Goal: Information Seeking & Learning: Compare options

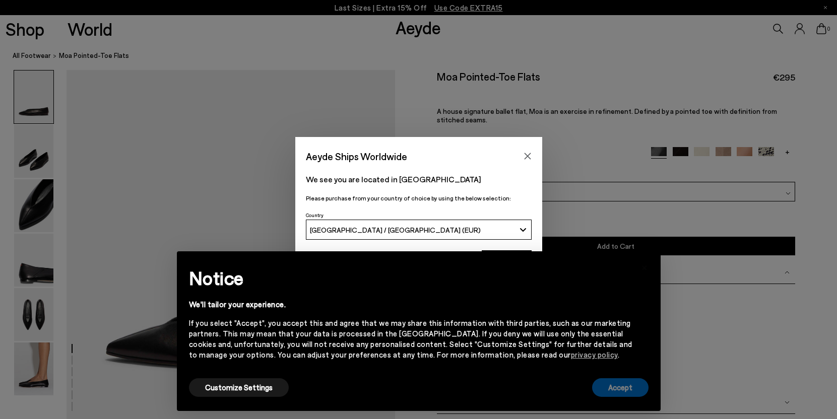
click at [626, 384] on button "Accept" at bounding box center [620, 388] width 56 height 19
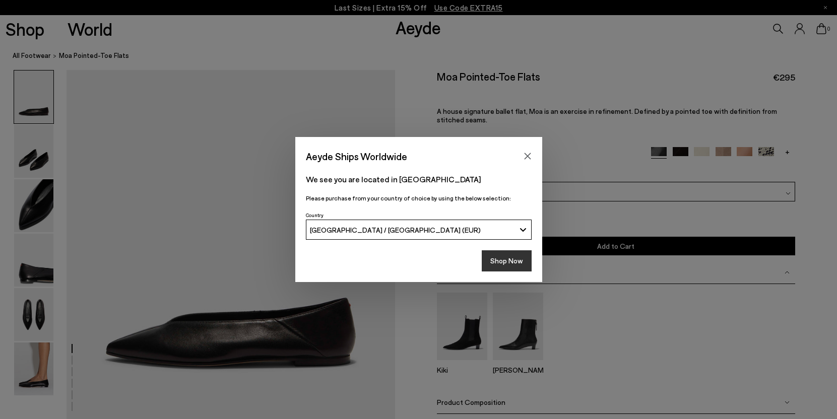
click at [502, 262] on button "Shop Now" at bounding box center [507, 261] width 50 height 21
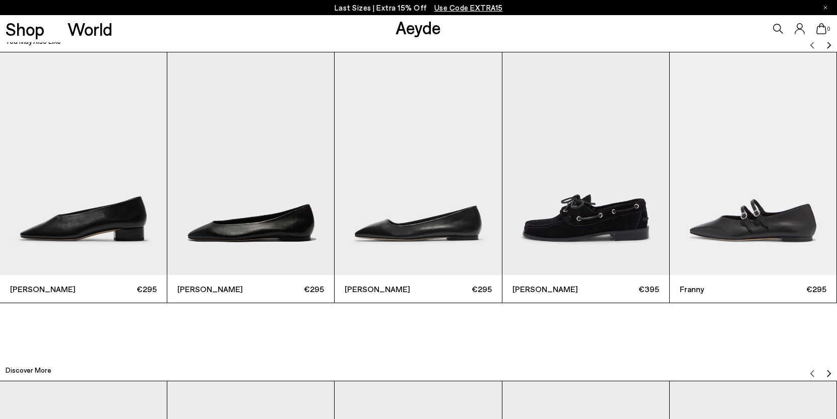
scroll to position [2685, 0]
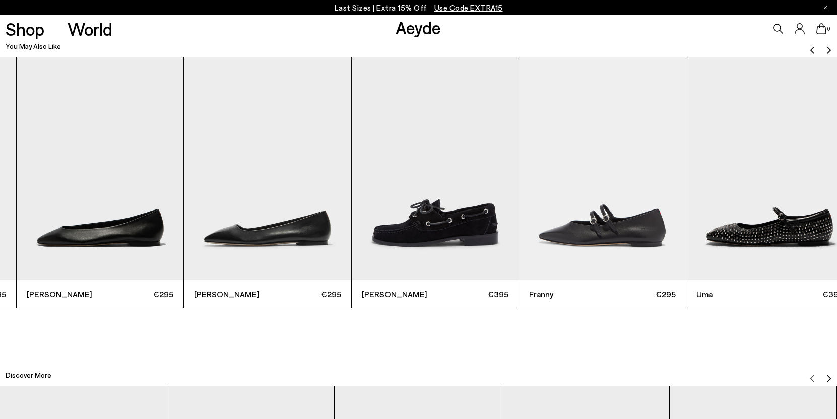
click at [352, 197] on img "4 / 6" at bounding box center [435, 168] width 167 height 223
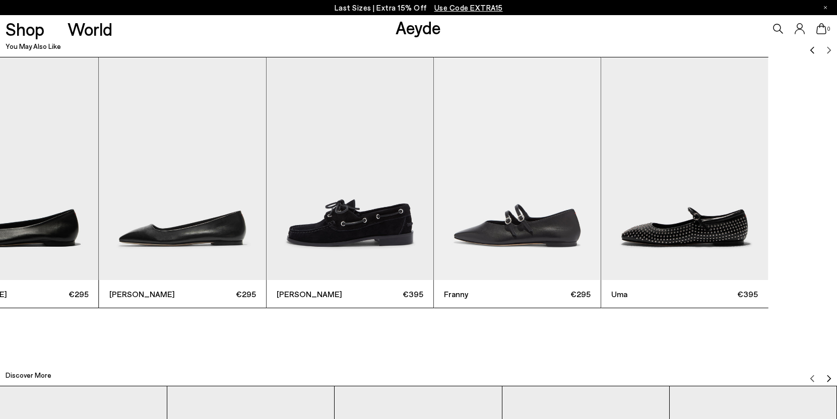
click at [190, 199] on div "Delia €295 Ellie €295 Ida €295 Harris €395 Franny €295 Uma €395" at bounding box center [182, 183] width 837 height 252
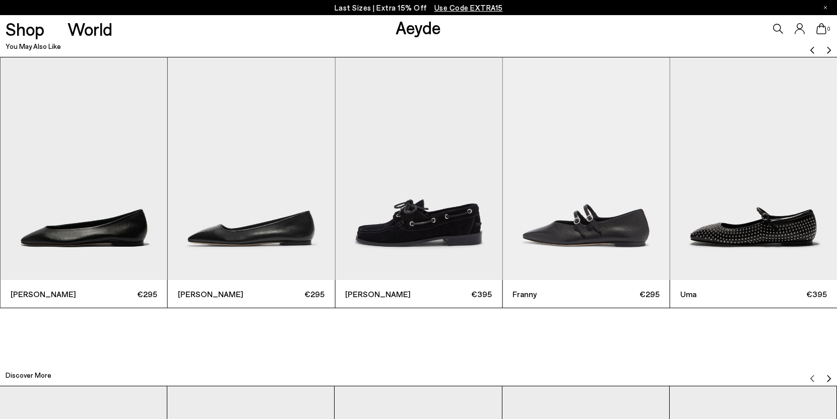
click at [670, 200] on div "Delia €295 Ellie €295 Ida €295 Harris €395 Franny €295 Uma €395" at bounding box center [251, 183] width 837 height 252
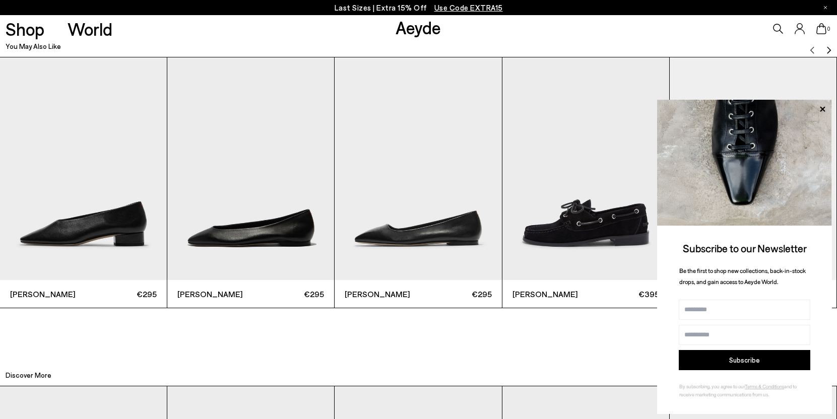
click at [468, 197] on img "3 / 6" at bounding box center [418, 168] width 167 height 223
click at [429, 233] on img "3 / 6" at bounding box center [418, 168] width 167 height 223
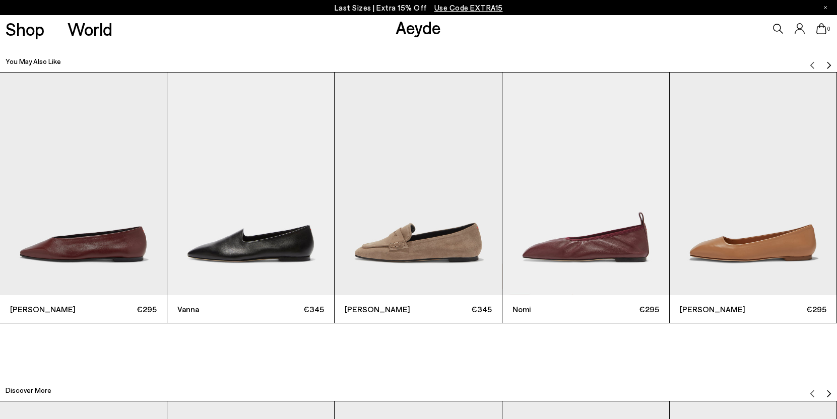
scroll to position [2671, 0]
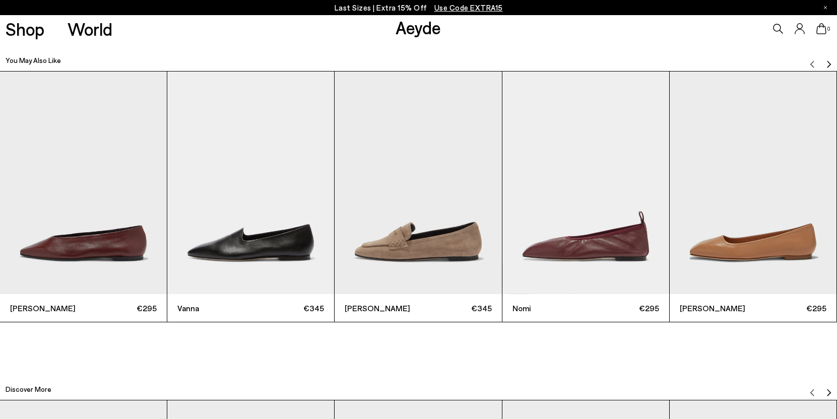
click at [684, 225] on img "5 / 12" at bounding box center [753, 183] width 167 height 223
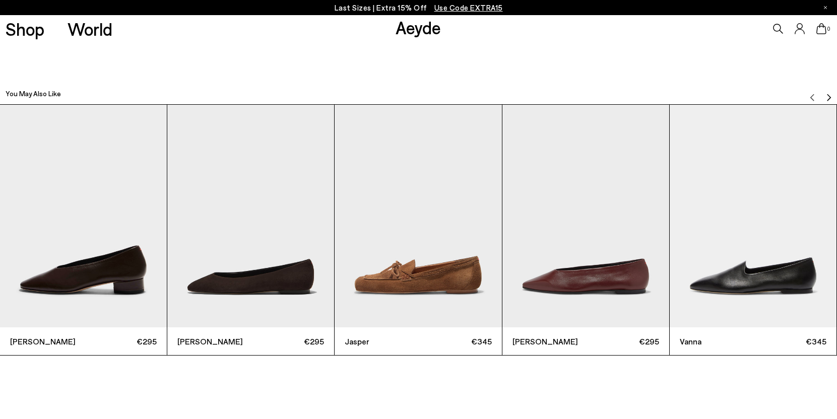
scroll to position [2637, 0]
click at [826, 96] on img "Next slide" at bounding box center [829, 98] width 8 height 8
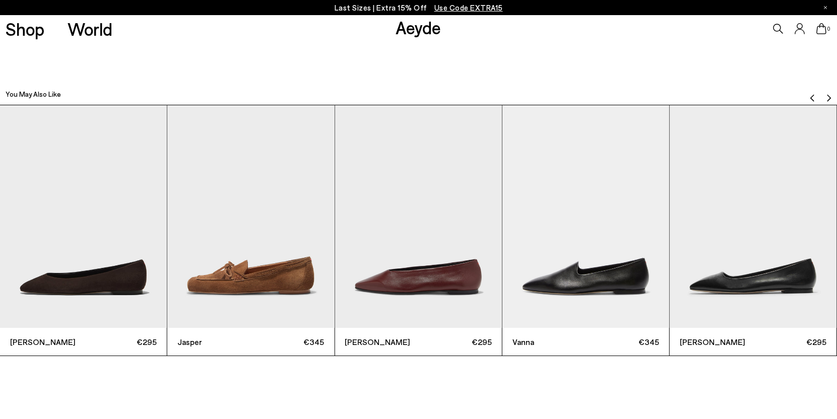
click at [826, 96] on img "Next slide" at bounding box center [829, 98] width 8 height 8
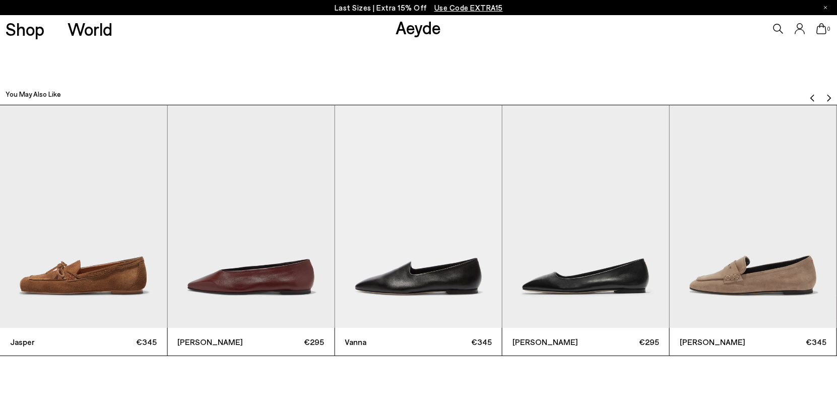
click at [826, 96] on img "Next slide" at bounding box center [829, 98] width 8 height 8
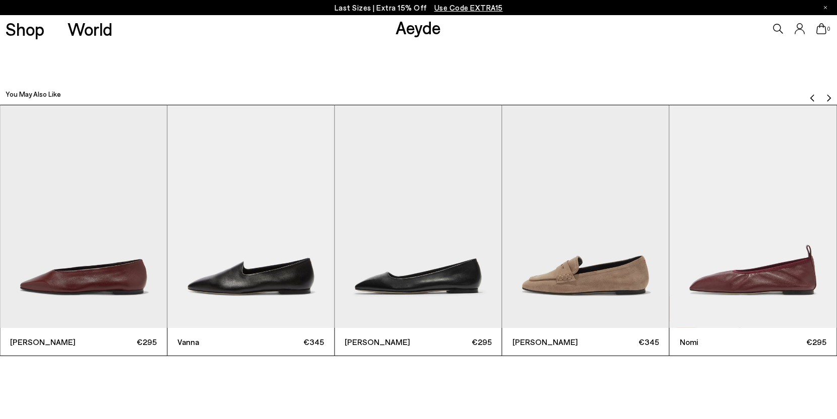
click at [826, 96] on img "Next slide" at bounding box center [829, 98] width 8 height 8
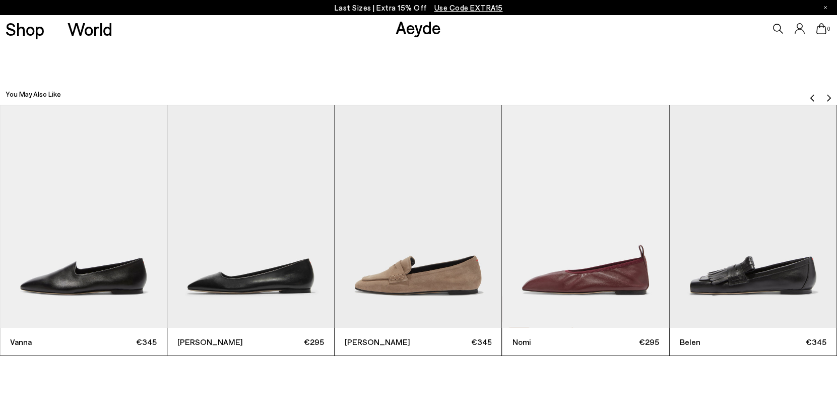
click at [826, 96] on img "Next slide" at bounding box center [829, 98] width 8 height 8
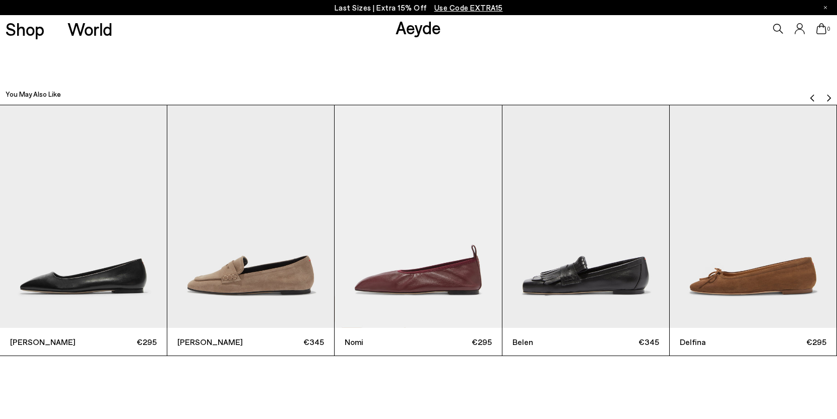
click at [826, 96] on img "Next slide" at bounding box center [829, 98] width 8 height 8
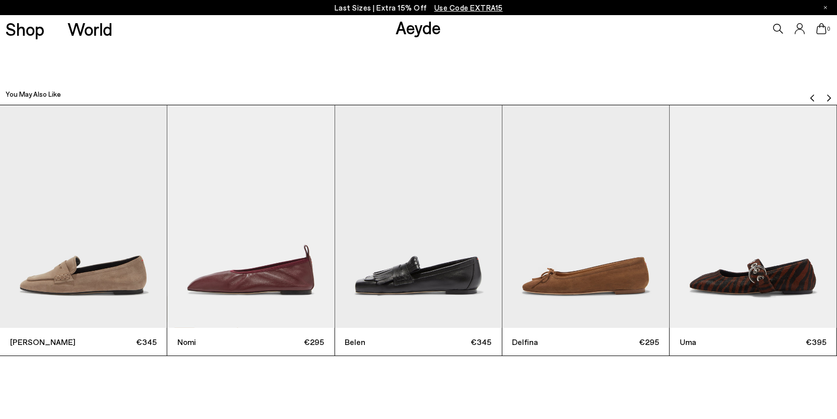
click at [826, 96] on img "Next slide" at bounding box center [829, 98] width 8 height 8
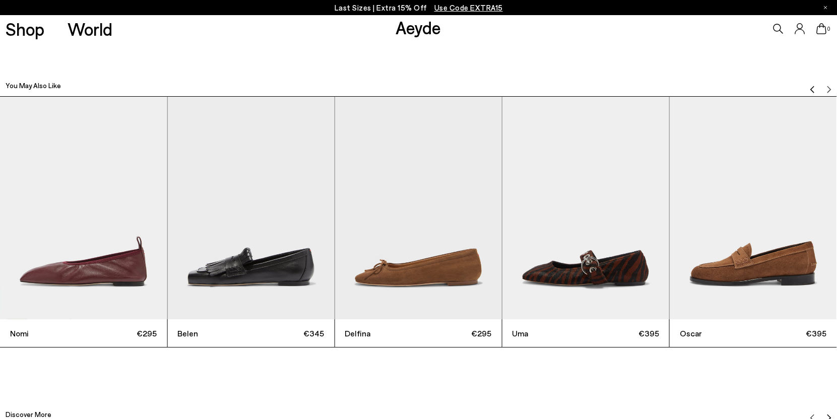
scroll to position [2647, 0]
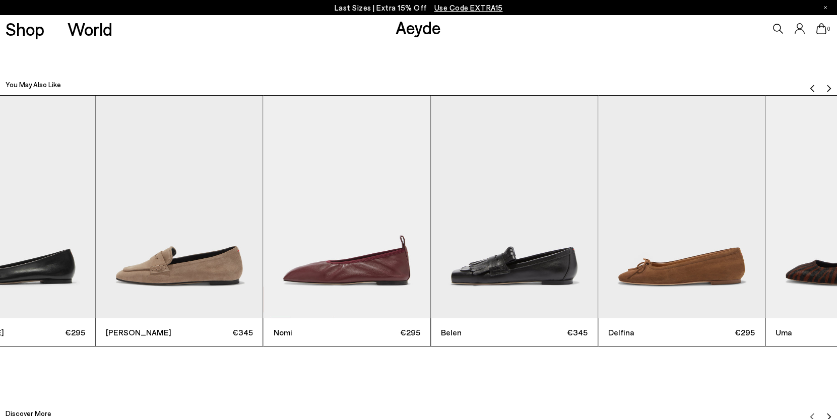
click at [598, 210] on img "9 / 12" at bounding box center [514, 207] width 167 height 223
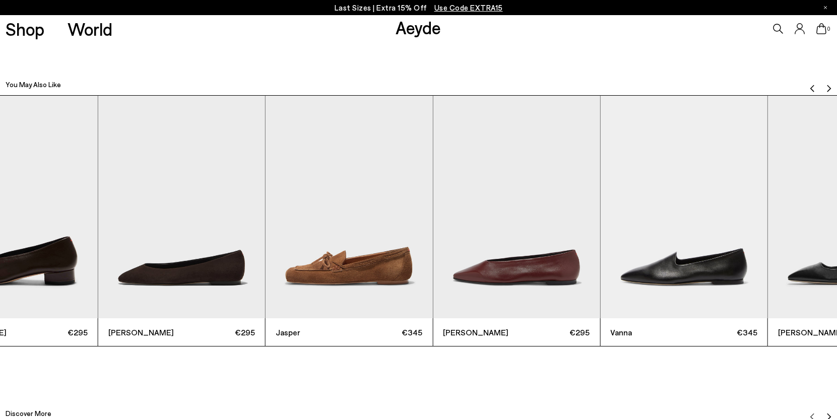
click at [738, 230] on img "5 / 12" at bounding box center [683, 207] width 167 height 223
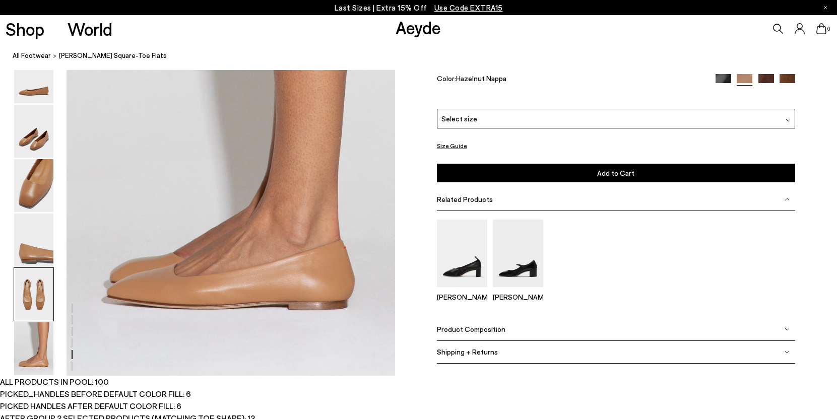
scroll to position [1888, 0]
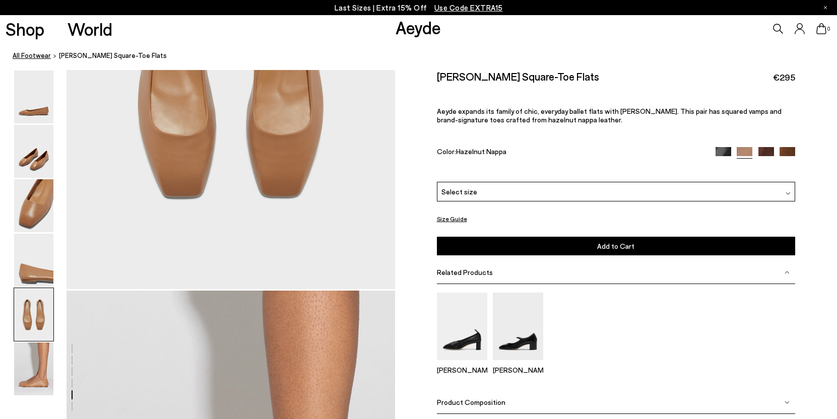
click at [22, 59] on link "All Footwear" at bounding box center [32, 55] width 38 height 11
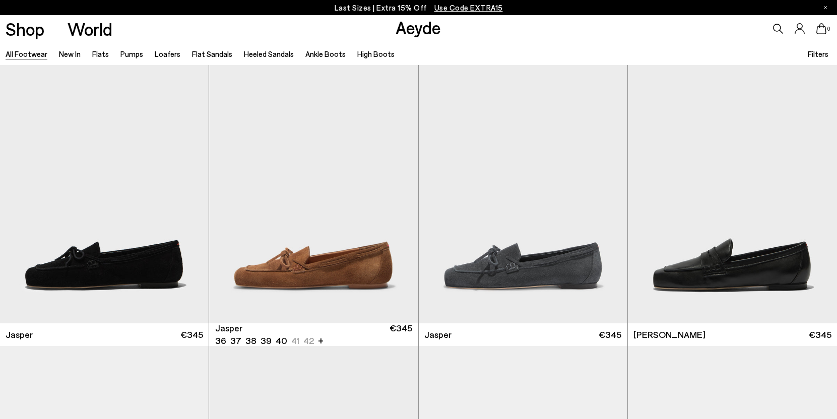
scroll to position [298, 0]
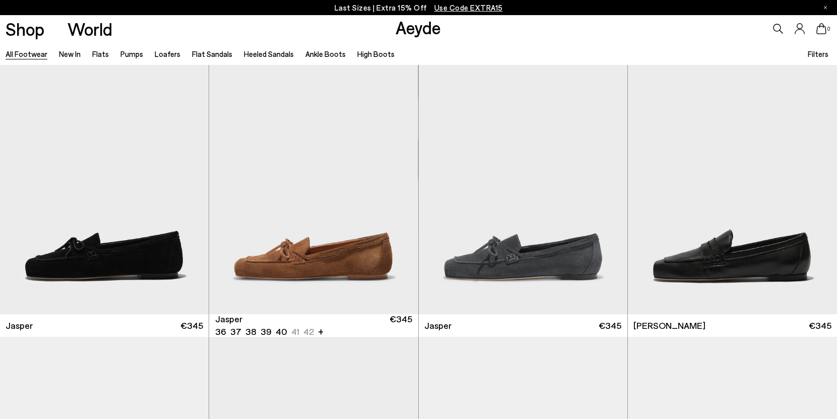
click at [286, 223] on img "1 / 6" at bounding box center [313, 183] width 209 height 263
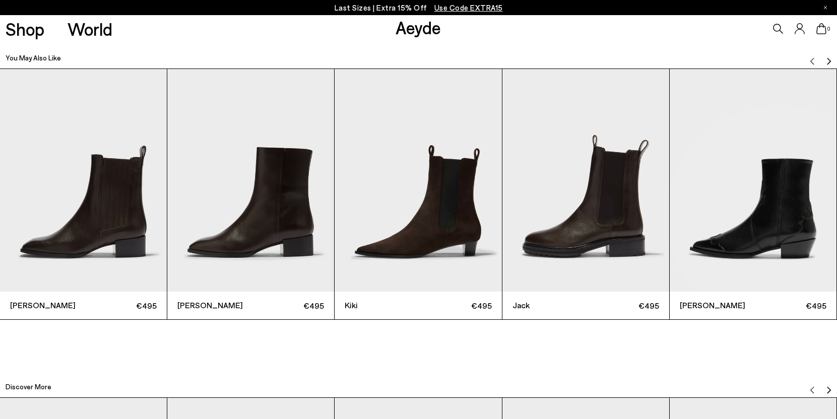
scroll to position [2778, 0]
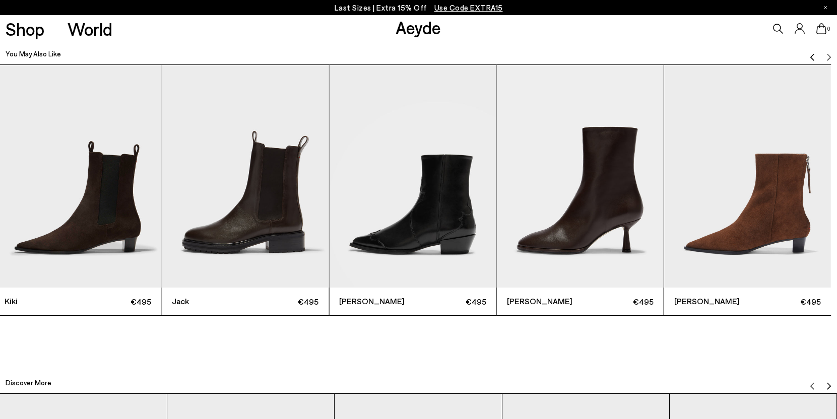
click at [290, 221] on img "4 / 7" at bounding box center [245, 176] width 167 height 223
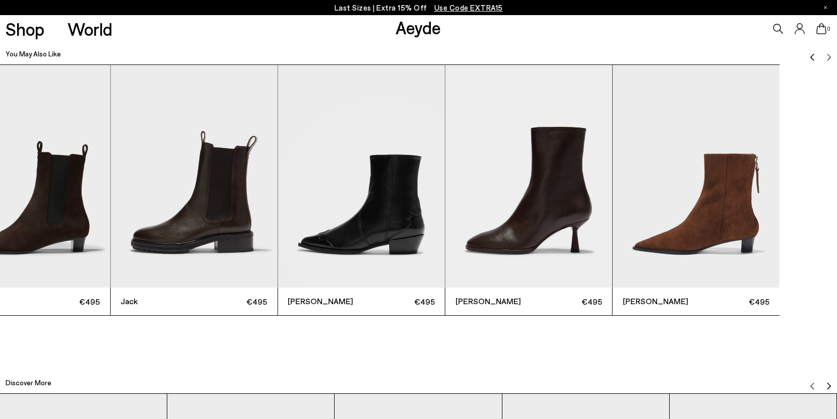
click at [128, 220] on div "Neil €495 Lee €495 Kiki €495 Jack €495 Hester €495 Dorothy €495 Harriet €495" at bounding box center [26, 191] width 837 height 252
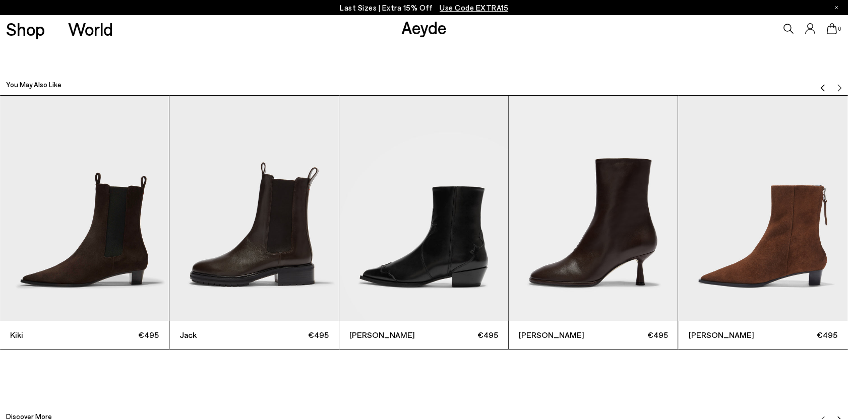
scroll to position [2787, 0]
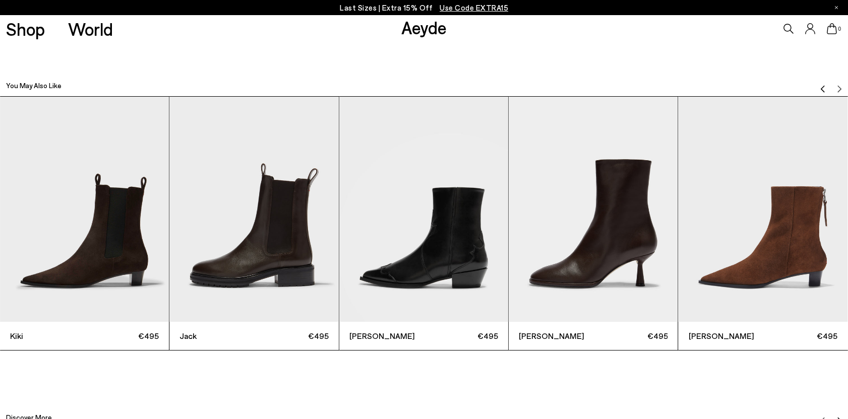
click at [822, 85] on img "Previous slide" at bounding box center [823, 89] width 8 height 8
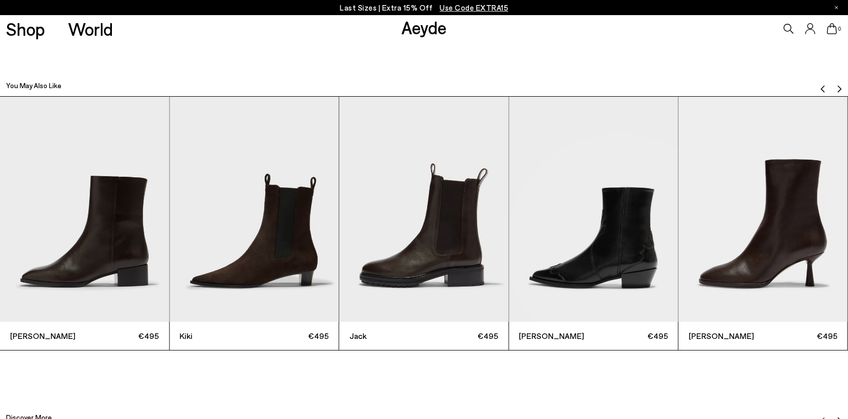
click at [822, 85] on img "Previous slide" at bounding box center [823, 89] width 8 height 8
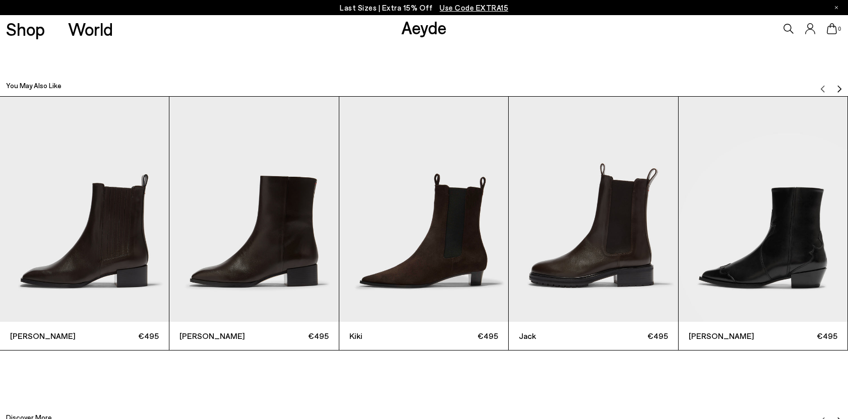
click at [837, 88] on img "Next slide" at bounding box center [839, 89] width 8 height 8
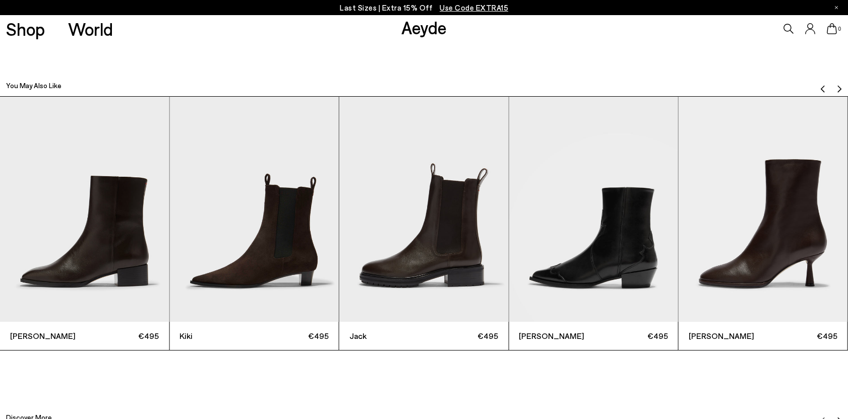
click at [837, 88] on img "Next slide" at bounding box center [839, 89] width 8 height 8
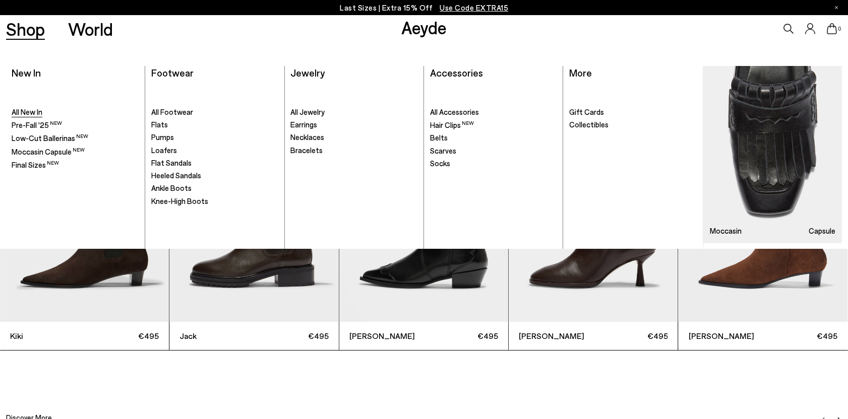
click at [32, 113] on span "All New In" at bounding box center [27, 111] width 31 height 9
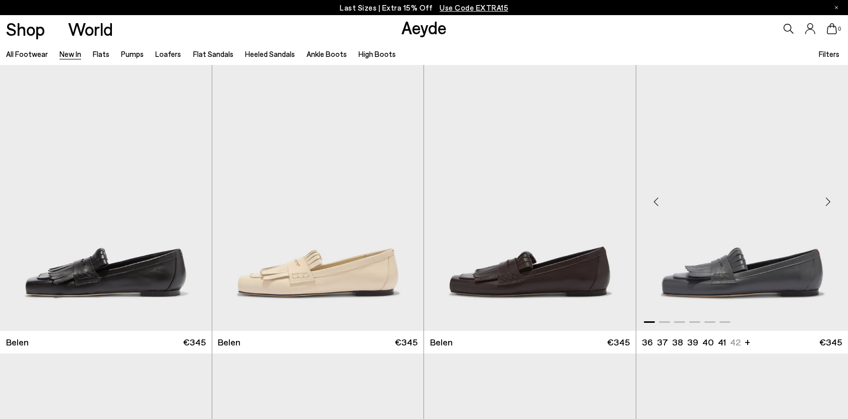
click at [749, 231] on img "1 / 6" at bounding box center [742, 198] width 212 height 266
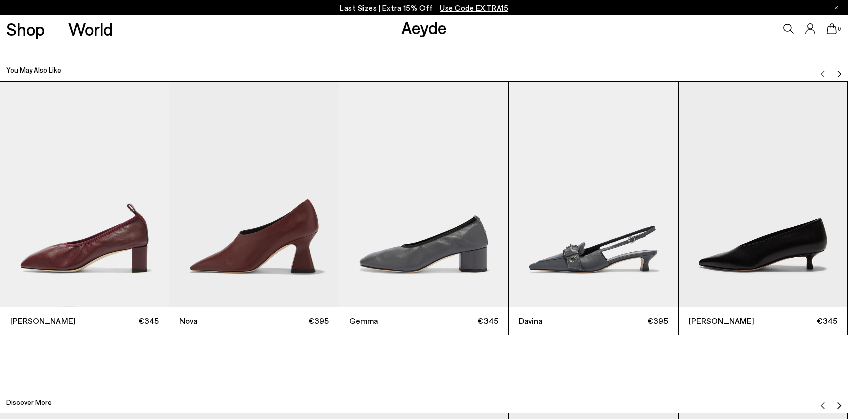
scroll to position [2813, 0]
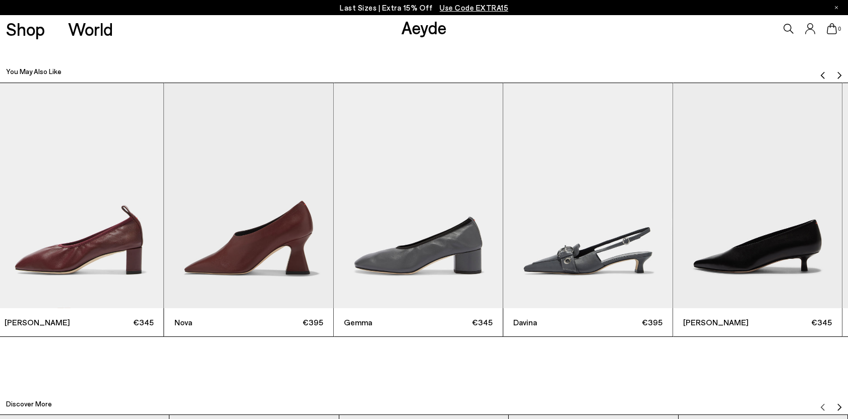
click at [673, 210] on img "5 / 9" at bounding box center [757, 195] width 169 height 225
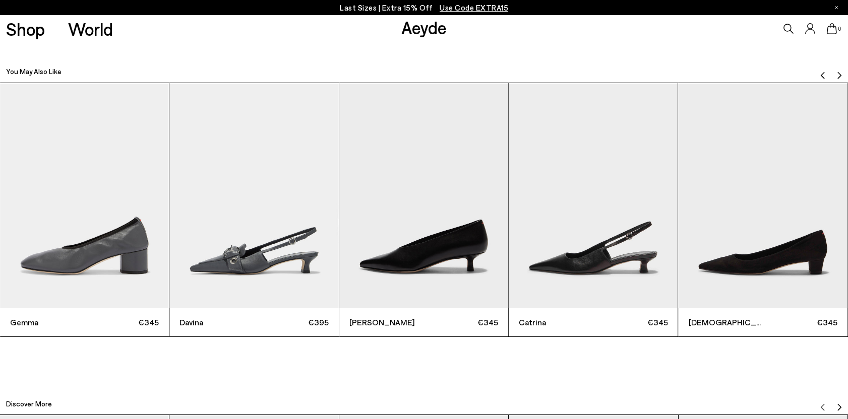
click at [841, 75] on img "Next slide" at bounding box center [839, 75] width 8 height 8
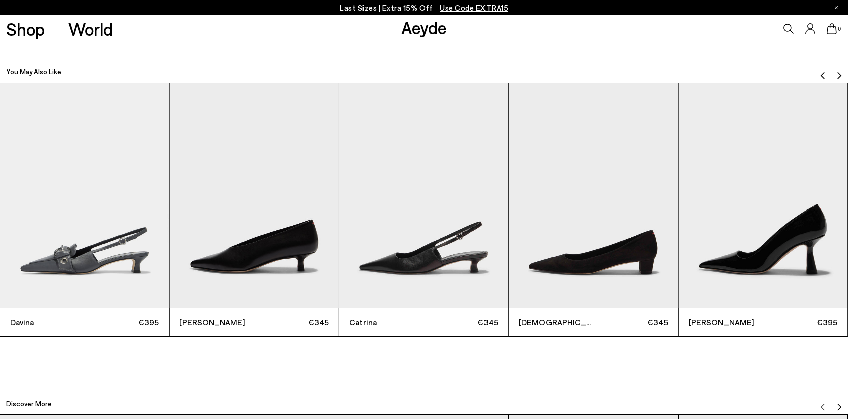
click at [841, 75] on img "Next slide" at bounding box center [839, 75] width 8 height 8
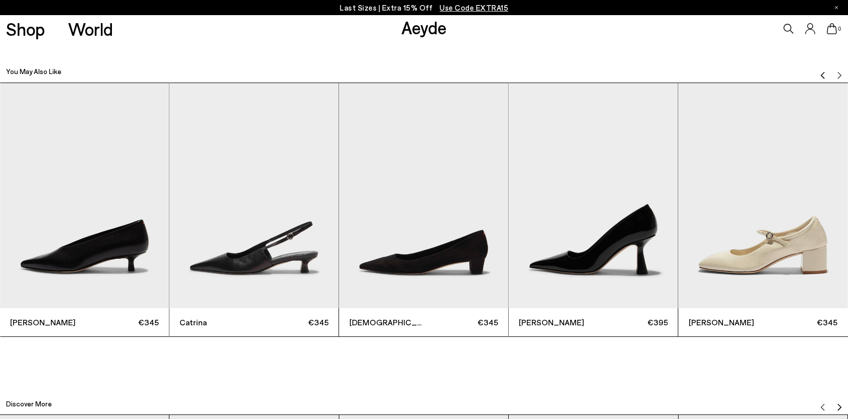
click at [820, 71] on img "Previous slide" at bounding box center [823, 75] width 8 height 8
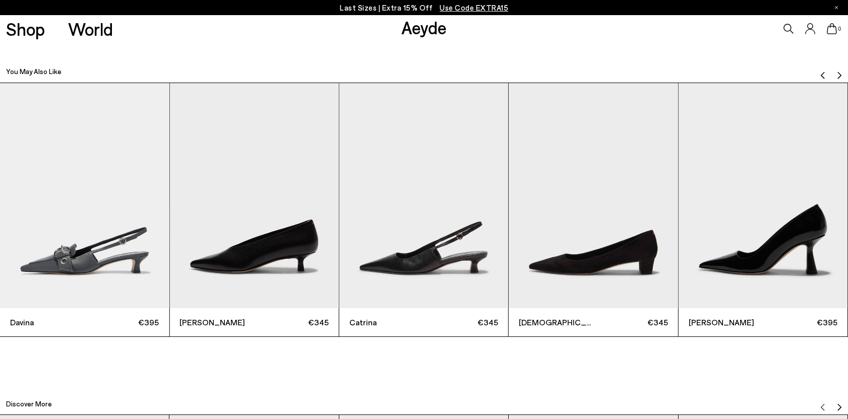
click at [820, 71] on img "Previous slide" at bounding box center [823, 75] width 8 height 8
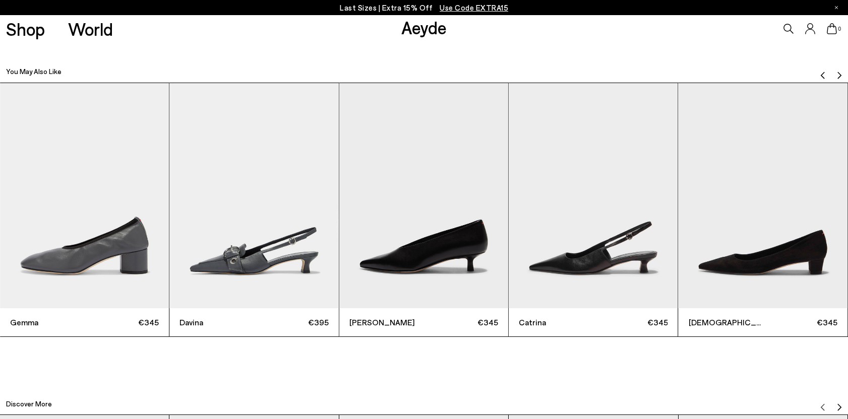
click at [820, 71] on img "Previous slide" at bounding box center [823, 75] width 8 height 8
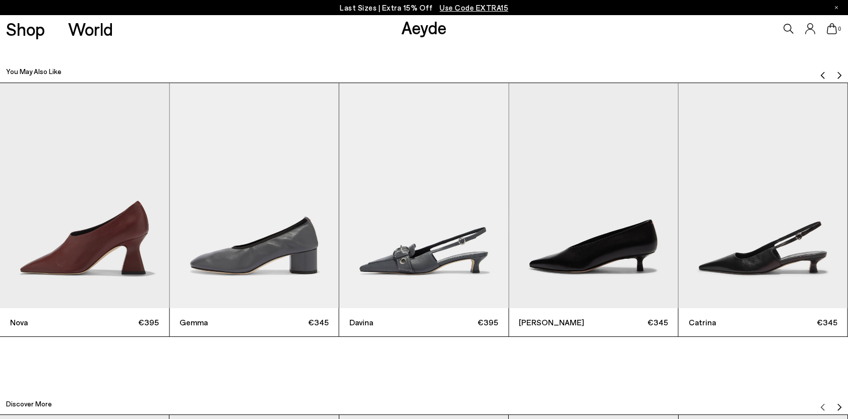
click at [820, 71] on img "Previous slide" at bounding box center [823, 75] width 8 height 8
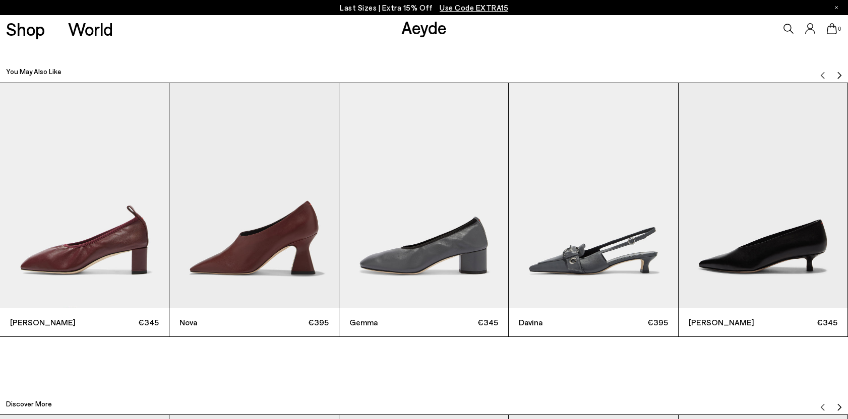
click at [842, 73] on img "Next slide" at bounding box center [839, 75] width 8 height 8
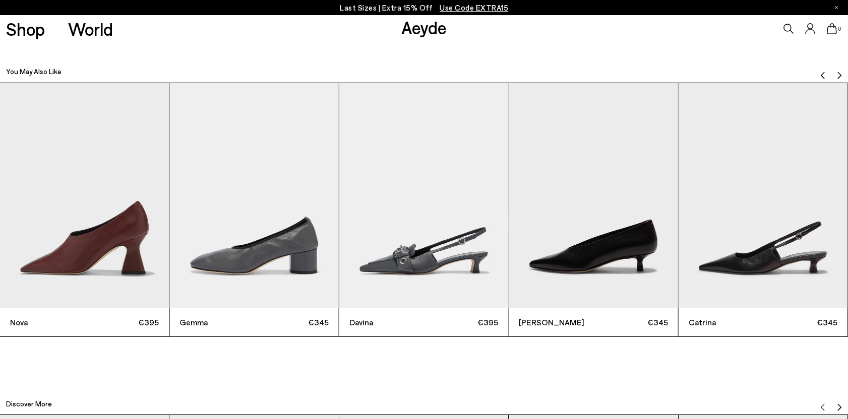
click at [842, 73] on img "Next slide" at bounding box center [839, 75] width 8 height 8
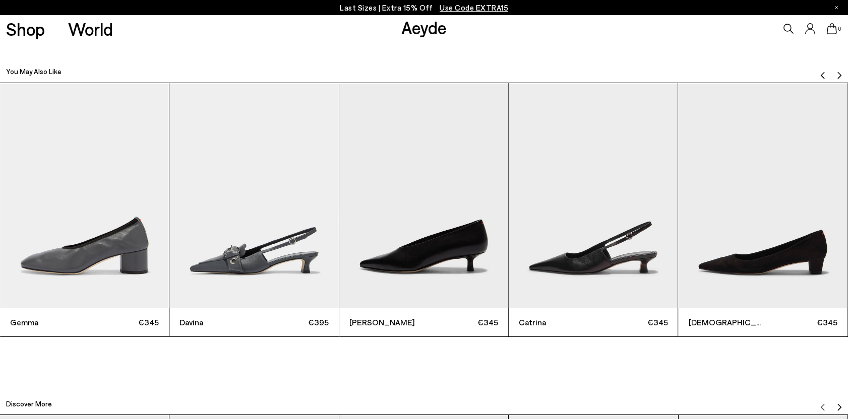
click at [842, 73] on img "Next slide" at bounding box center [839, 75] width 8 height 8
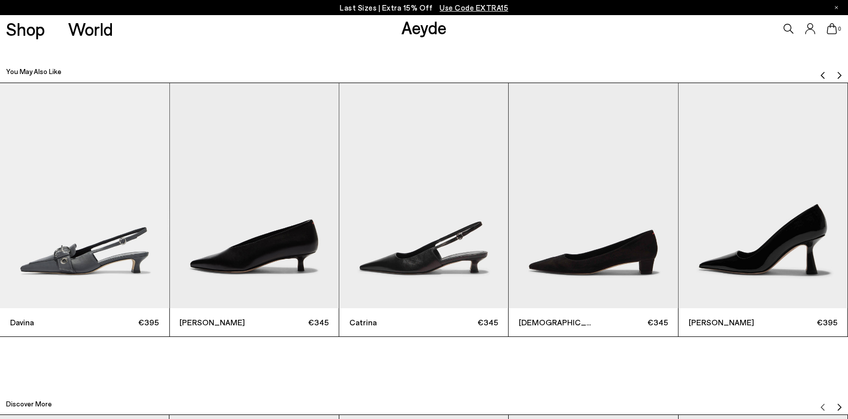
click at [842, 73] on img "Next slide" at bounding box center [839, 75] width 8 height 8
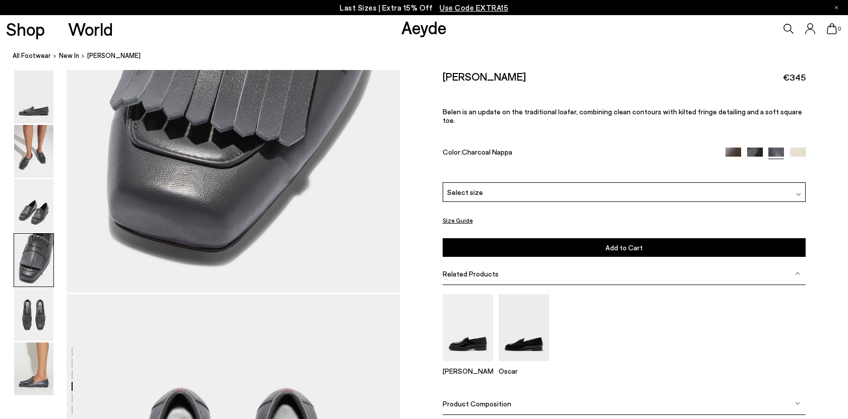
scroll to position [1528, 0]
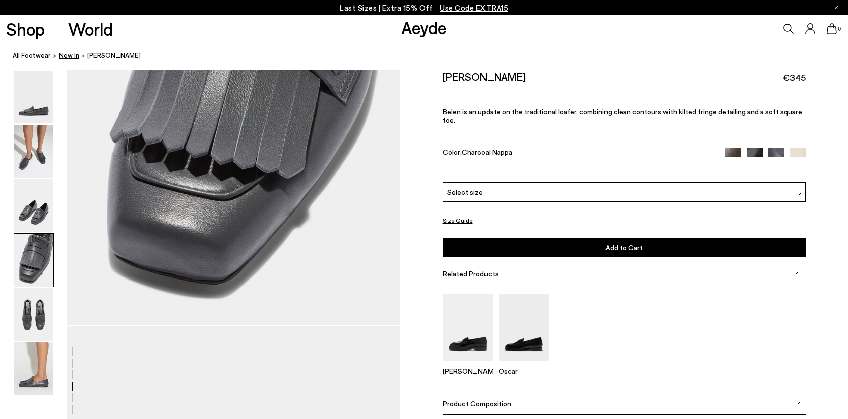
click at [67, 57] on span "New In" at bounding box center [69, 55] width 20 height 8
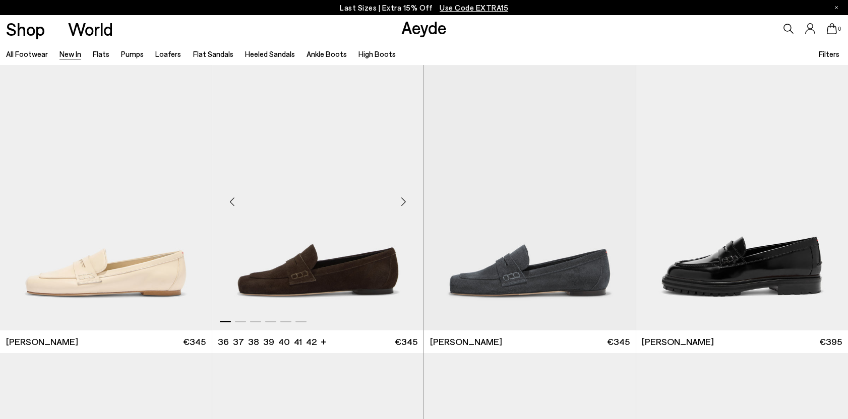
scroll to position [581, 0]
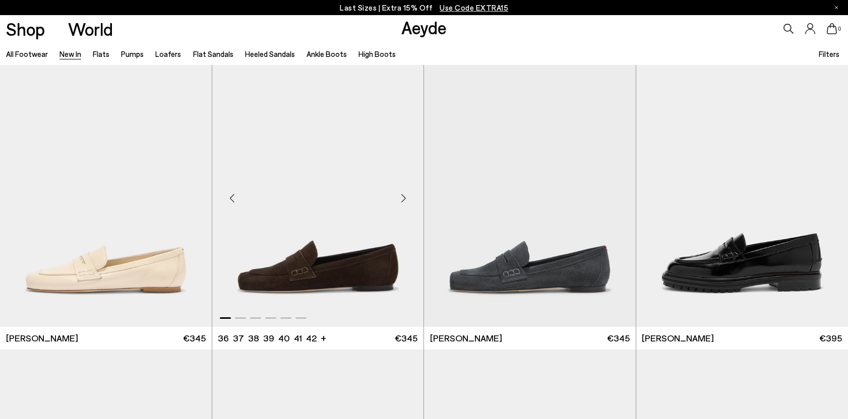
click at [325, 265] on img "1 / 6" at bounding box center [318, 194] width 212 height 266
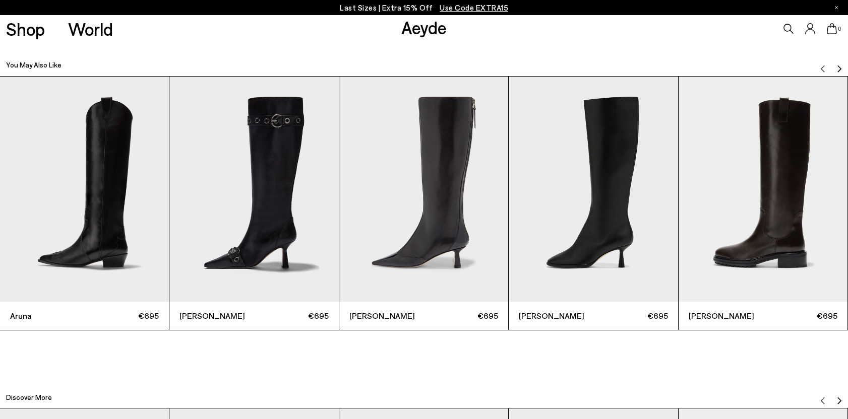
scroll to position [2821, 0]
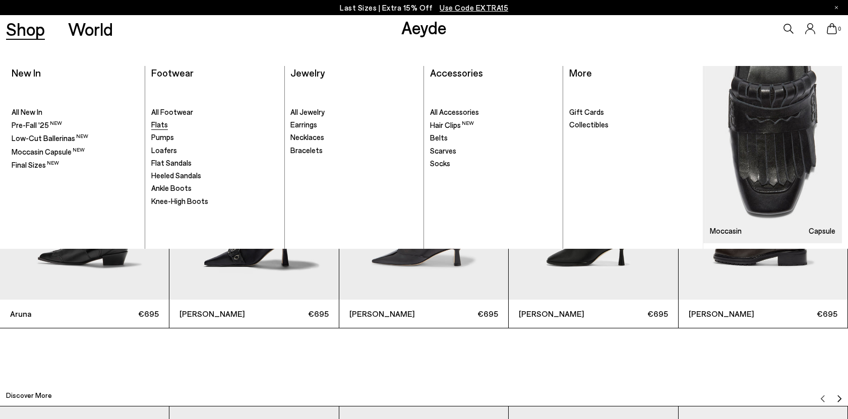
click at [155, 127] on span "Flats" at bounding box center [159, 124] width 17 height 9
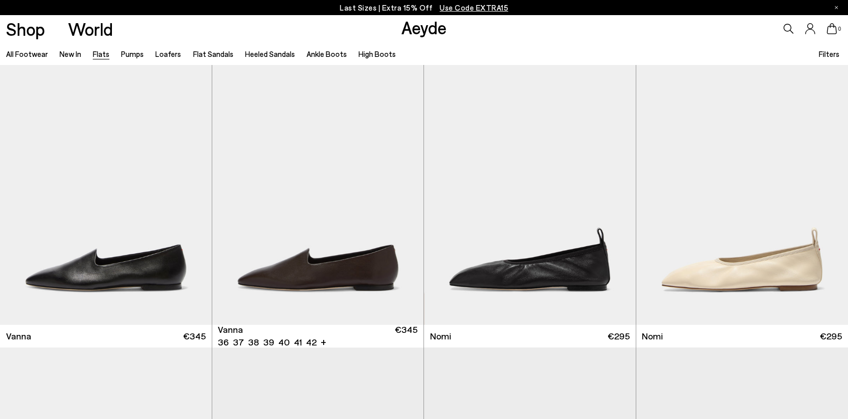
scroll to position [293, 0]
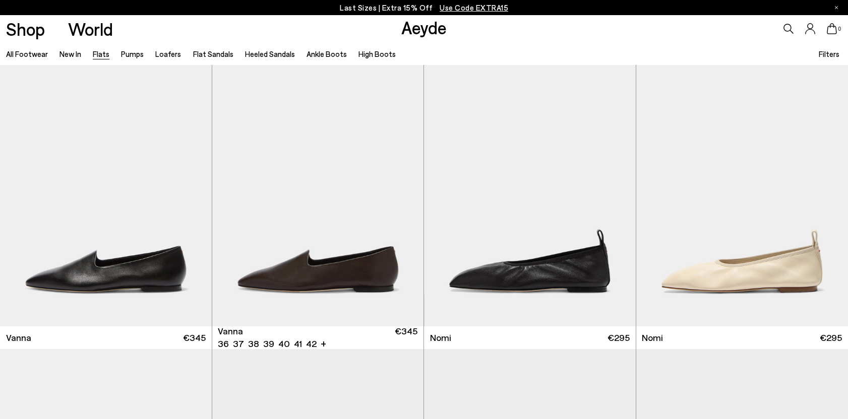
click at [346, 265] on img "1 / 6" at bounding box center [318, 194] width 212 height 266
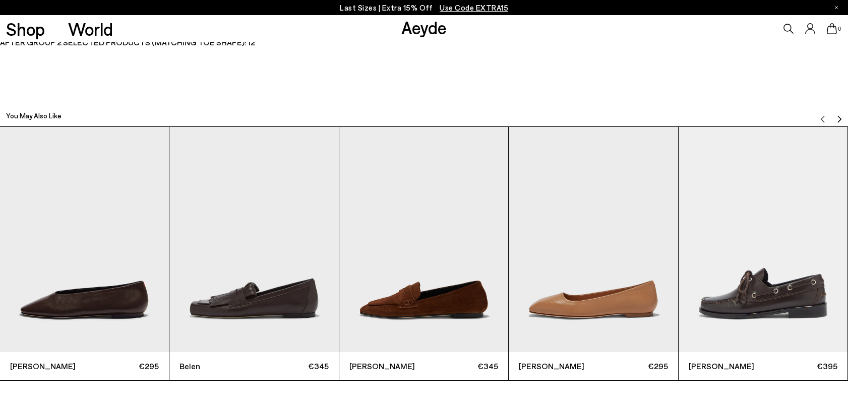
scroll to position [2667, 0]
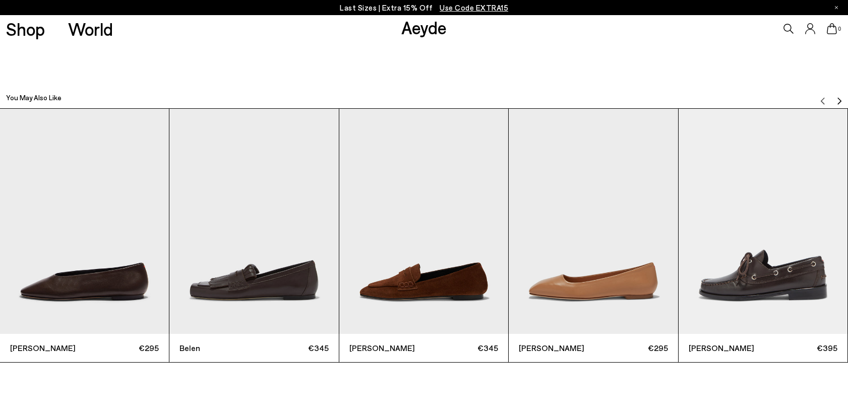
click at [840, 99] on img "Next slide" at bounding box center [839, 101] width 8 height 8
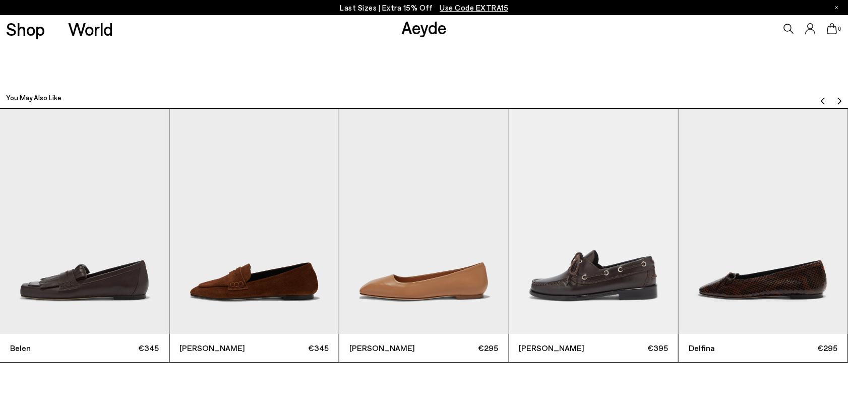
click at [840, 99] on img "Next slide" at bounding box center [839, 101] width 8 height 8
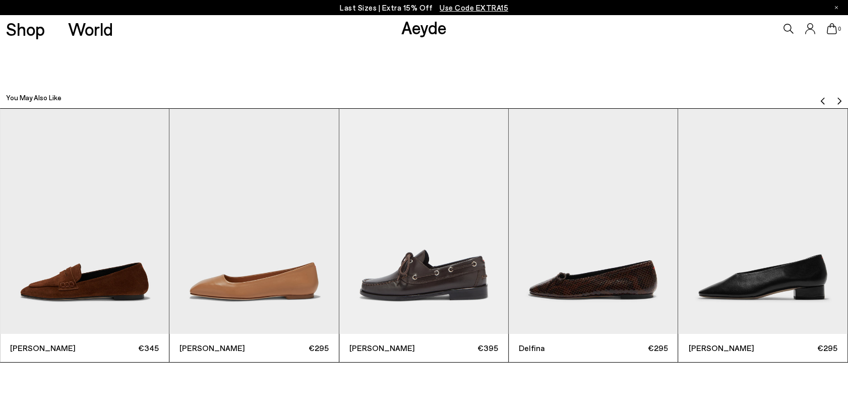
click at [840, 99] on img "Next slide" at bounding box center [839, 101] width 8 height 8
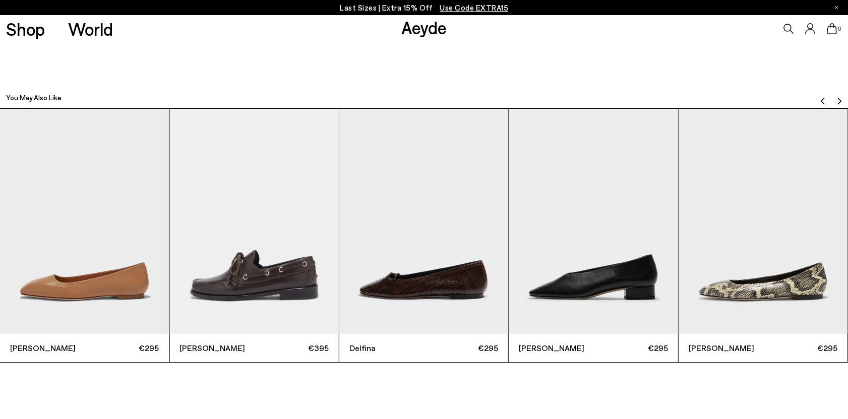
click at [840, 99] on img "Next slide" at bounding box center [839, 101] width 8 height 8
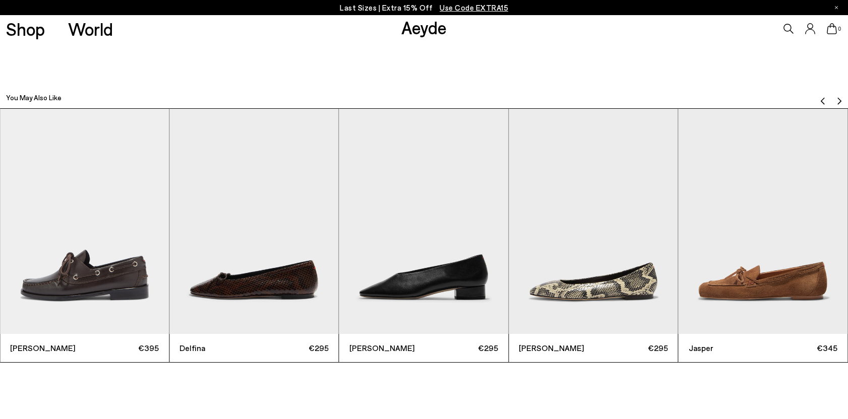
click at [840, 99] on img "Next slide" at bounding box center [839, 101] width 8 height 8
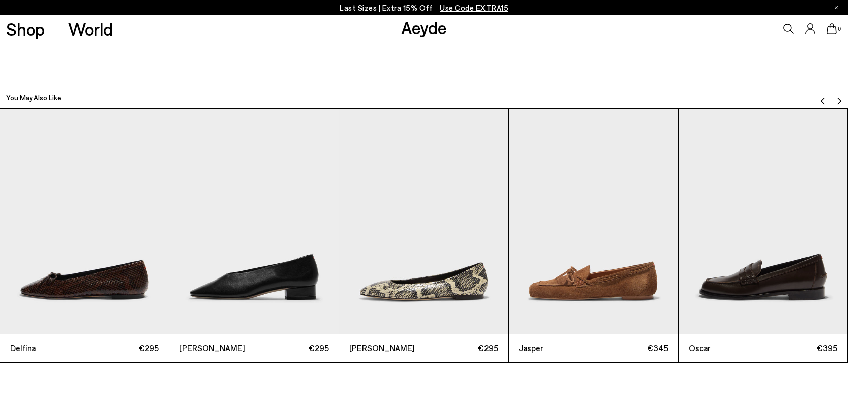
click at [840, 99] on img "Next slide" at bounding box center [839, 101] width 8 height 8
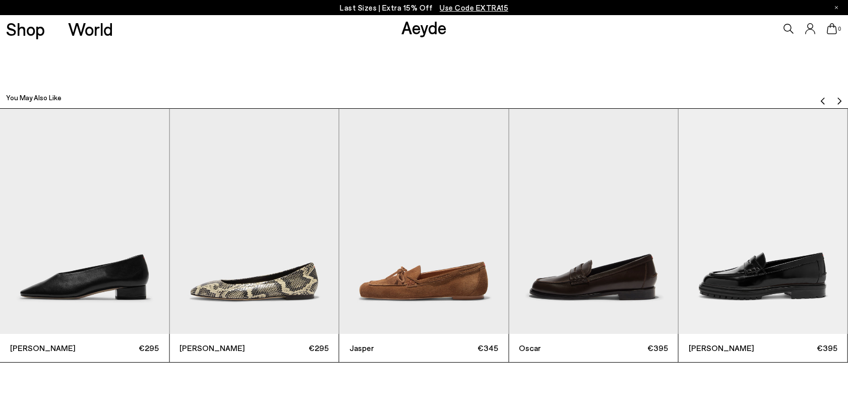
click at [840, 99] on img "Next slide" at bounding box center [839, 101] width 8 height 8
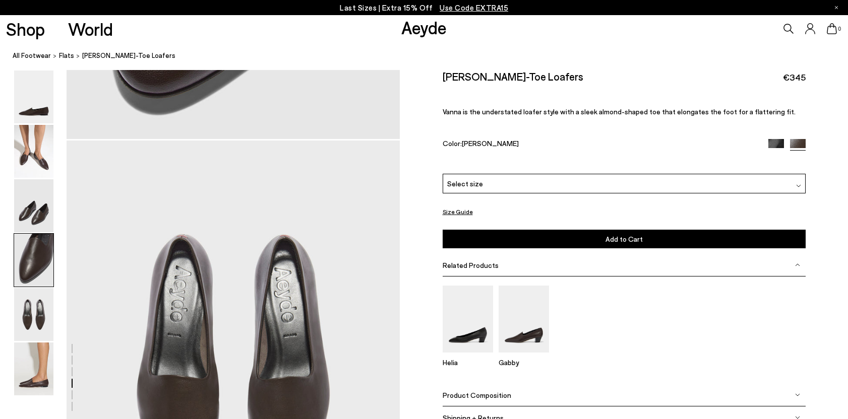
scroll to position [1521, 0]
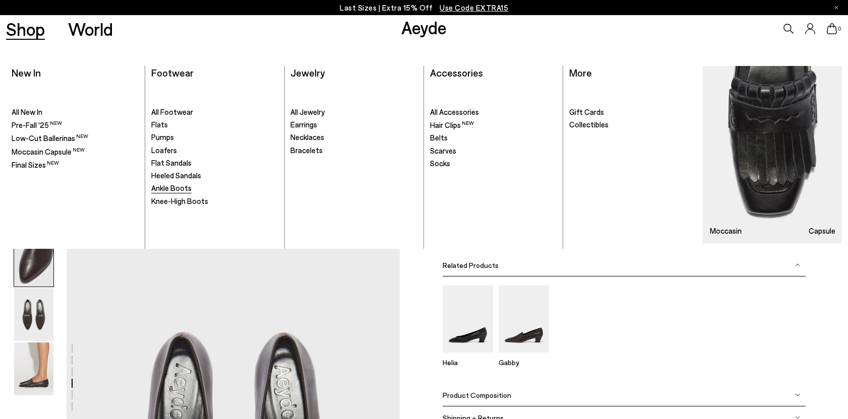
click at [167, 186] on span "Ankle Boots" at bounding box center [171, 187] width 40 height 9
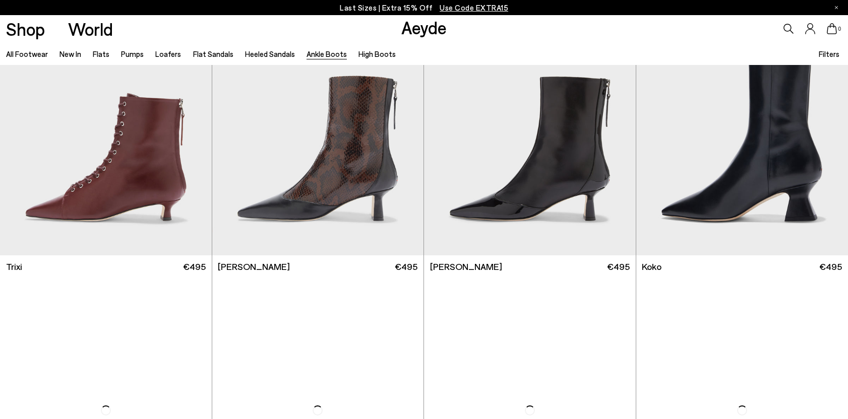
scroll to position [417, 0]
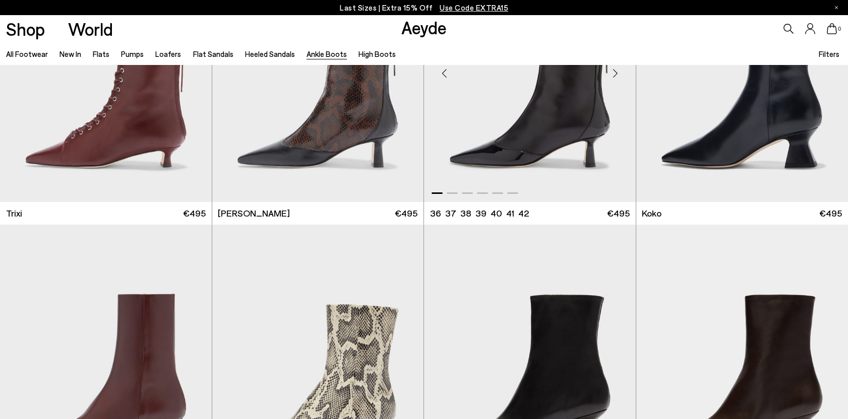
click at [513, 134] on img "1 / 6" at bounding box center [530, 69] width 212 height 266
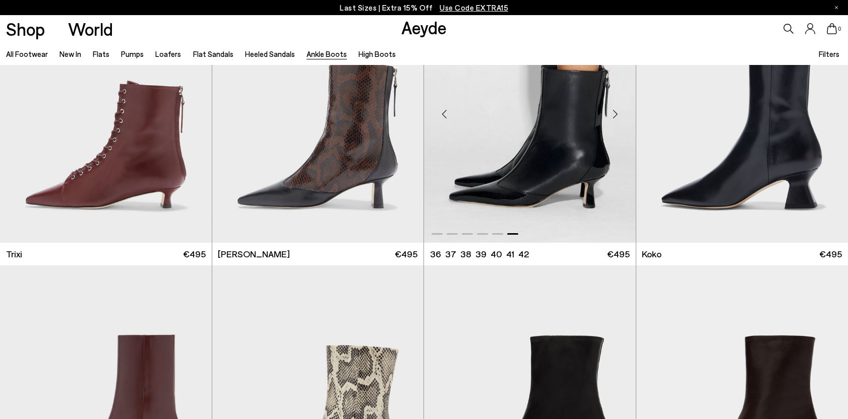
scroll to position [355, 0]
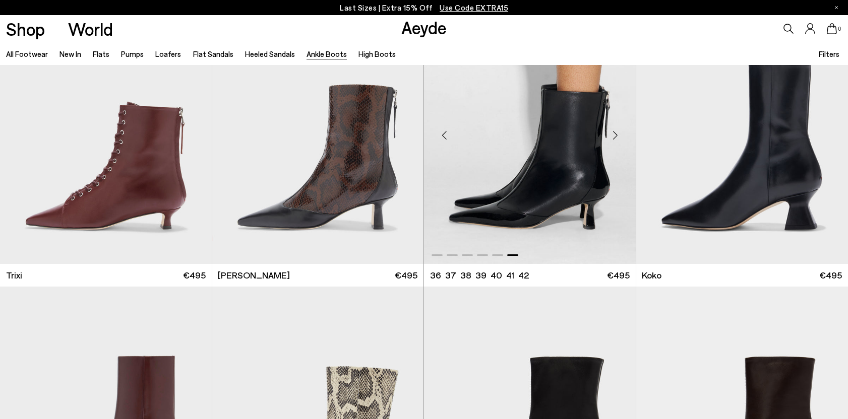
click at [521, 118] on img "6 / 6" at bounding box center [530, 131] width 212 height 266
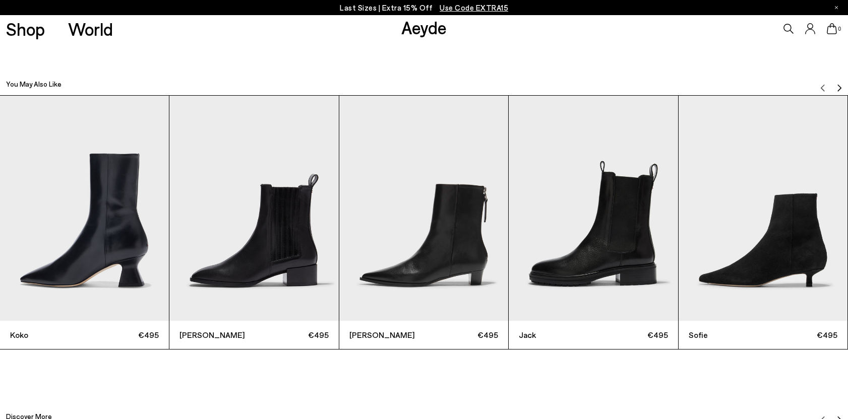
scroll to position [2777, 0]
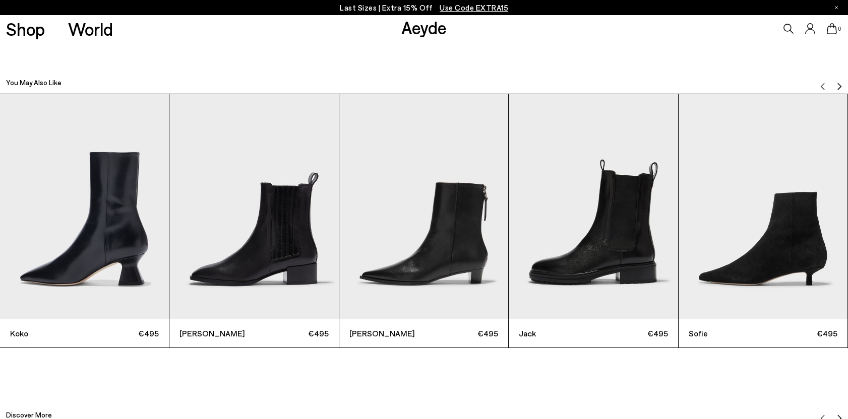
click at [838, 82] on img "Next slide" at bounding box center [839, 86] width 8 height 8
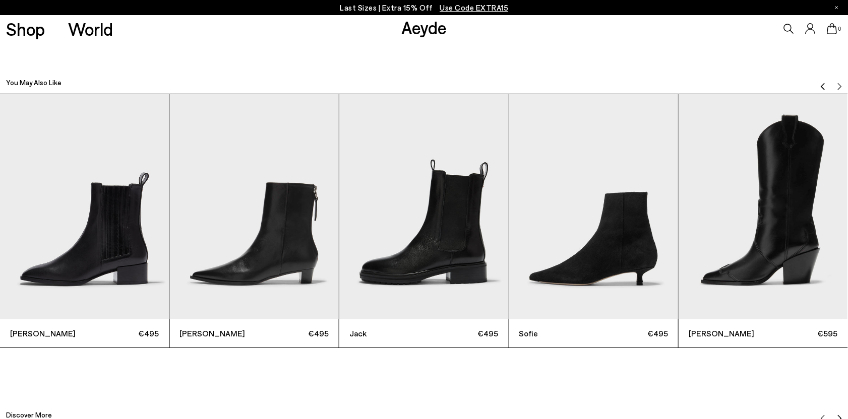
click at [823, 85] on img "Previous slide" at bounding box center [823, 86] width 8 height 8
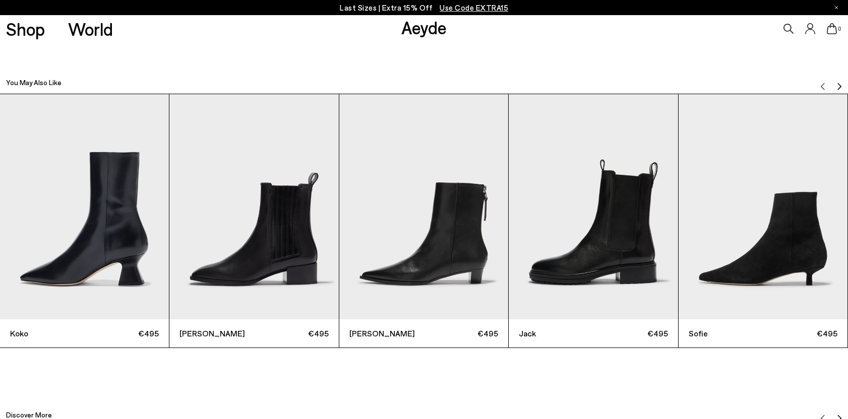
click at [839, 79] on button "Next slide" at bounding box center [839, 82] width 8 height 15
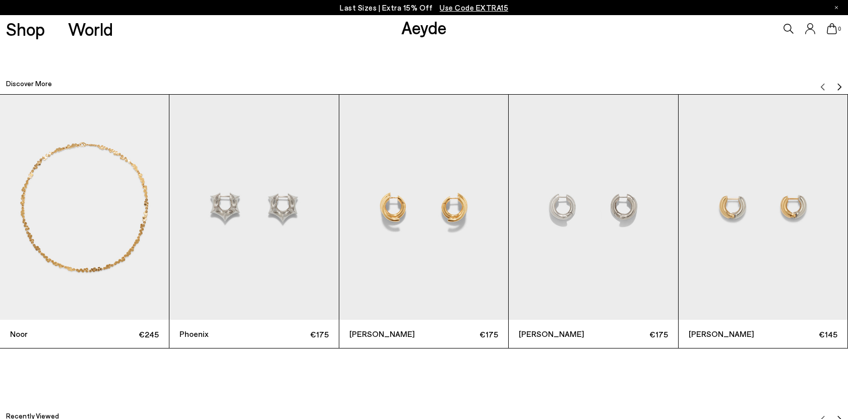
scroll to position [3110, 0]
click at [842, 84] on img "Next slide" at bounding box center [839, 87] width 8 height 8
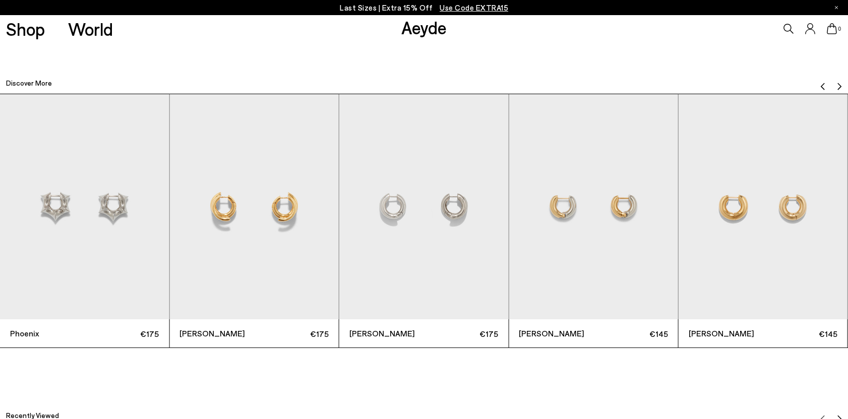
click at [842, 84] on img "Next slide" at bounding box center [839, 87] width 8 height 8
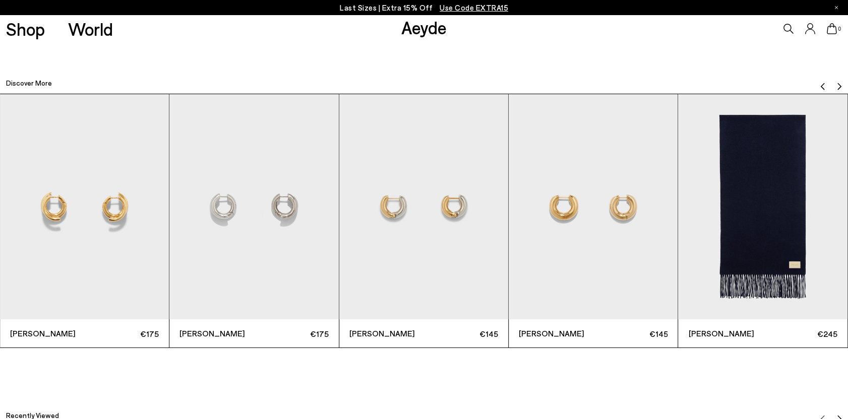
click at [842, 84] on img "Next slide" at bounding box center [839, 87] width 8 height 8
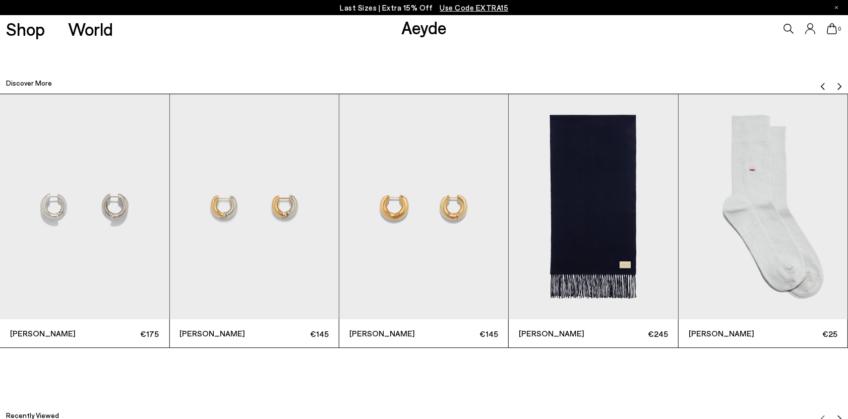
click at [842, 84] on img "Next slide" at bounding box center [839, 87] width 8 height 8
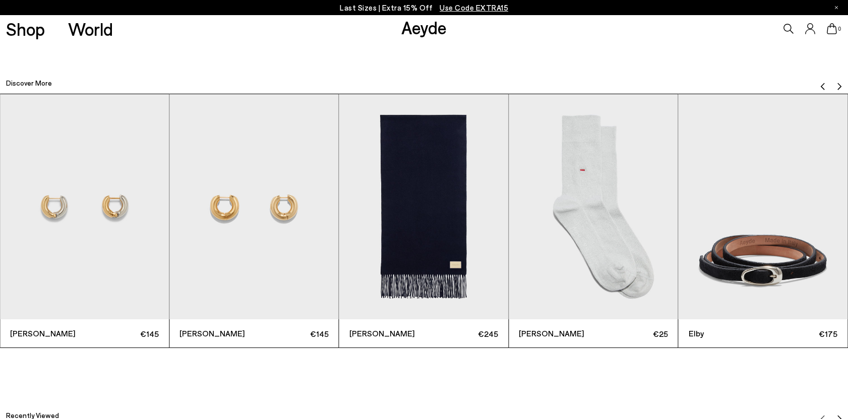
click at [842, 84] on img "Next slide" at bounding box center [839, 87] width 8 height 8
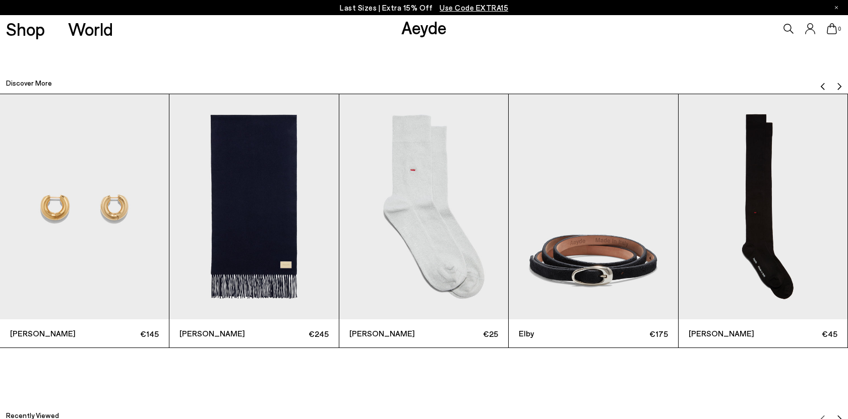
click at [842, 84] on img "Next slide" at bounding box center [839, 87] width 8 height 8
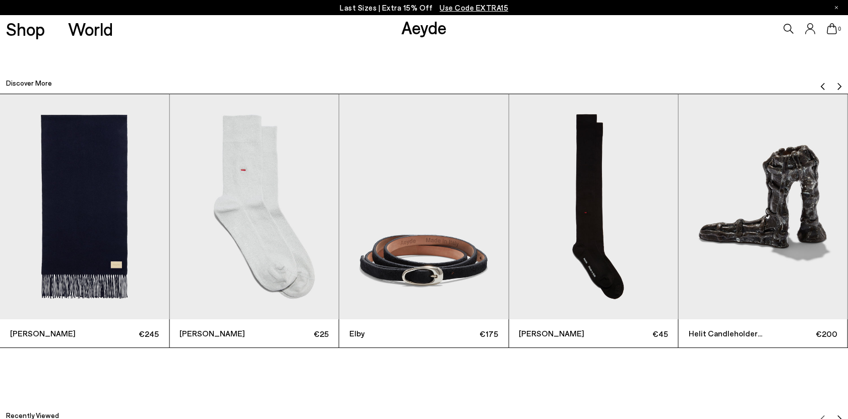
click at [842, 84] on img "Next slide" at bounding box center [839, 87] width 8 height 8
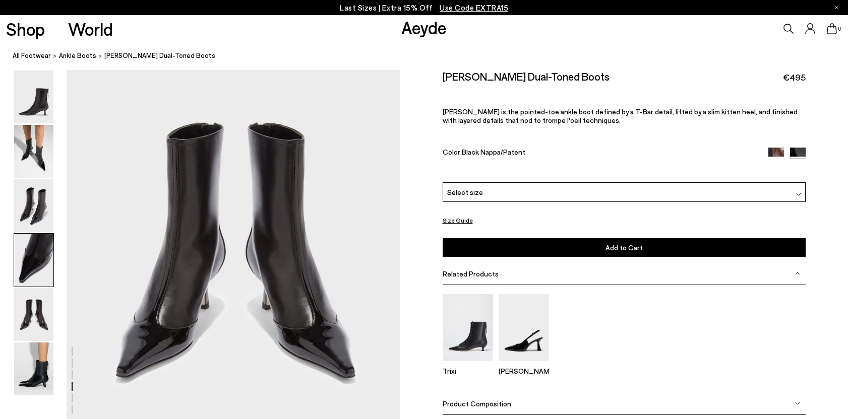
scroll to position [1431, 0]
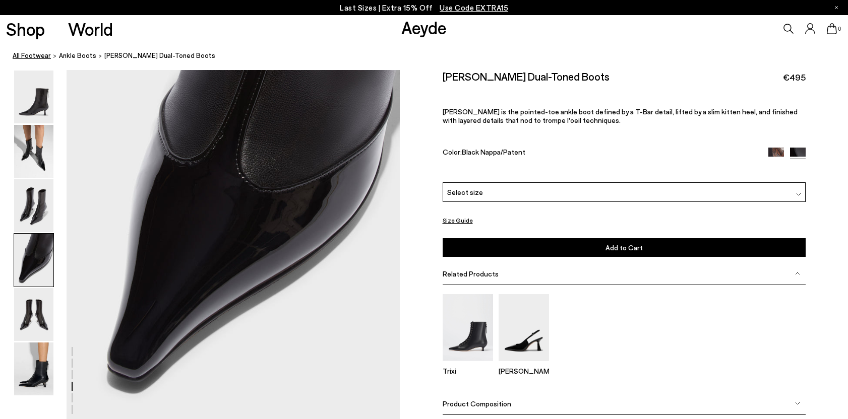
click at [42, 57] on link "All Footwear" at bounding box center [32, 55] width 38 height 11
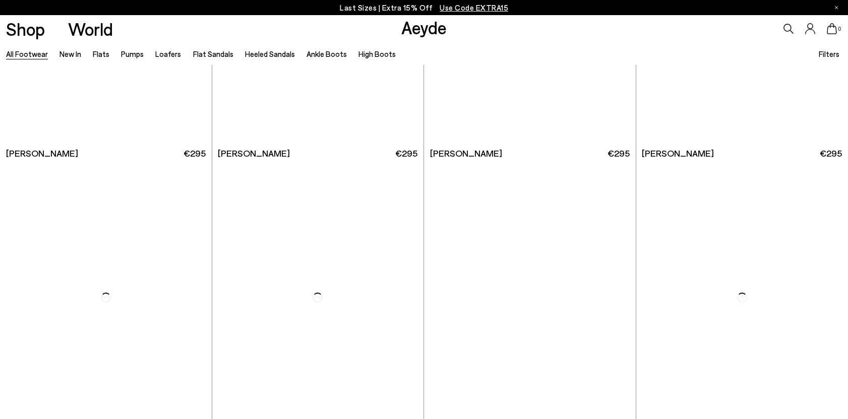
scroll to position [1942, 0]
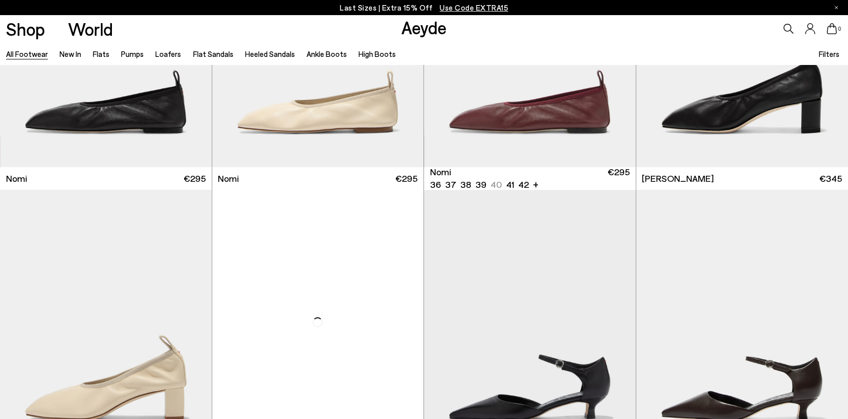
scroll to position [2633, 0]
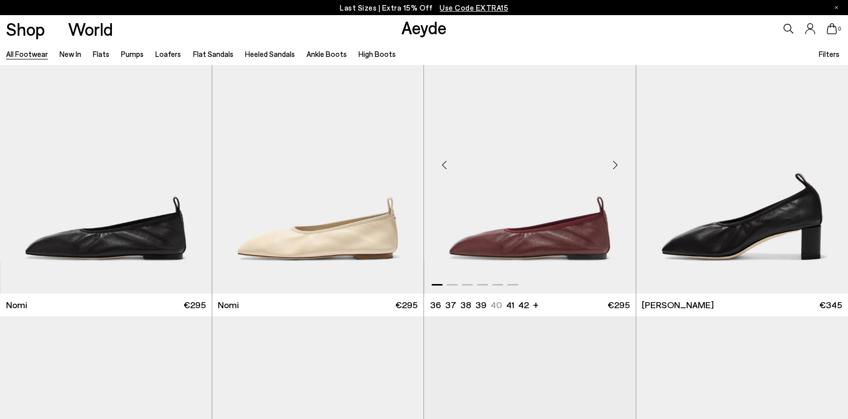
click at [529, 217] on img "1 / 6" at bounding box center [530, 161] width 212 height 266
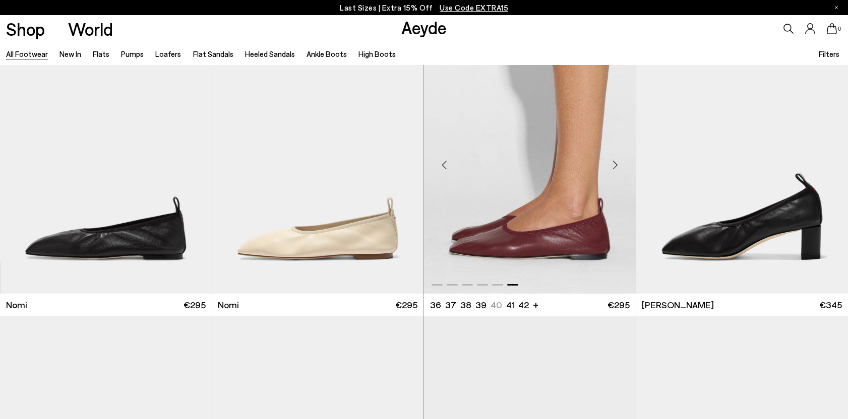
click at [534, 181] on img "6 / 6" at bounding box center [530, 161] width 212 height 266
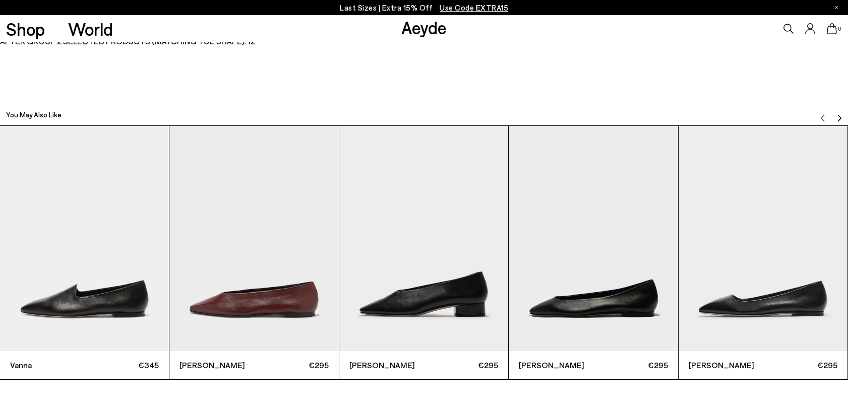
scroll to position [2676, 0]
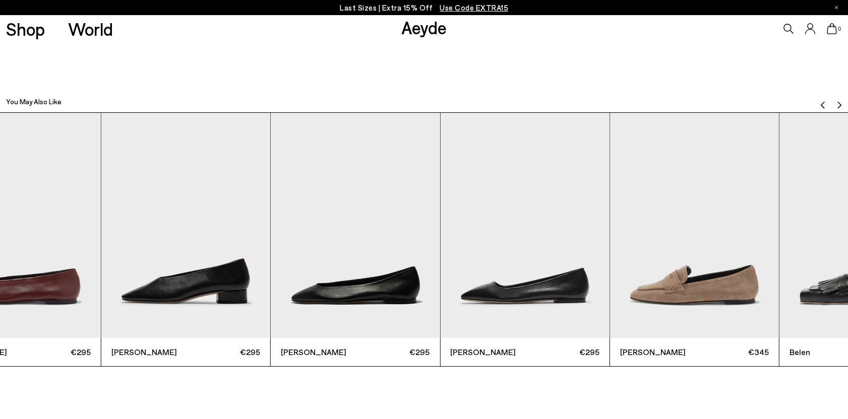
click at [440, 251] on img "5 / 12" at bounding box center [524, 225] width 169 height 225
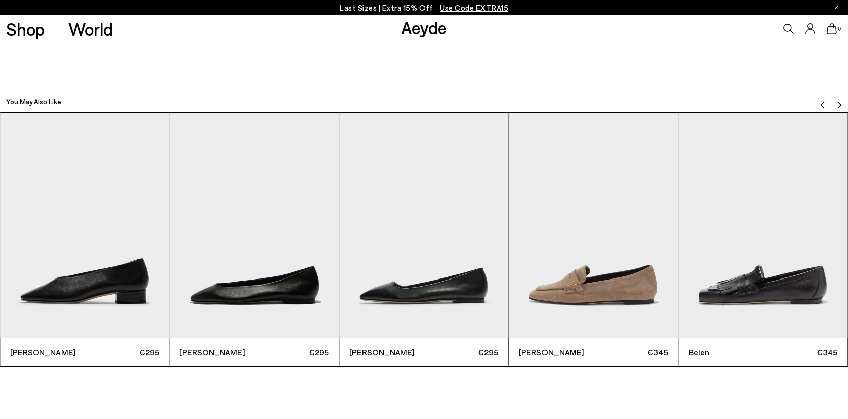
click at [509, 264] on img "6 / 12" at bounding box center [593, 225] width 169 height 225
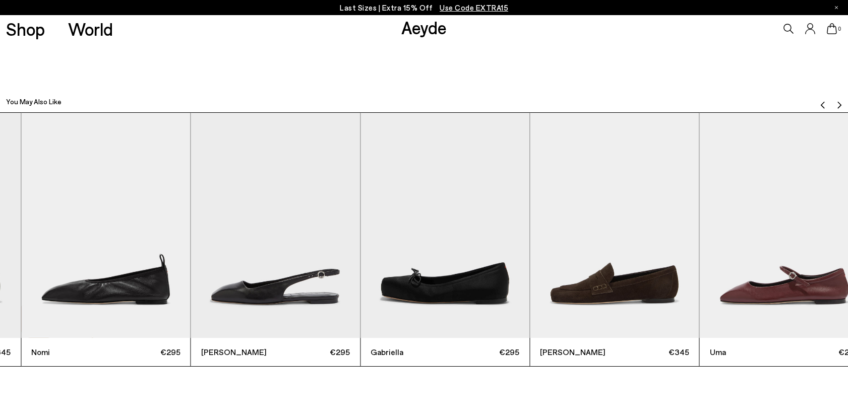
click at [224, 242] on img "9 / 12" at bounding box center [275, 225] width 169 height 225
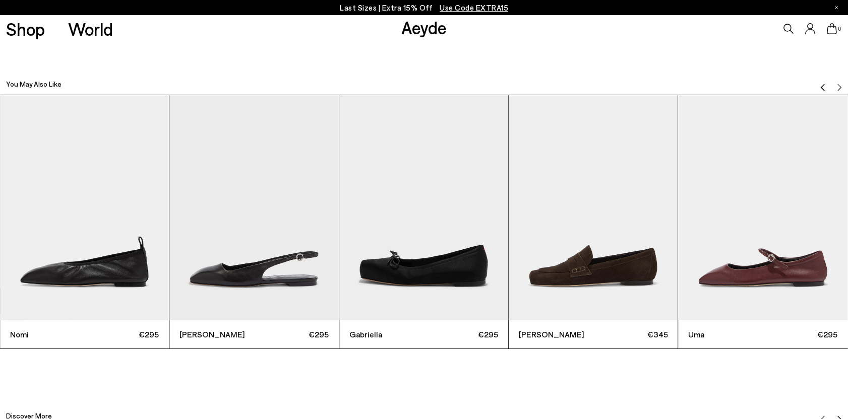
scroll to position [2694, 0]
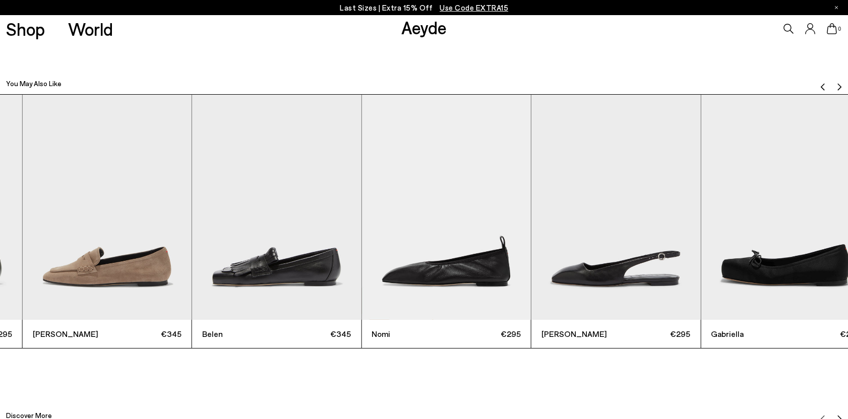
click at [780, 203] on img "10 / 12" at bounding box center [785, 207] width 169 height 225
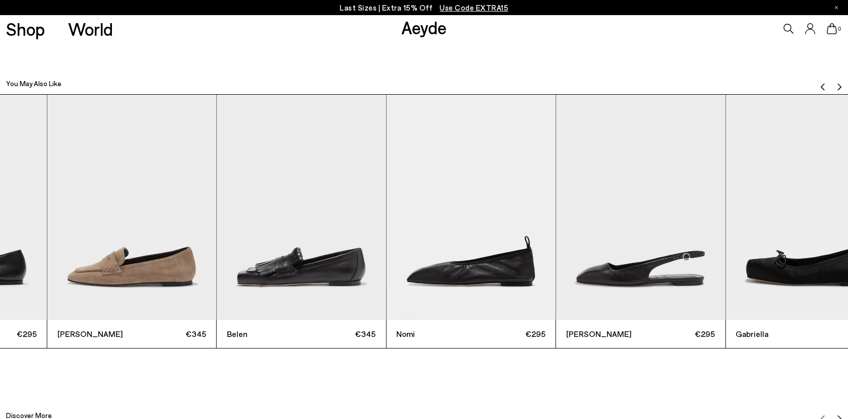
click at [386, 214] on img "7 / 12" at bounding box center [301, 207] width 169 height 225
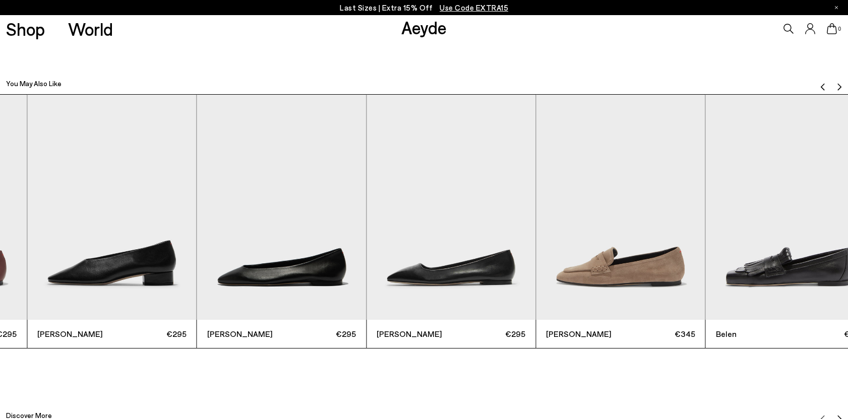
click at [536, 242] on div "Vanna €345 Betty €295 Delia €295 Ellie €295 Ida €295 Alfie €345 Belen €345" at bounding box center [112, 221] width 848 height 255
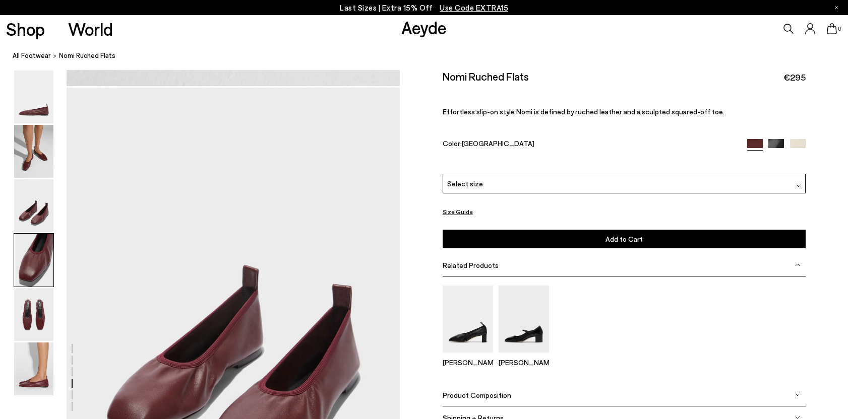
scroll to position [578, 0]
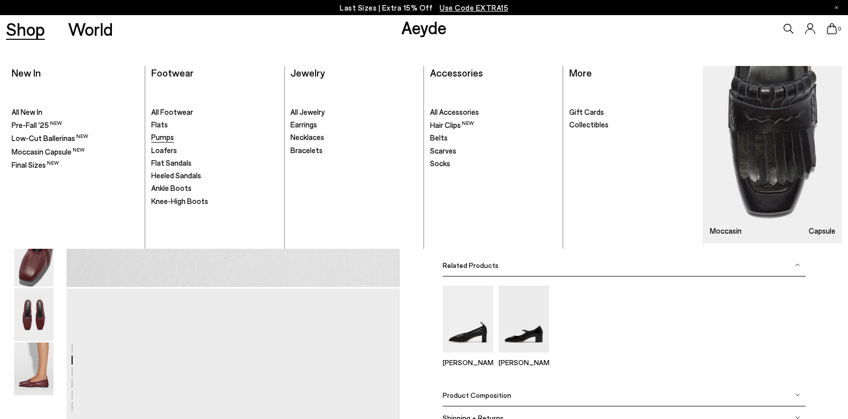
click at [166, 134] on span "Pumps" at bounding box center [162, 137] width 23 height 9
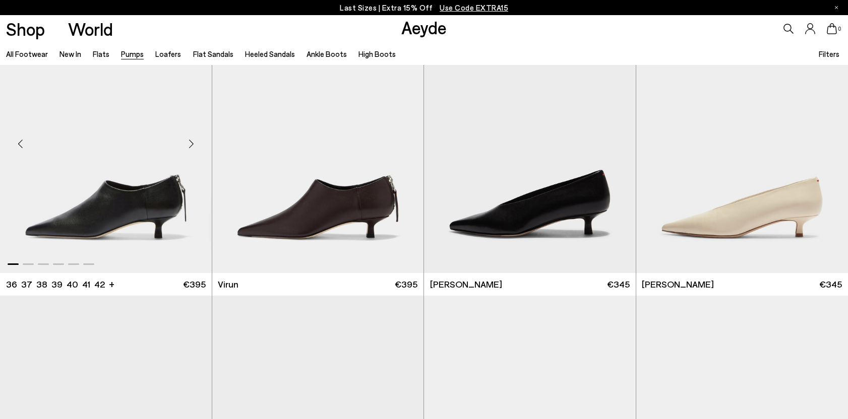
scroll to position [63, 0]
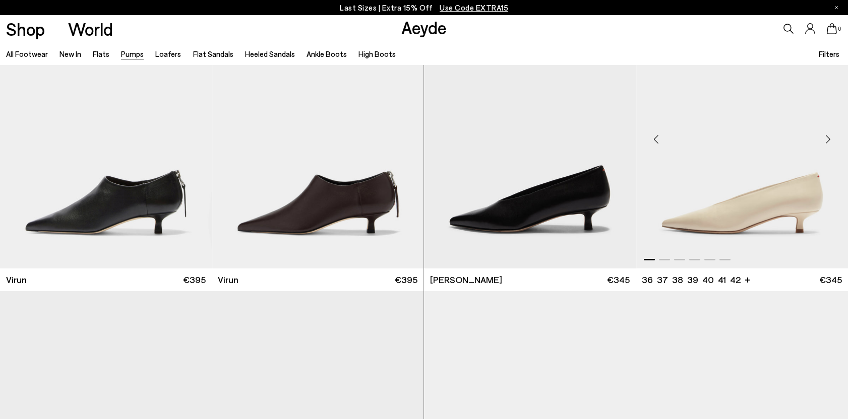
click at [708, 162] on img "1 / 6" at bounding box center [742, 136] width 212 height 266
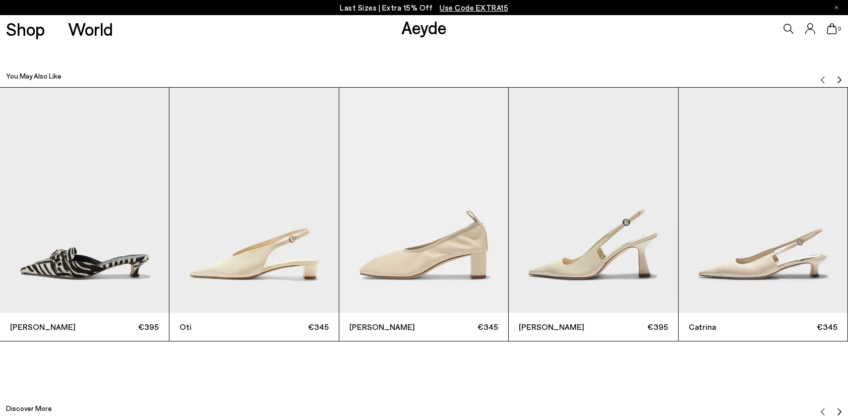
scroll to position [2785, 0]
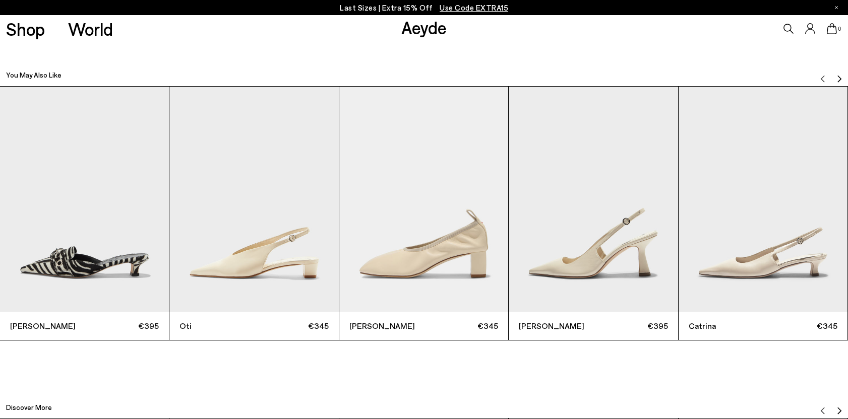
click at [840, 76] on img "Next slide" at bounding box center [839, 79] width 8 height 8
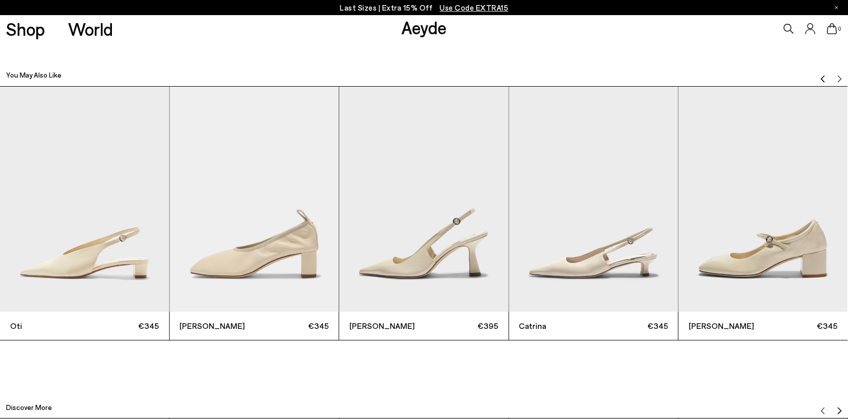
click at [822, 76] on img "Previous slide" at bounding box center [823, 79] width 8 height 8
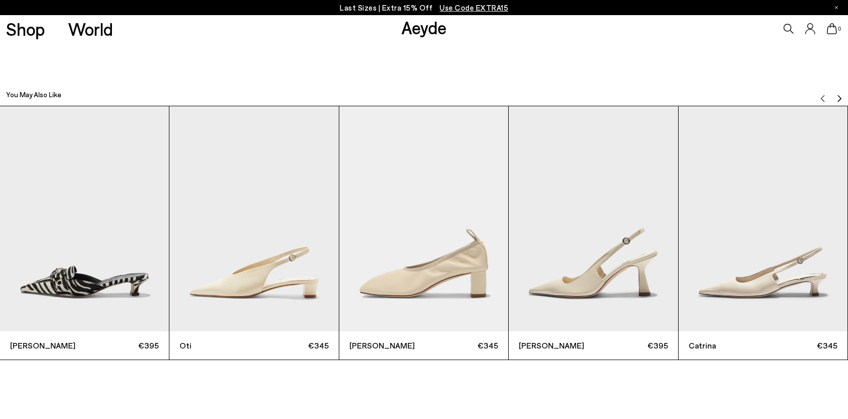
scroll to position [2767, 0]
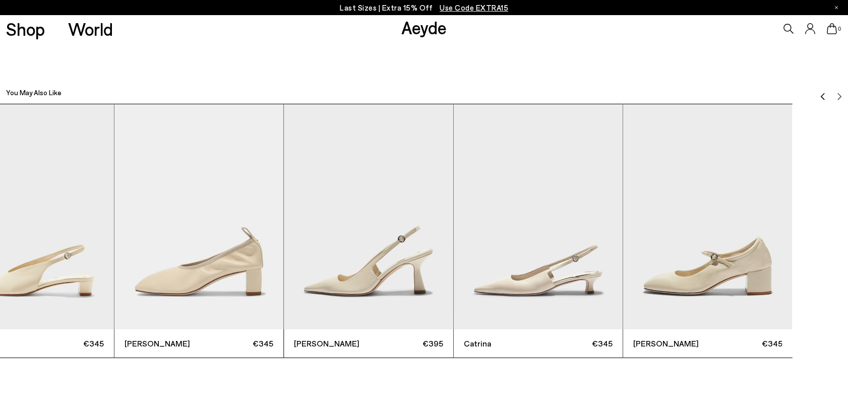
click at [291, 264] on img "4 / 6" at bounding box center [368, 216] width 169 height 225
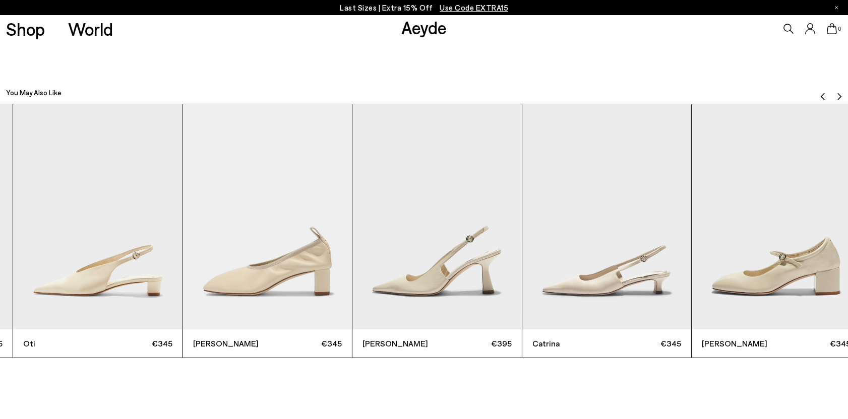
click at [521, 227] on img "4 / 6" at bounding box center [436, 216] width 169 height 225
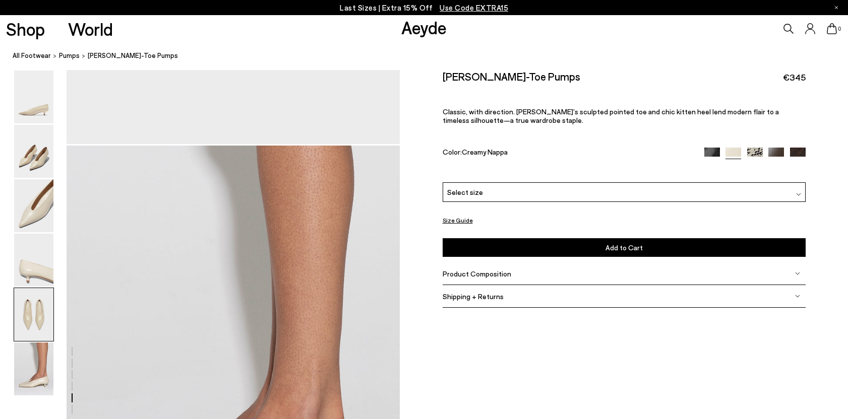
scroll to position [2155, 0]
click at [753, 153] on img at bounding box center [755, 156] width 16 height 16
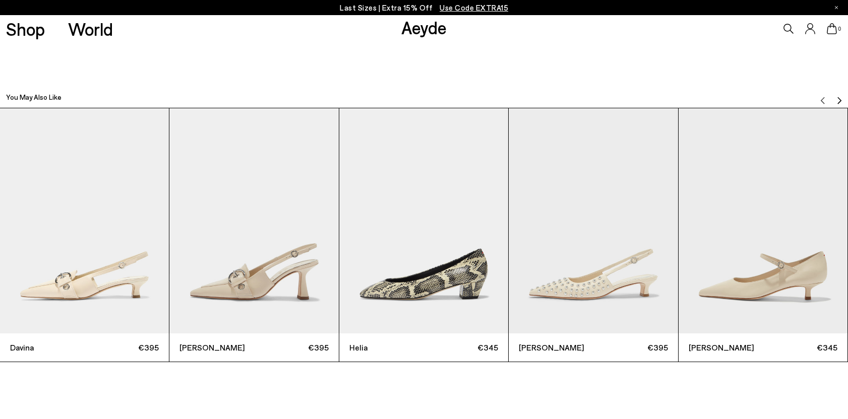
scroll to position [2686, 0]
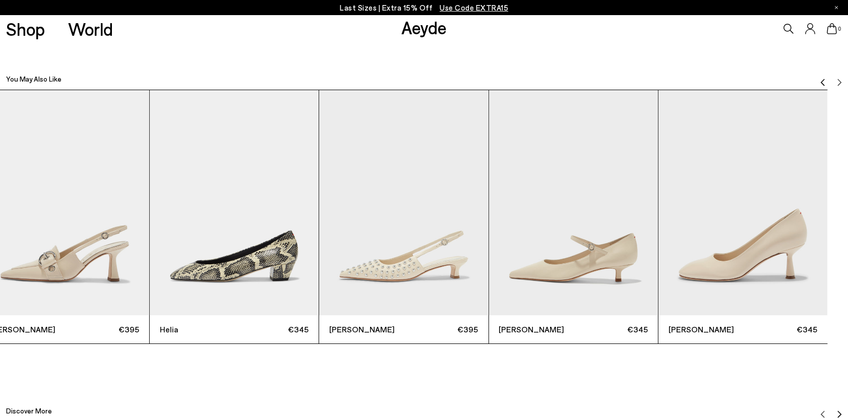
click at [349, 209] on img "4 / 6" at bounding box center [403, 202] width 169 height 225
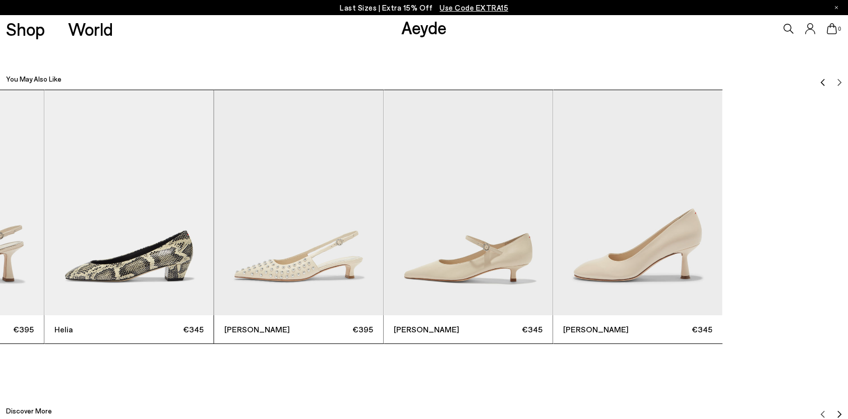
click at [360, 181] on div "[PERSON_NAME] €395 [PERSON_NAME] €395 [GEOGRAPHIC_DATA] €345 [PERSON_NAME] €395…" at bounding box center [129, 217] width 848 height 255
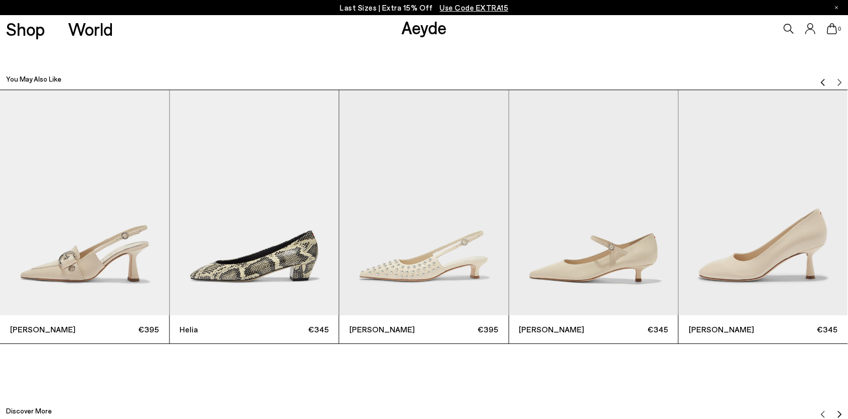
click at [678, 165] on div "[PERSON_NAME] €395 [PERSON_NAME] €395 [GEOGRAPHIC_DATA] €345 [PERSON_NAME] €395…" at bounding box center [255, 217] width 848 height 255
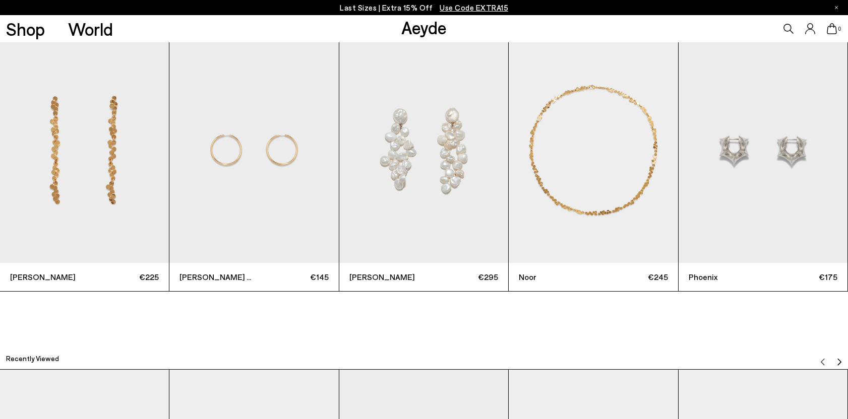
scroll to position [3060, 0]
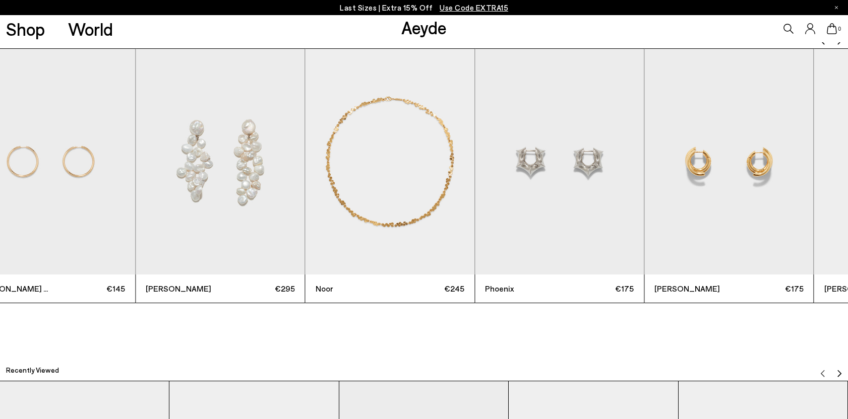
click at [475, 207] on img "5 / 12" at bounding box center [559, 161] width 169 height 225
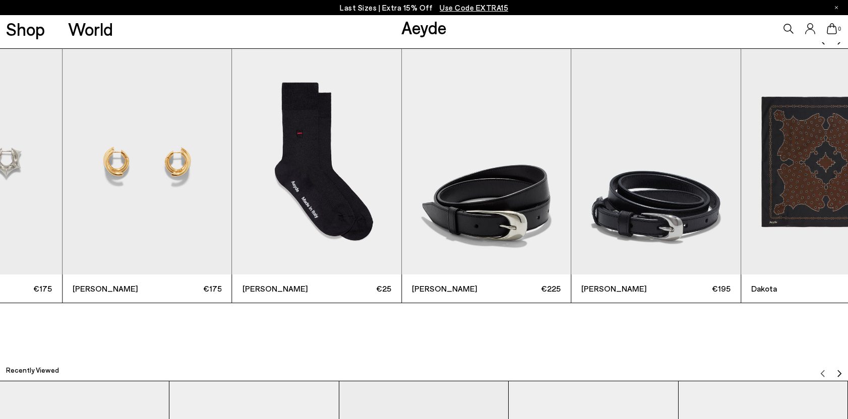
click at [163, 177] on img "6 / 12" at bounding box center [147, 161] width 169 height 225
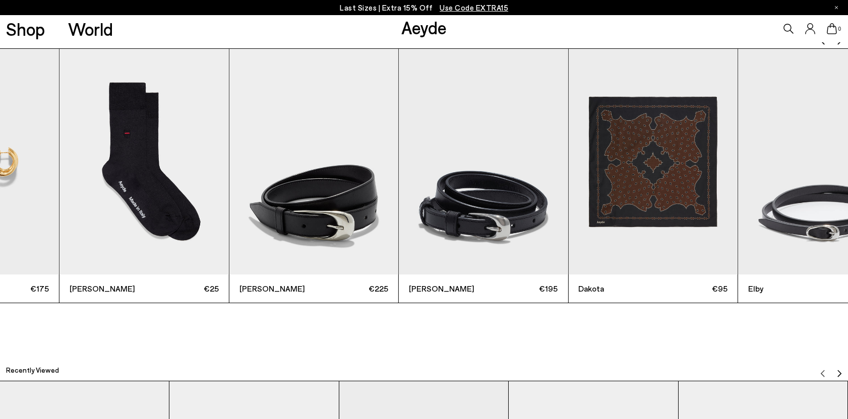
click at [399, 150] on img "9 / 12" at bounding box center [483, 161] width 169 height 225
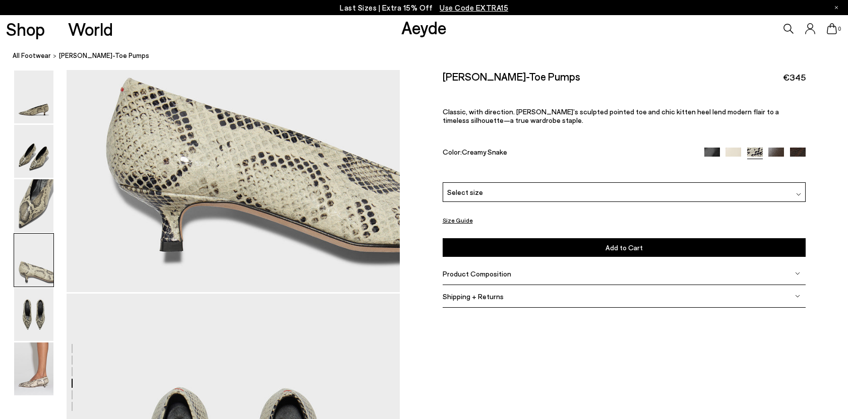
scroll to position [1386, 0]
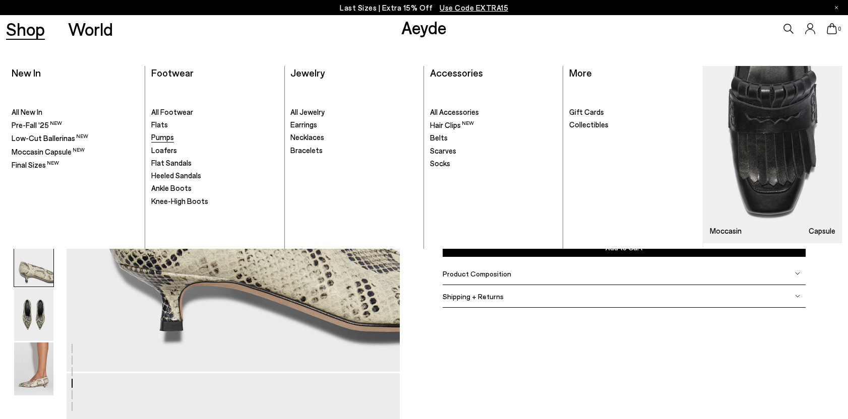
click at [174, 139] on link "Pumps" at bounding box center [214, 138] width 127 height 10
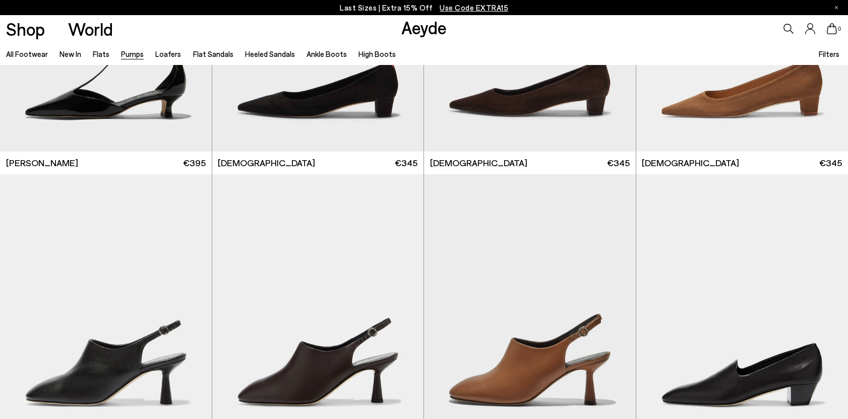
scroll to position [1334, 0]
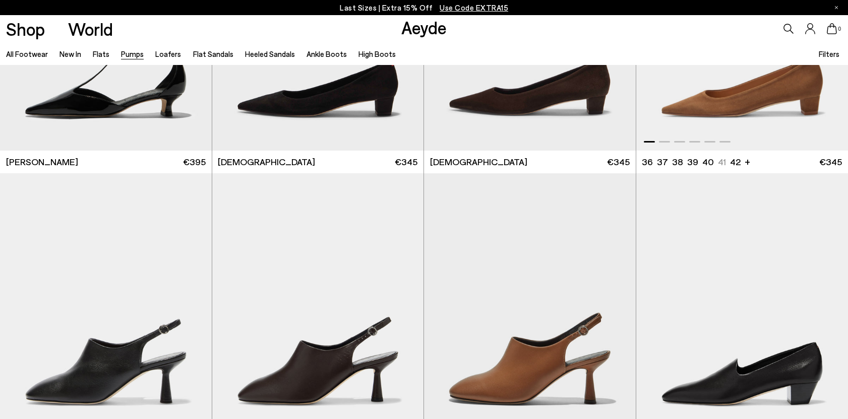
click at [715, 99] on img "1 / 6" at bounding box center [742, 18] width 212 height 266
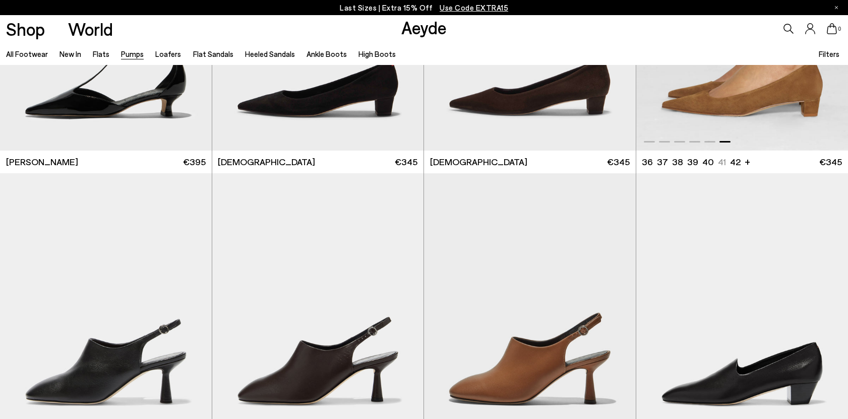
click at [682, 96] on img "6 / 6" at bounding box center [742, 18] width 212 height 266
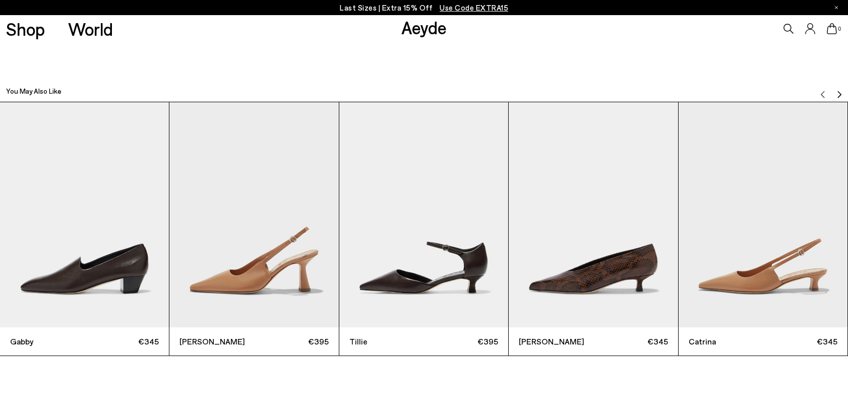
scroll to position [2700, 0]
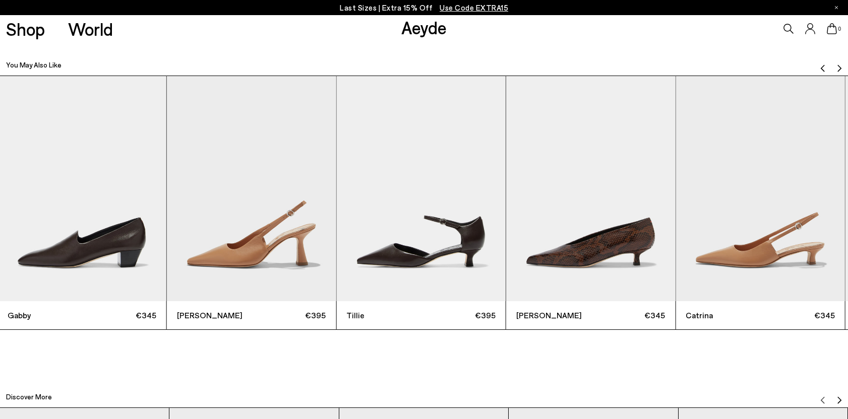
click at [331, 192] on div "Gabby €345 [PERSON_NAME] €395 [PERSON_NAME] €395 [PERSON_NAME] €345 [PERSON_NAM…" at bounding box center [421, 203] width 848 height 255
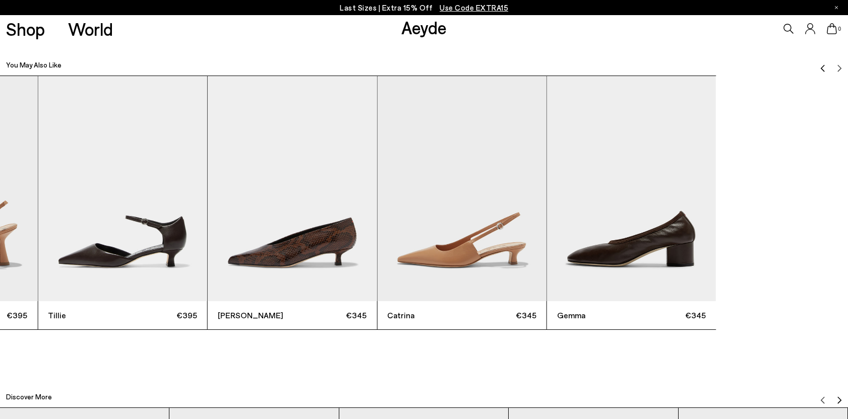
click at [304, 170] on div "Gabby €345 Fernanda €395 Tillie €395 Clara €345 Catrina €345 Gemma €345" at bounding box center [123, 203] width 848 height 255
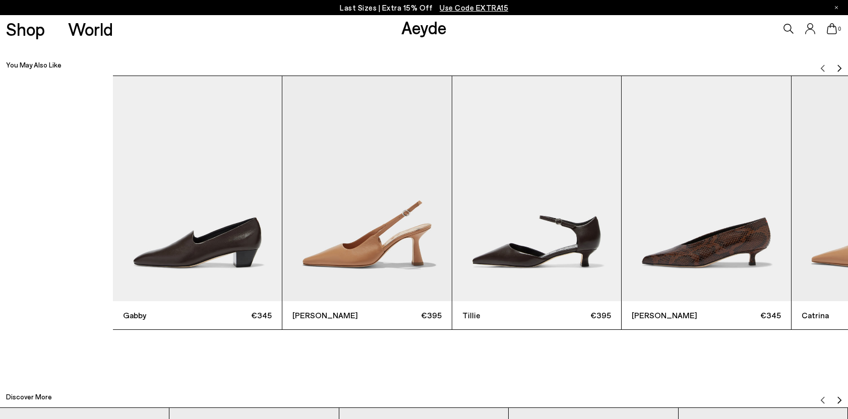
click at [625, 214] on div "Gabby €345 Fernanda €395 Tillie €395 Clara €345 Catrina €345 Gemma €345" at bounding box center [537, 203] width 848 height 255
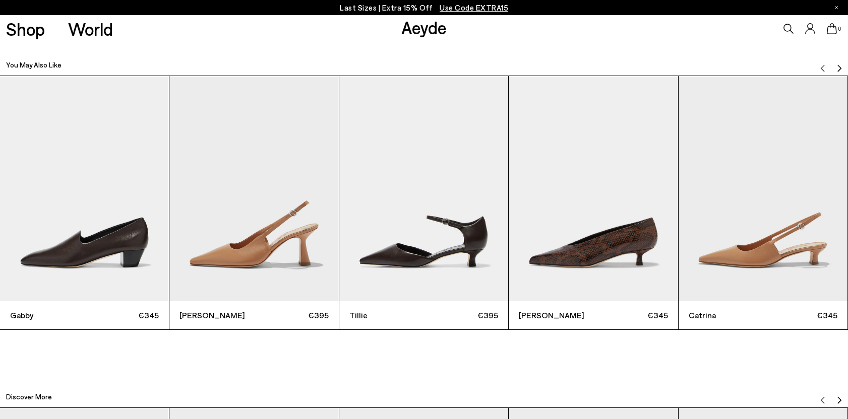
click at [839, 68] on img "Next slide" at bounding box center [839, 69] width 8 height 8
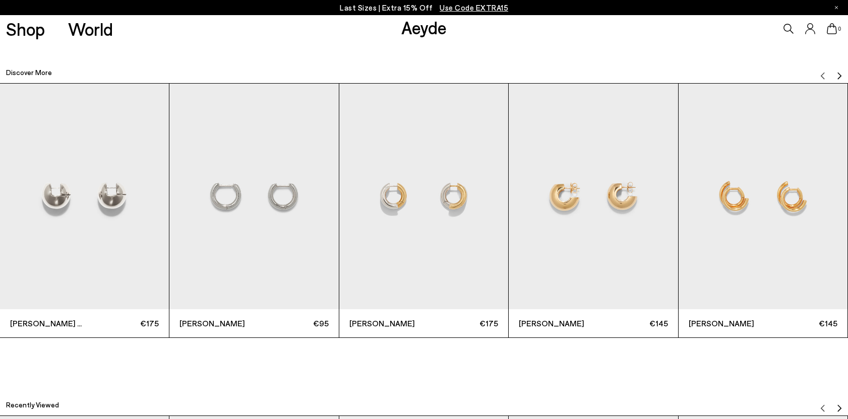
scroll to position [3024, 0]
click at [838, 74] on img "Next slide" at bounding box center [839, 77] width 8 height 8
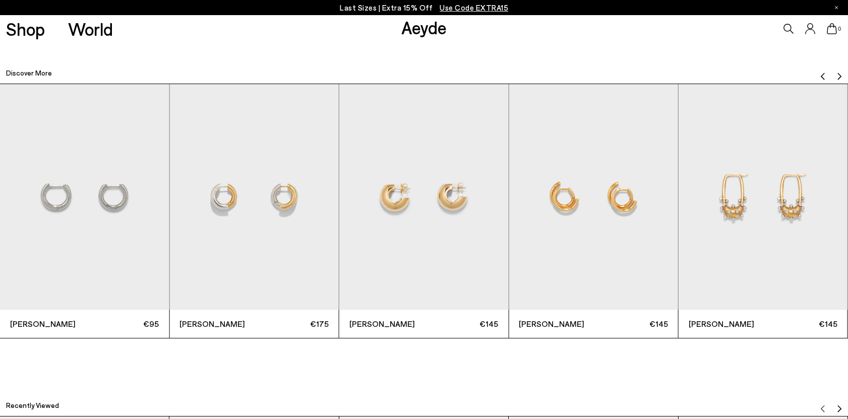
click at [838, 74] on img "Next slide" at bounding box center [839, 77] width 8 height 8
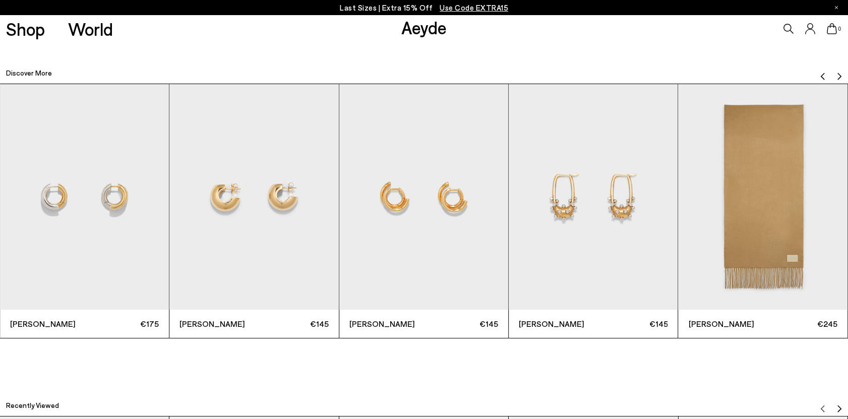
click at [838, 74] on img "Next slide" at bounding box center [839, 77] width 8 height 8
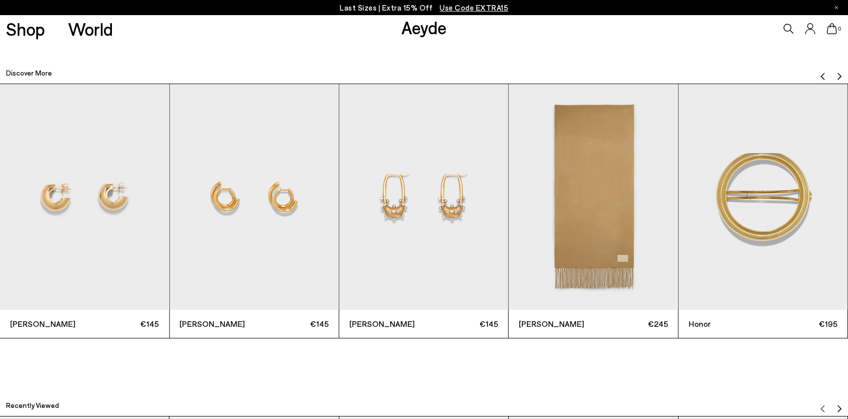
click at [838, 74] on img "Next slide" at bounding box center [839, 77] width 8 height 8
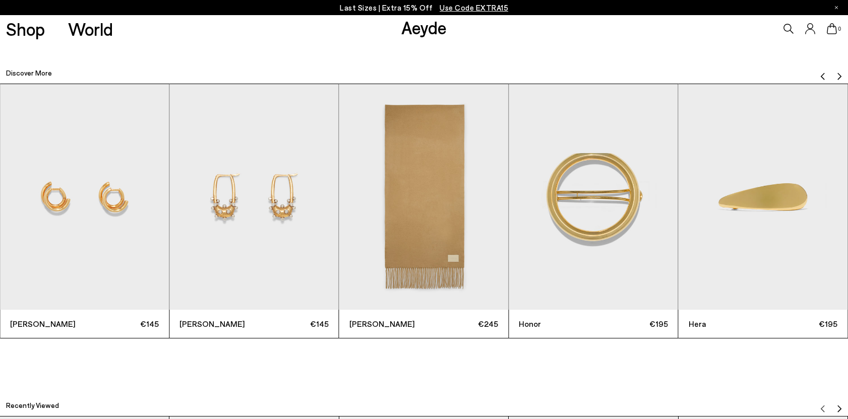
click at [838, 74] on img "Next slide" at bounding box center [839, 77] width 8 height 8
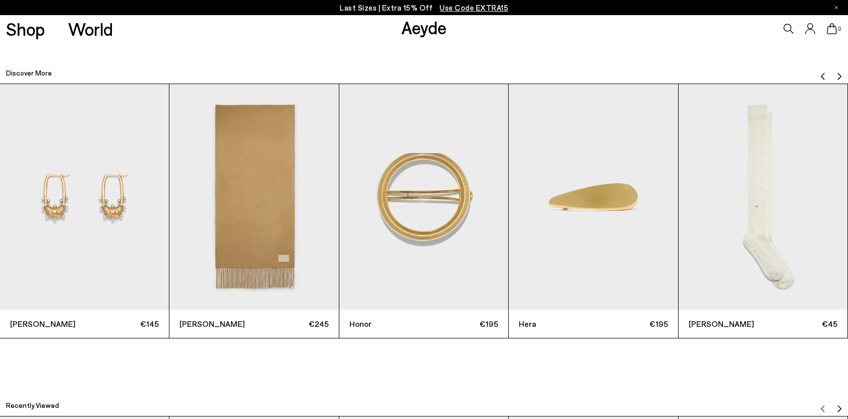
click at [838, 74] on img "Next slide" at bounding box center [839, 77] width 8 height 8
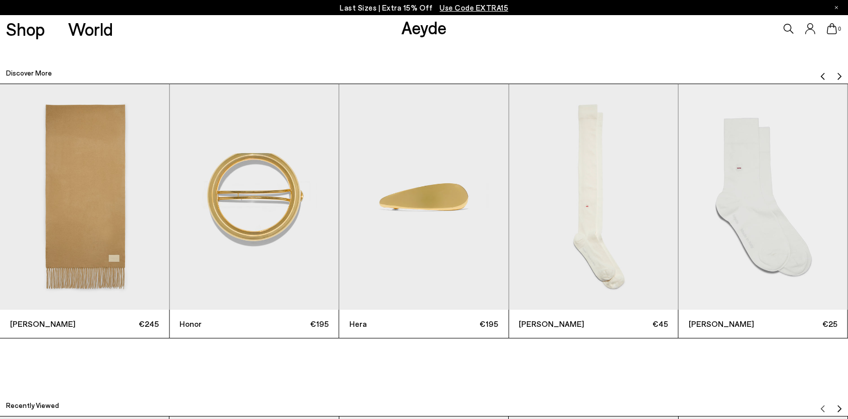
click at [838, 74] on img "Next slide" at bounding box center [839, 77] width 8 height 8
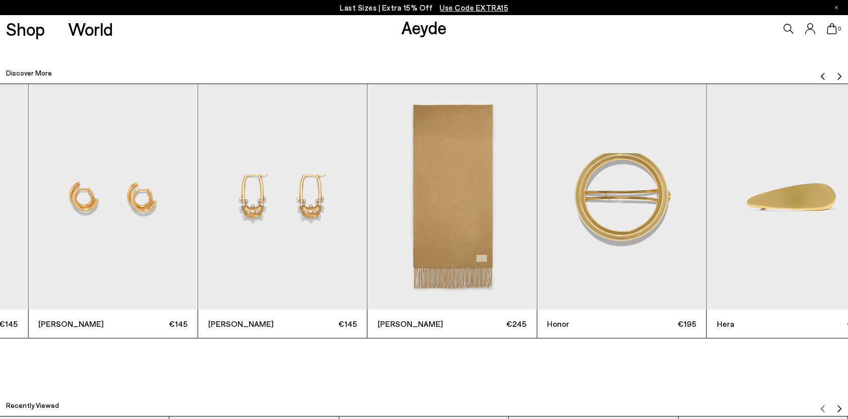
click at [367, 164] on img "6 / 12" at bounding box center [282, 196] width 169 height 225
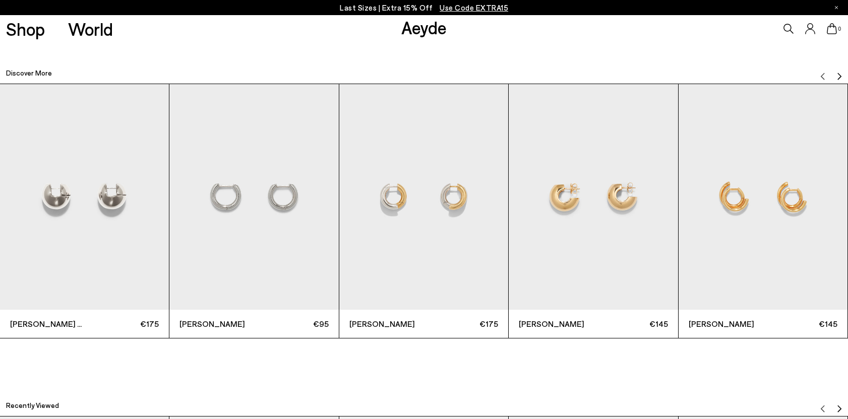
click at [836, 187] on div "Alice Medium €175 Elliot €95 Clyde €175 Alma Small €145 Dean €145 Elijah €145 B…" at bounding box center [424, 211] width 848 height 255
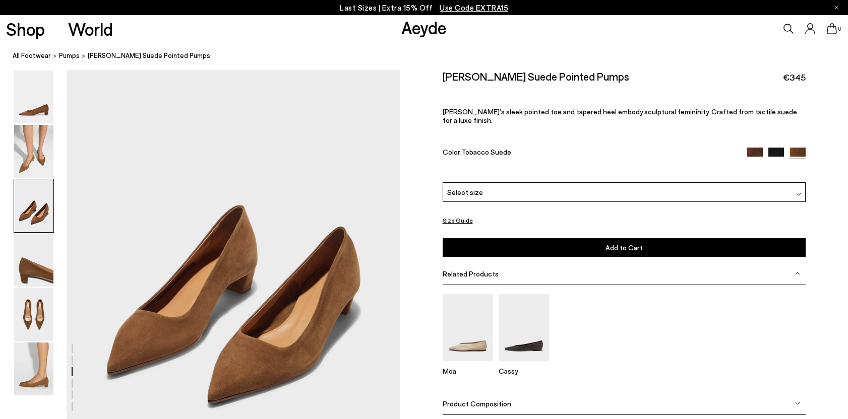
scroll to position [832, 0]
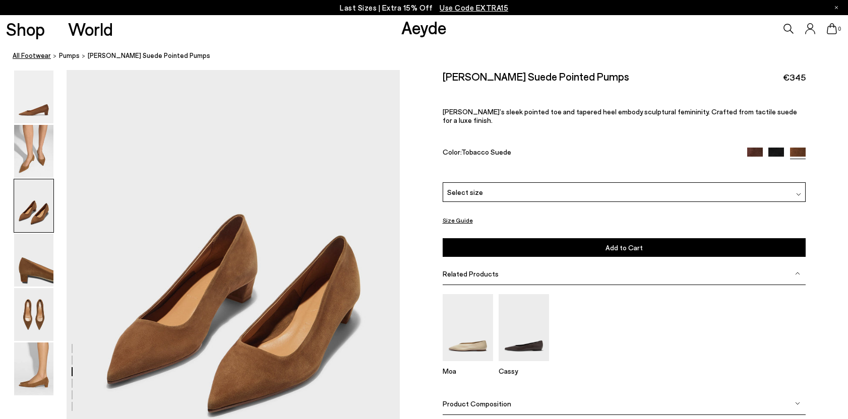
click at [32, 54] on link "All Footwear" at bounding box center [32, 55] width 38 height 11
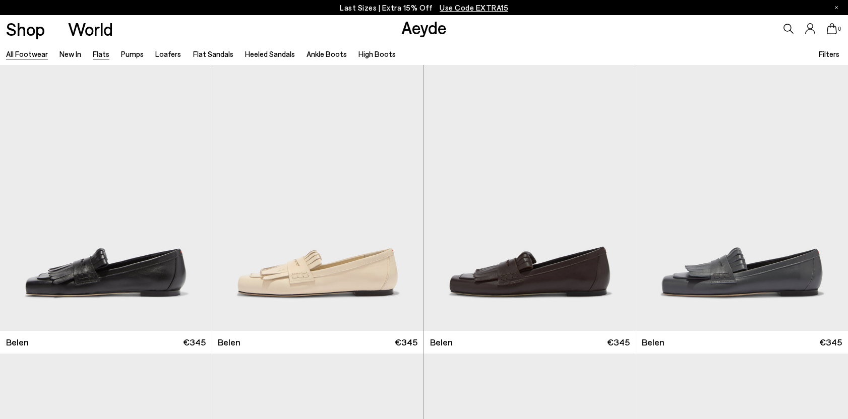
click at [99, 56] on link "Flats" at bounding box center [101, 53] width 17 height 9
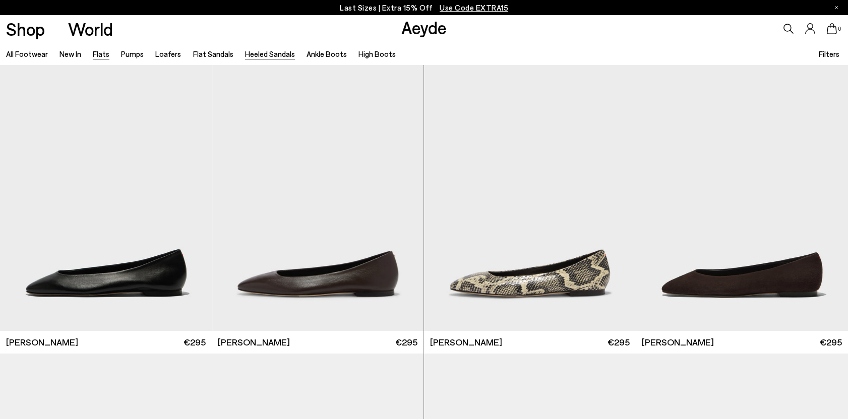
click at [269, 55] on link "Heeled Sandals" at bounding box center [270, 53] width 50 height 9
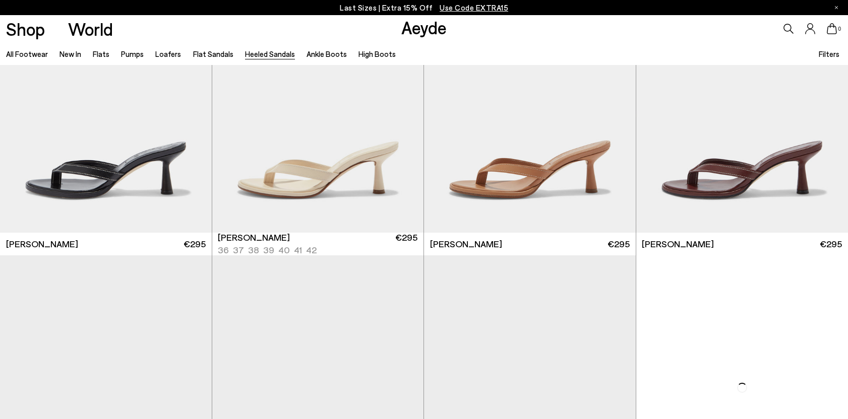
scroll to position [399, 0]
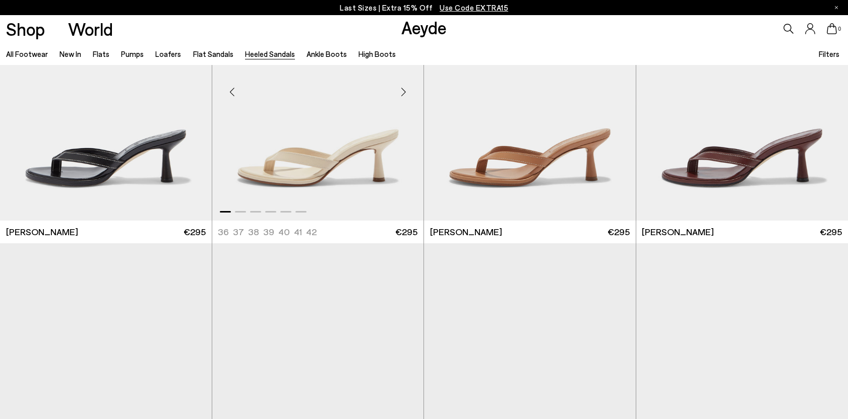
click at [300, 158] on img "1 / 6" at bounding box center [318, 88] width 212 height 266
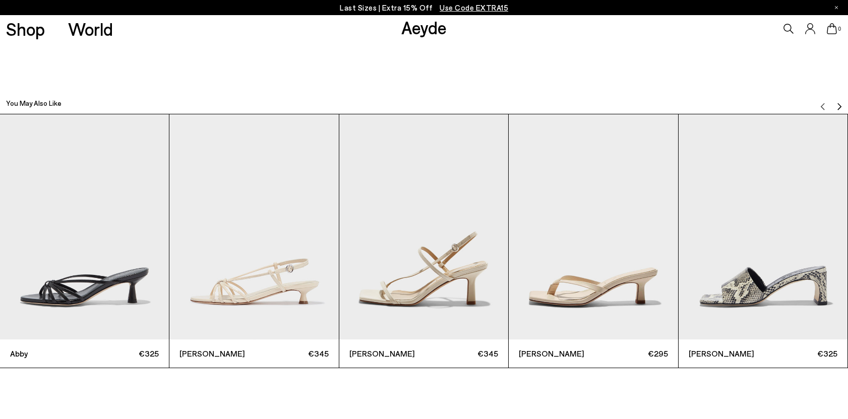
scroll to position [2663, 0]
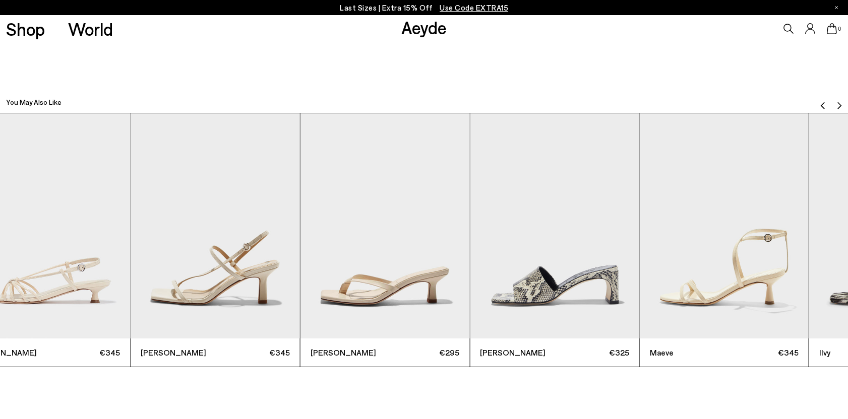
click at [470, 270] on img "5 / 7" at bounding box center [554, 225] width 169 height 225
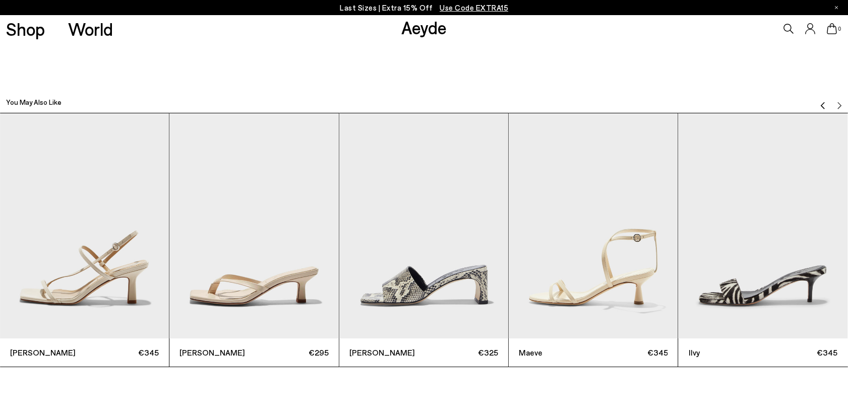
click at [835, 105] on div at bounding box center [831, 102] width 22 height 10
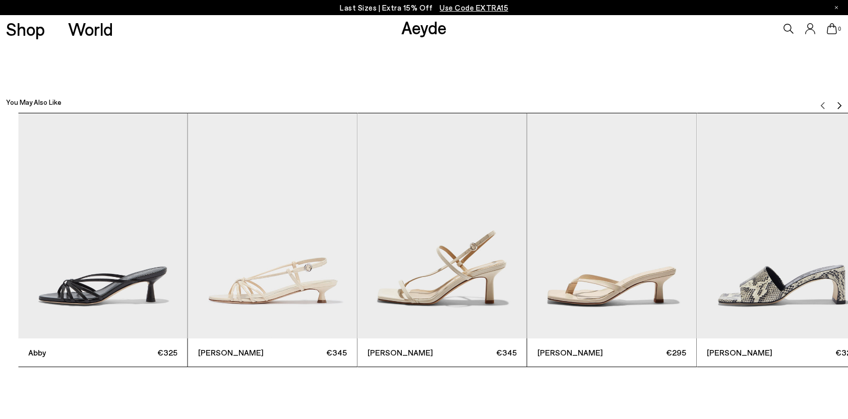
click at [697, 278] on img "5 / 7" at bounding box center [781, 225] width 169 height 225
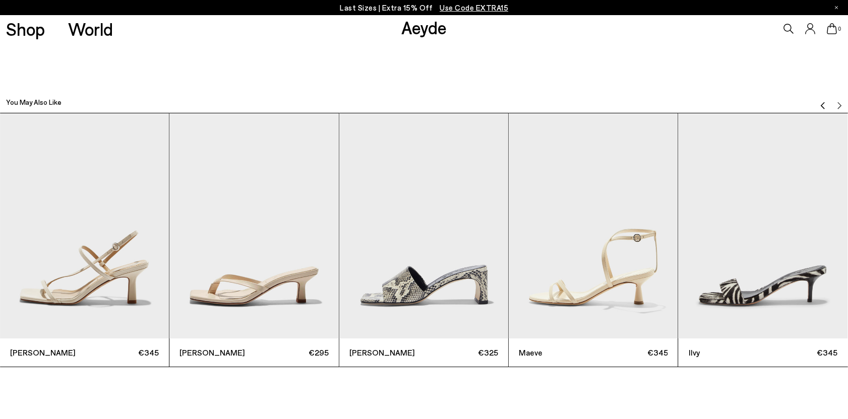
click at [509, 226] on div "Abby €325 Rhonda €345 Elise €345 Wilma €295 Jeanie €325 Maeve €345 Ilvy €345" at bounding box center [85, 240] width 848 height 255
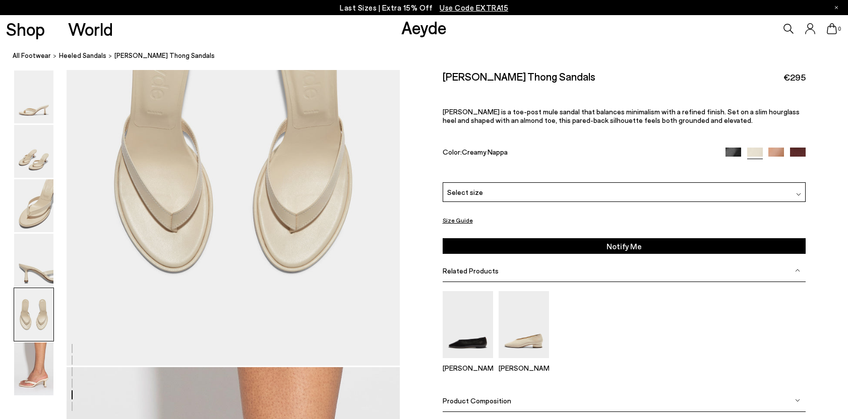
scroll to position [1794, 0]
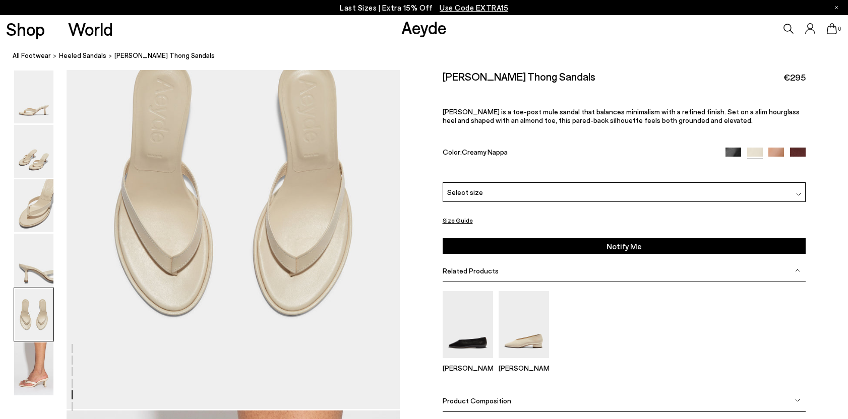
click at [799, 150] on img at bounding box center [798, 156] width 16 height 16
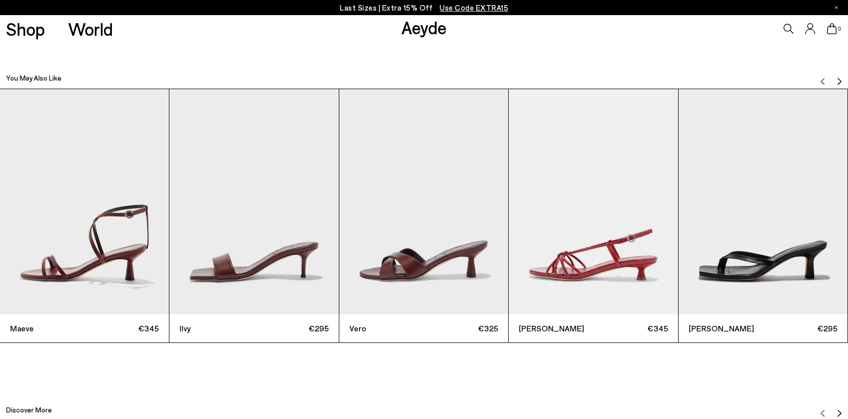
scroll to position [2701, 0]
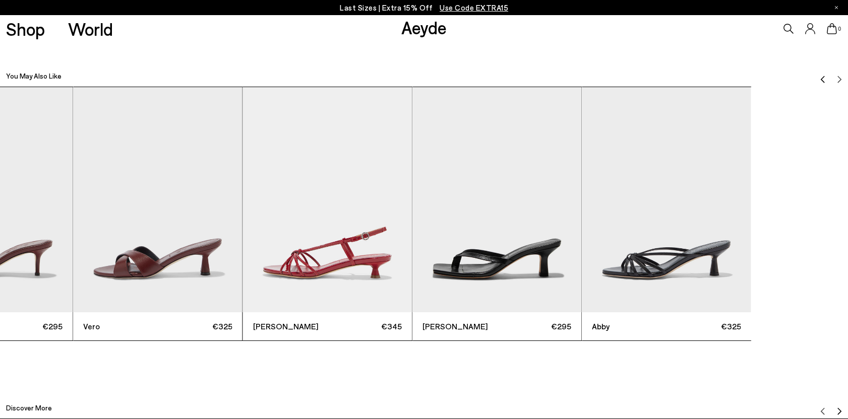
click at [307, 228] on div "Maeve €345 Ilvy €295 Vero €325 Rhonda €345 Wilma €295 Abby €325" at bounding box center [158, 214] width 848 height 255
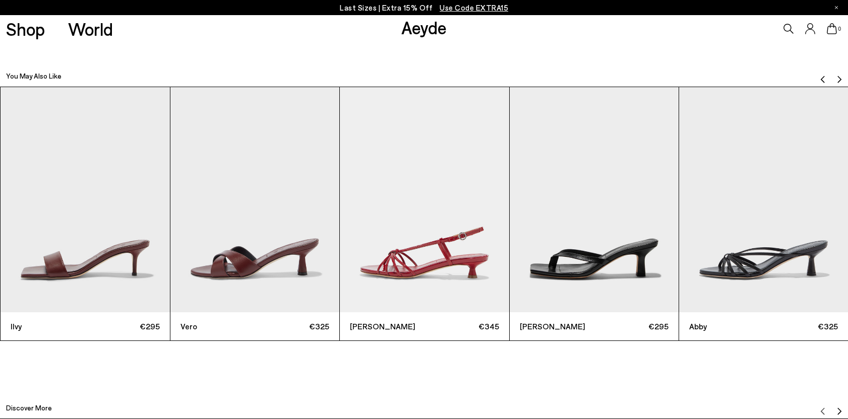
click at [627, 232] on div "Maeve €345 Ilvy €295 Vero €325 Rhonda €345 Wilma €295 Abby €325" at bounding box center [255, 214] width 848 height 255
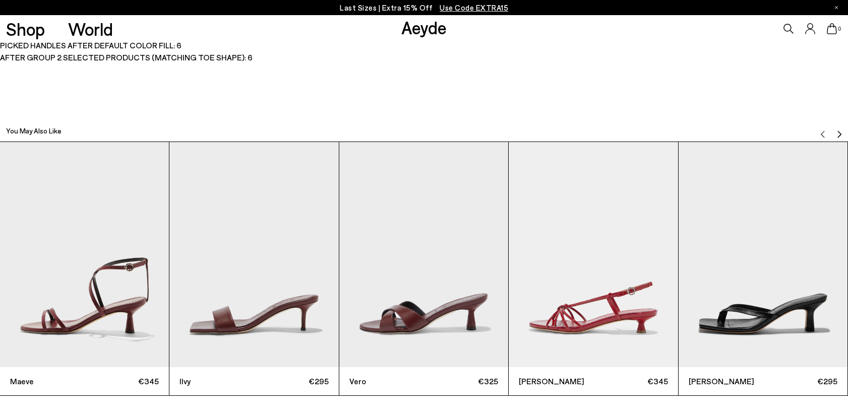
scroll to position [2666, 0]
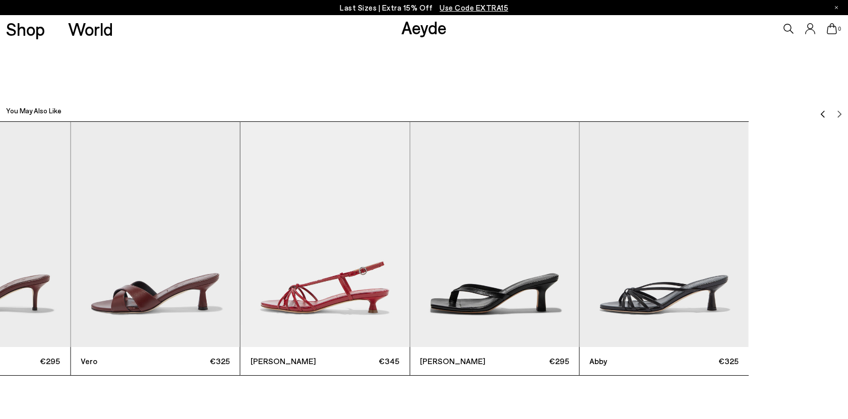
click at [271, 216] on div "Maeve €345 Ilvy €295 Vero €325 Rhonda €345 Wilma €295 Abby €325" at bounding box center [156, 248] width 848 height 255
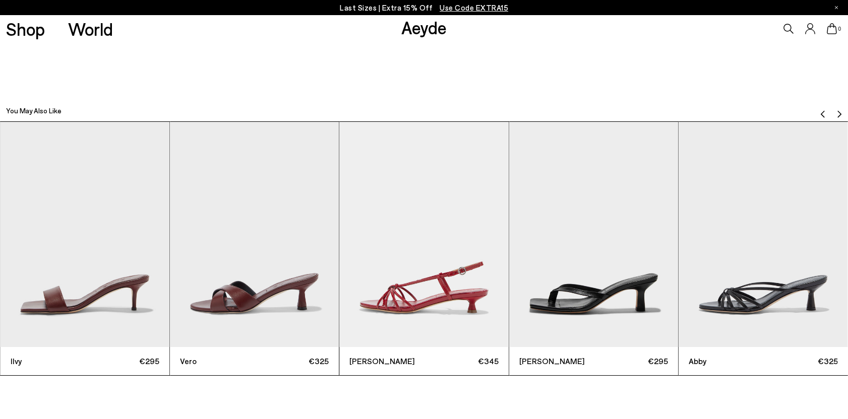
click at [339, 215] on div "Vero €325" at bounding box center [254, 248] width 169 height 255
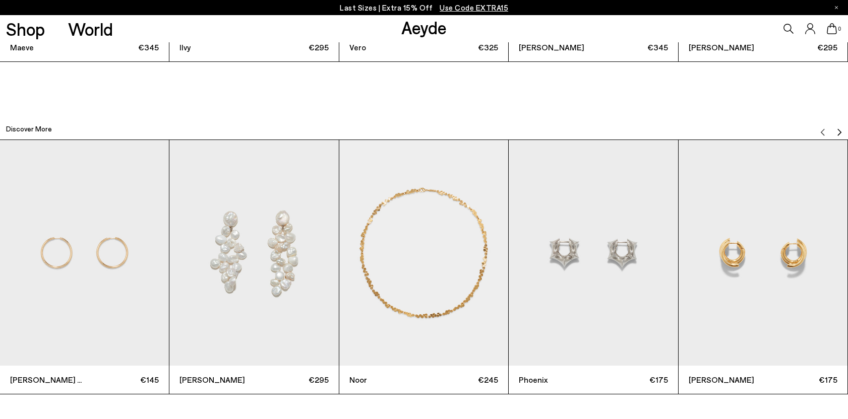
scroll to position [2983, 0]
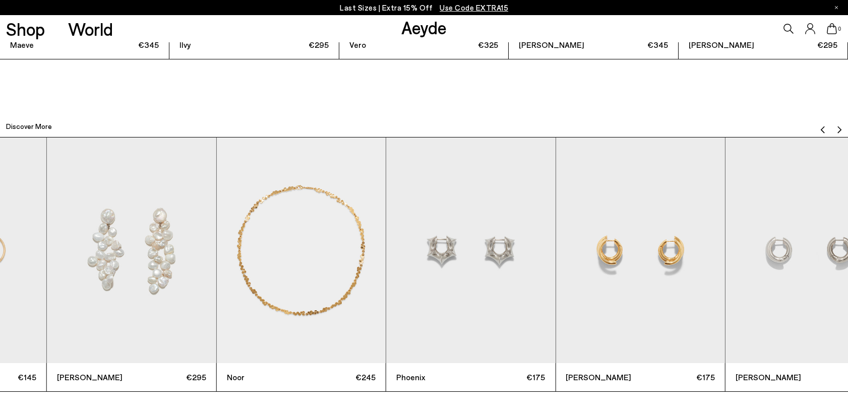
click at [555, 239] on img "5 / 12" at bounding box center [639, 250] width 169 height 225
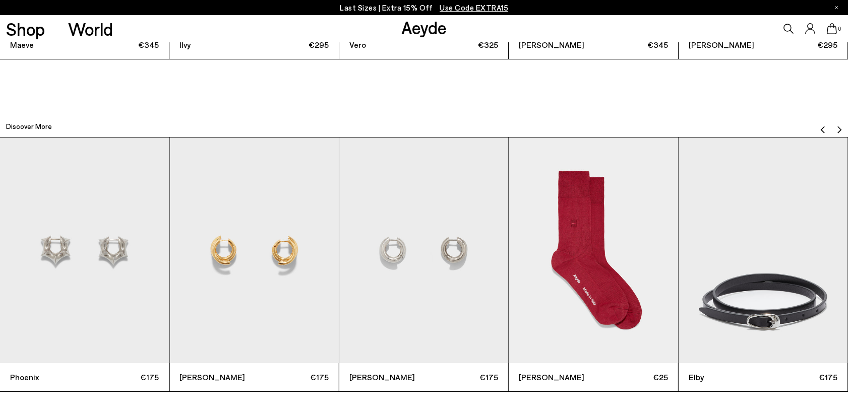
click at [509, 232] on img "7 / 12" at bounding box center [593, 250] width 169 height 225
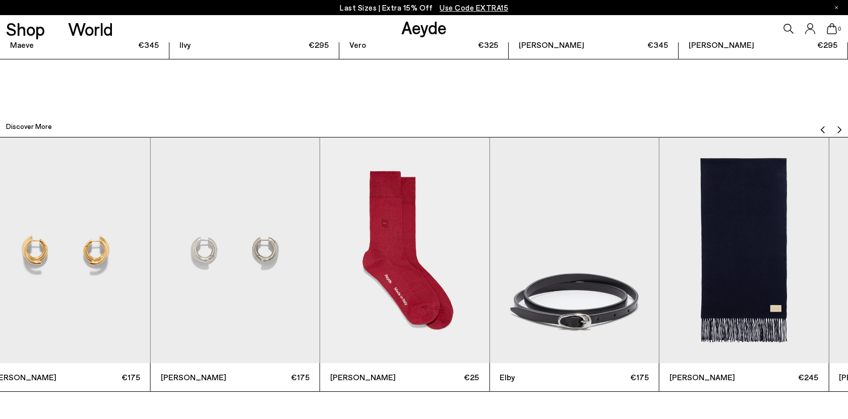
click at [585, 243] on img "8 / 12" at bounding box center [573, 250] width 169 height 225
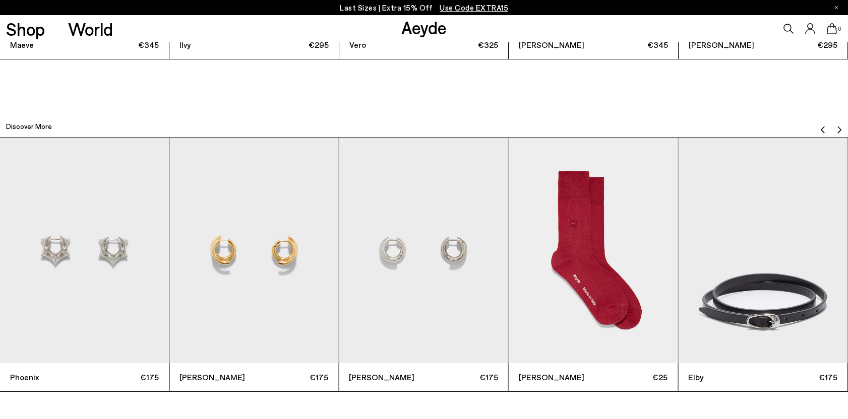
click at [338, 242] on img "5 / 12" at bounding box center [253, 250] width 169 height 225
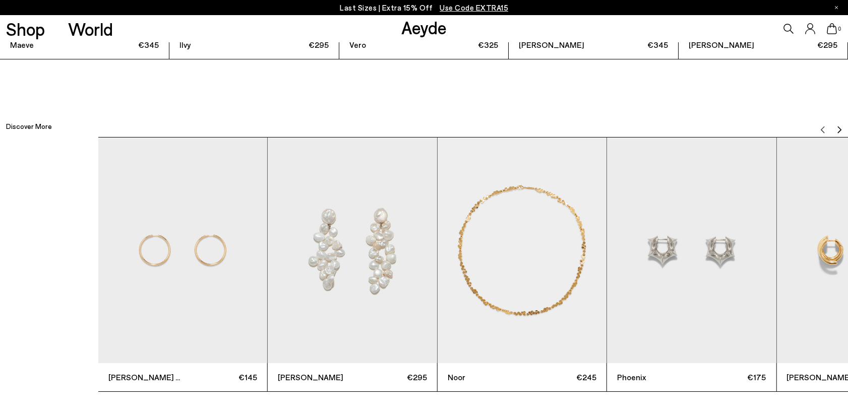
click at [458, 246] on div "Elona Large €145 Rudi €295 Noor €245 Phoenix €175 Dillon €175 Clyde €175 Jamie …" at bounding box center [522, 264] width 848 height 255
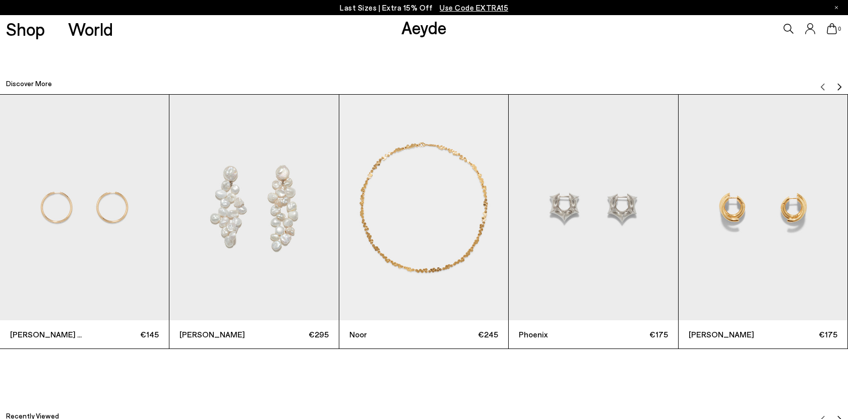
scroll to position [3026, 0]
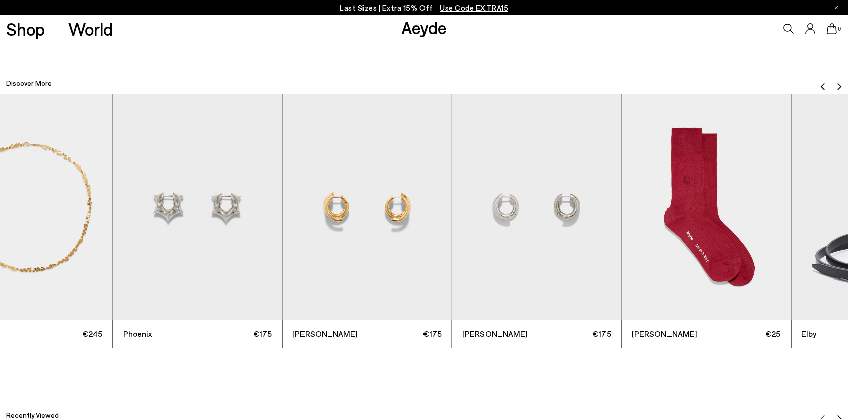
click at [282, 208] on img "5 / 12" at bounding box center [366, 206] width 169 height 225
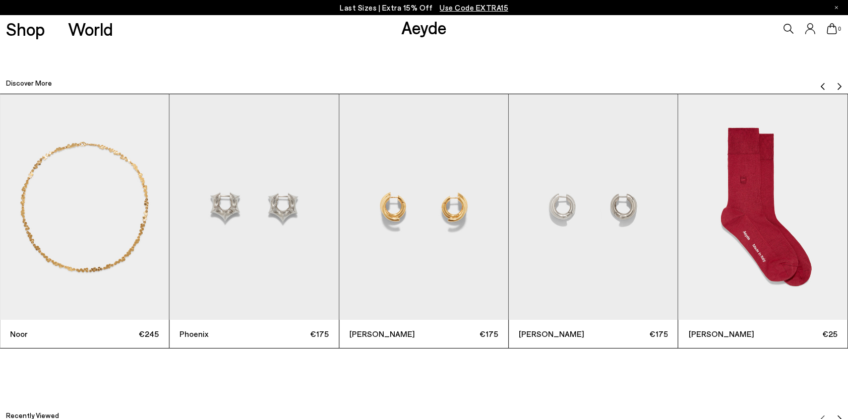
click at [509, 213] on img "6 / 12" at bounding box center [593, 206] width 169 height 225
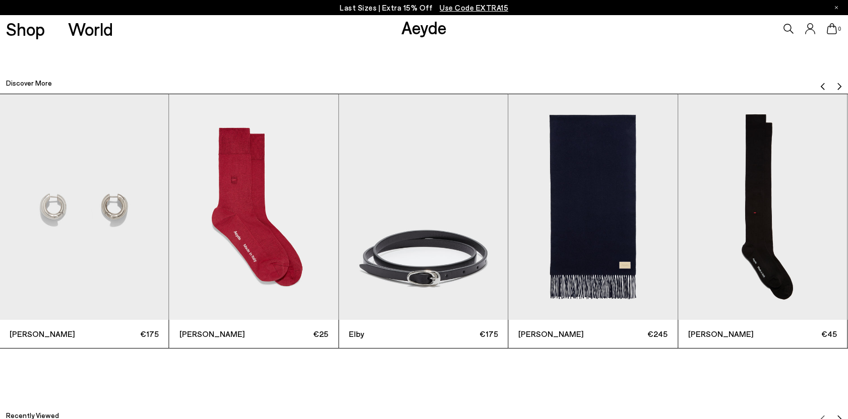
click at [339, 216] on img "8 / 12" at bounding box center [423, 206] width 169 height 225
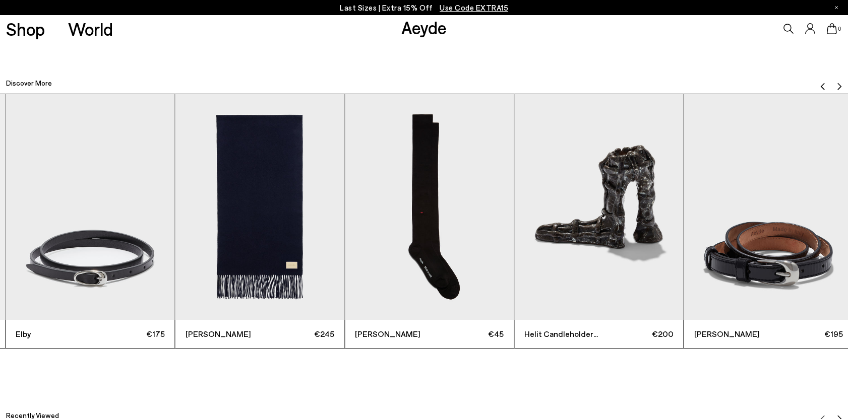
click at [174, 217] on img "8 / 12" at bounding box center [90, 206] width 169 height 225
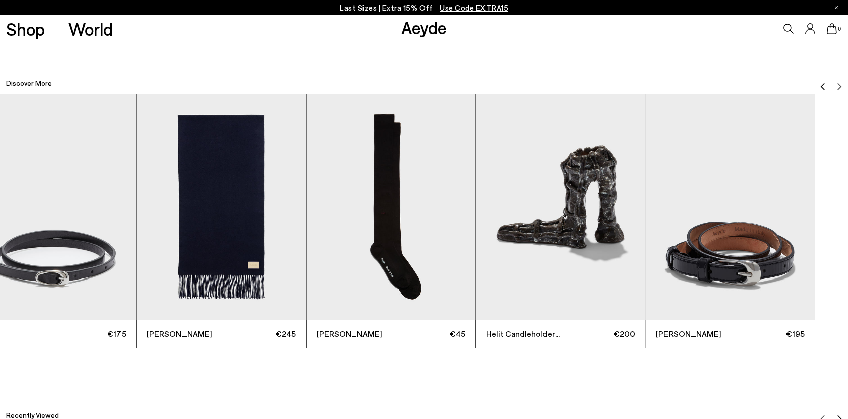
click at [162, 197] on img "9 / 12" at bounding box center [221, 206] width 169 height 225
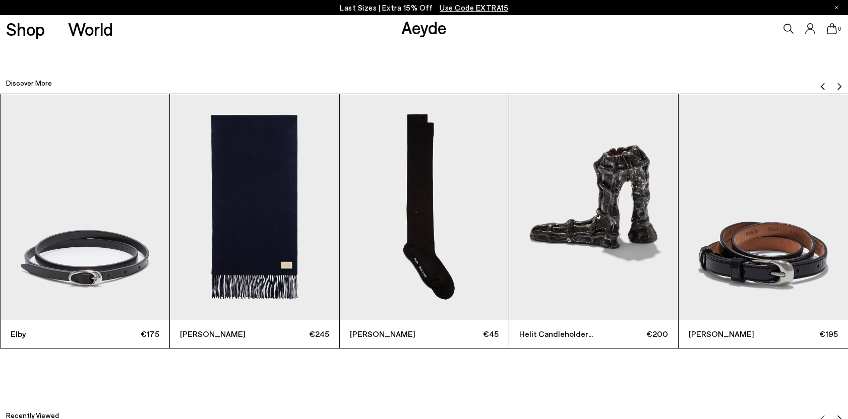
click at [339, 216] on img "9 / 12" at bounding box center [254, 206] width 169 height 225
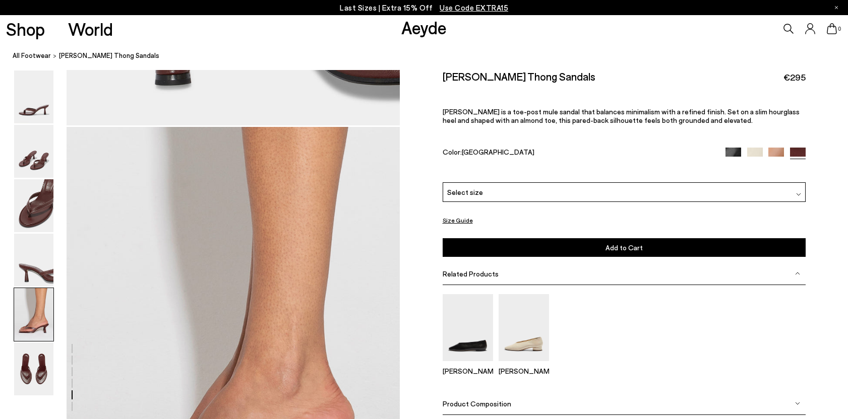
scroll to position [1600, 0]
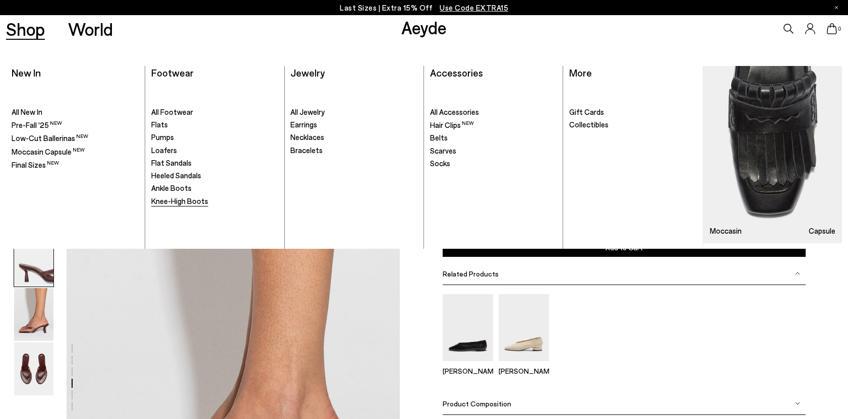
click at [181, 202] on span "Knee-High Boots" at bounding box center [179, 201] width 57 height 9
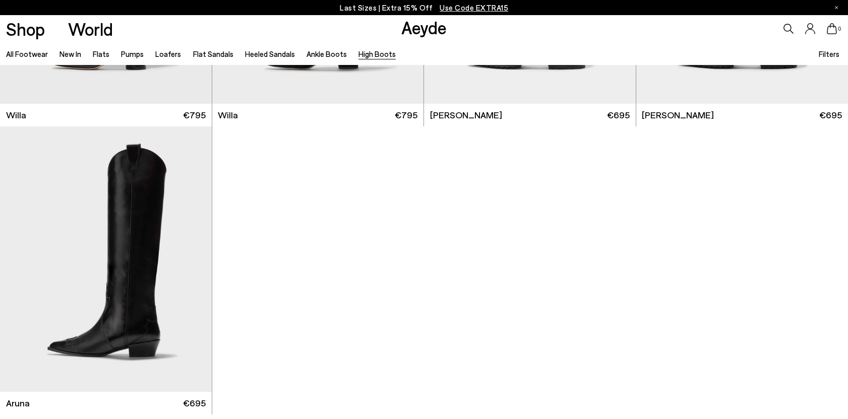
scroll to position [594, 0]
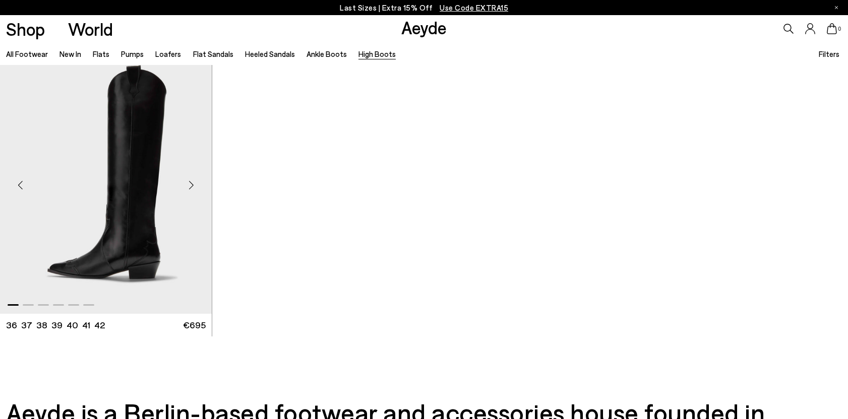
click at [135, 220] on img "1 / 6" at bounding box center [106, 181] width 212 height 266
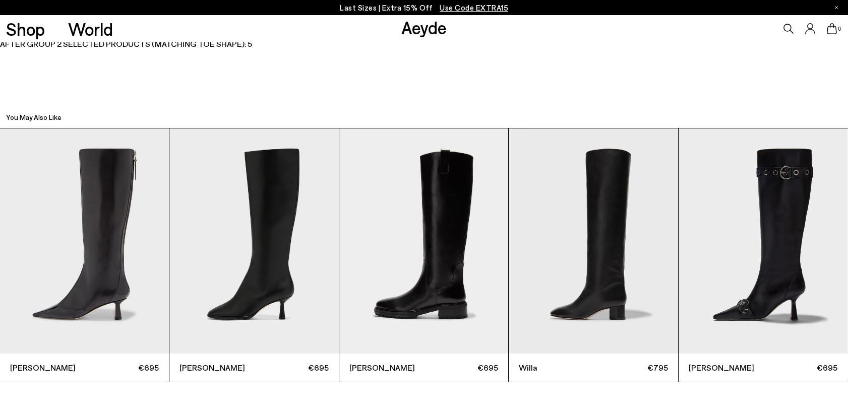
scroll to position [2665, 0]
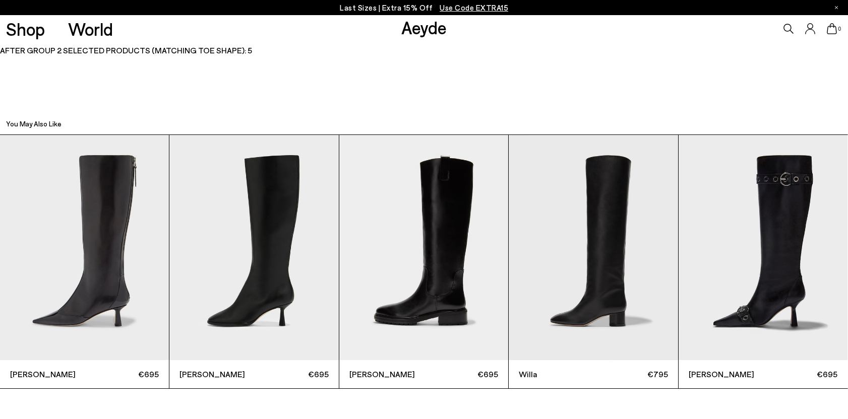
click at [530, 226] on div "[PERSON_NAME] €695 [PERSON_NAME] €695 [PERSON_NAME] €695 [PERSON_NAME] €795 [PE…" at bounding box center [424, 262] width 848 height 255
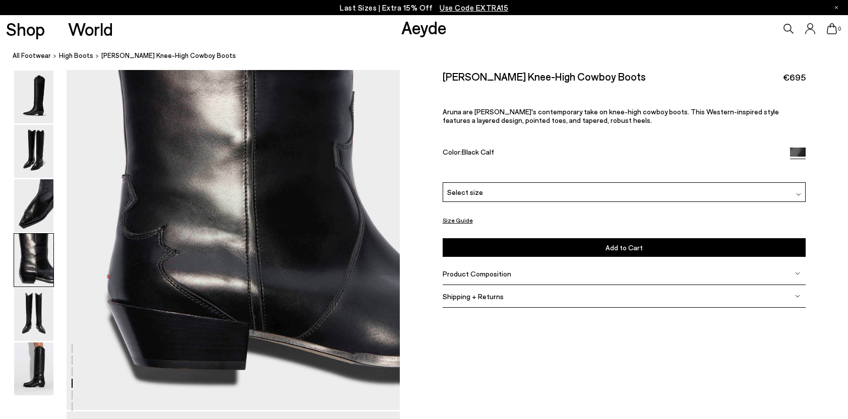
scroll to position [1315, 0]
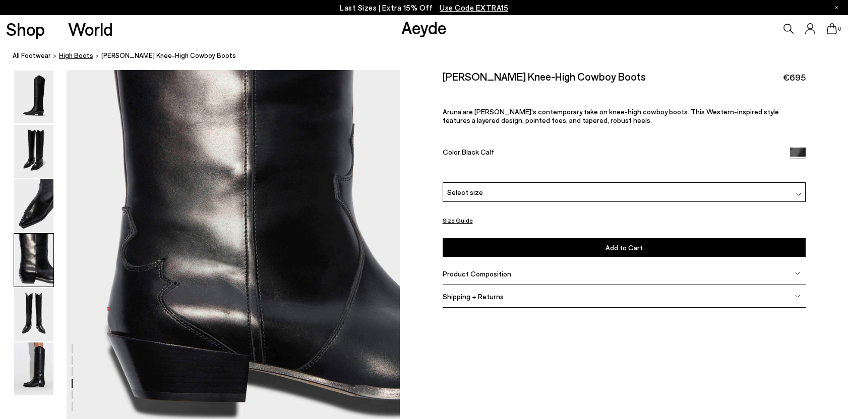
click at [77, 55] on span "High Boots" at bounding box center [76, 55] width 34 height 8
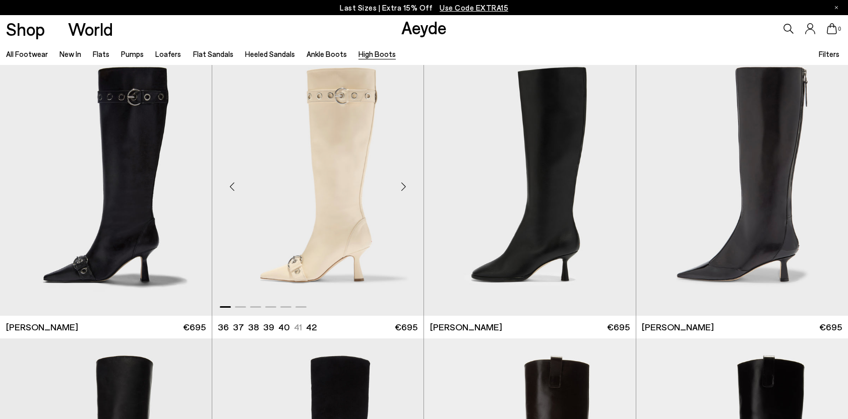
scroll to position [25, 0]
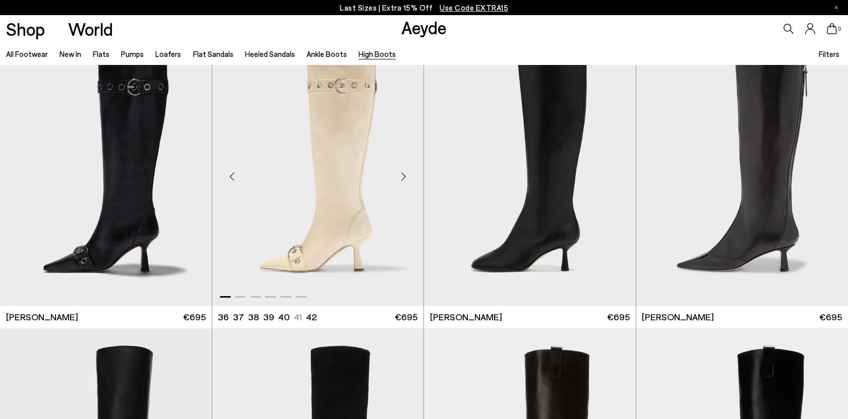
click at [333, 203] on img "1 / 6" at bounding box center [318, 173] width 212 height 266
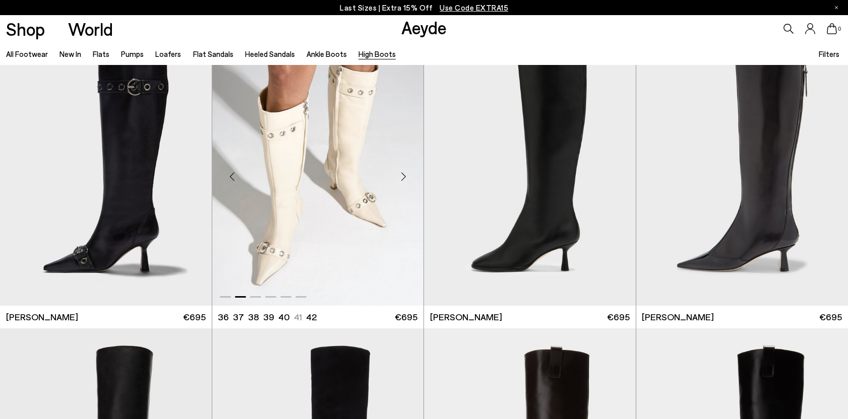
click at [312, 193] on img "2 / 6" at bounding box center [318, 173] width 212 height 266
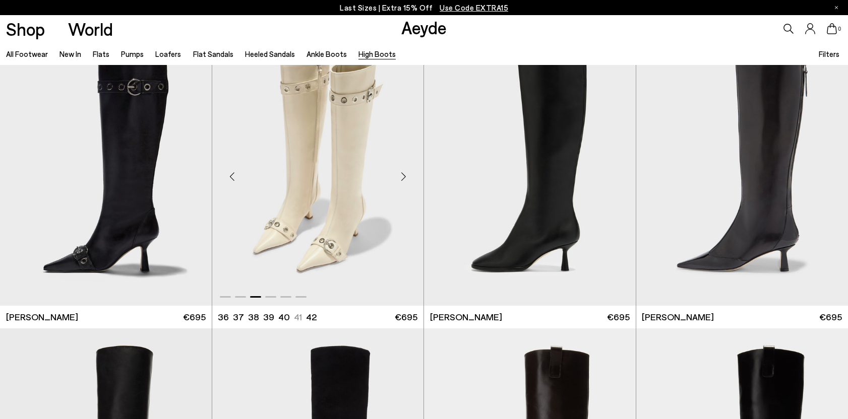
click at [312, 130] on img "3 / 6" at bounding box center [318, 173] width 212 height 266
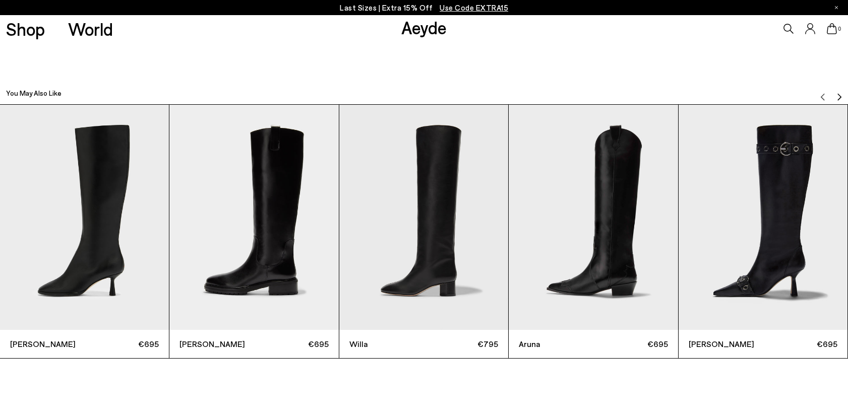
scroll to position [2800, 0]
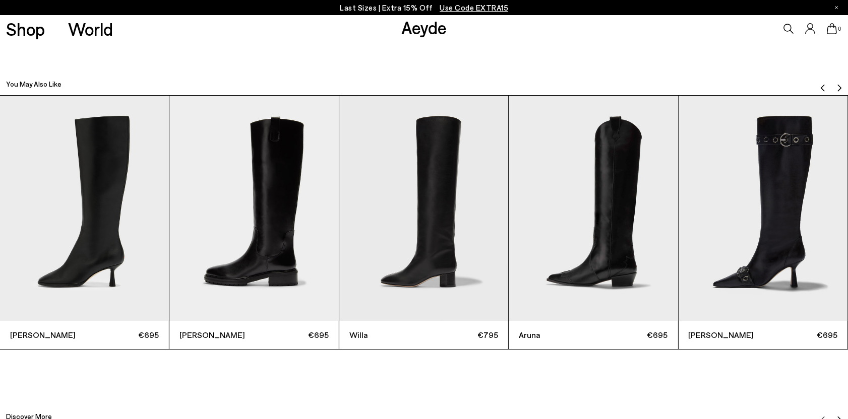
click at [355, 278] on div "Catherine €695 Henry €695 Willa €795 Aruna €695 Vivian €695 Alexis €695" at bounding box center [424, 222] width 848 height 255
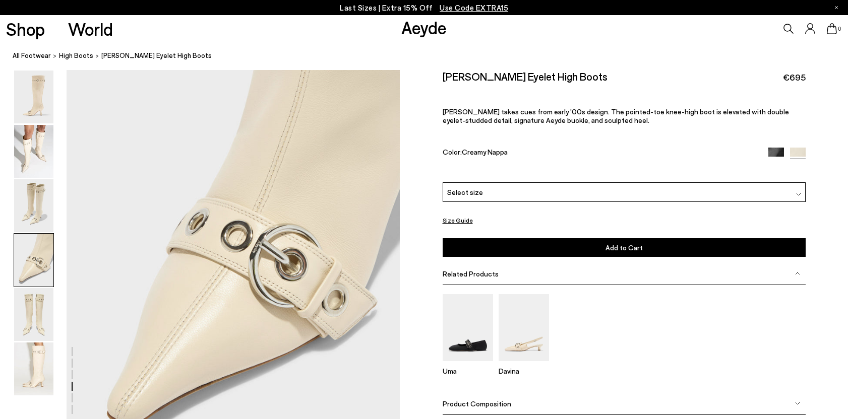
scroll to position [1274, 0]
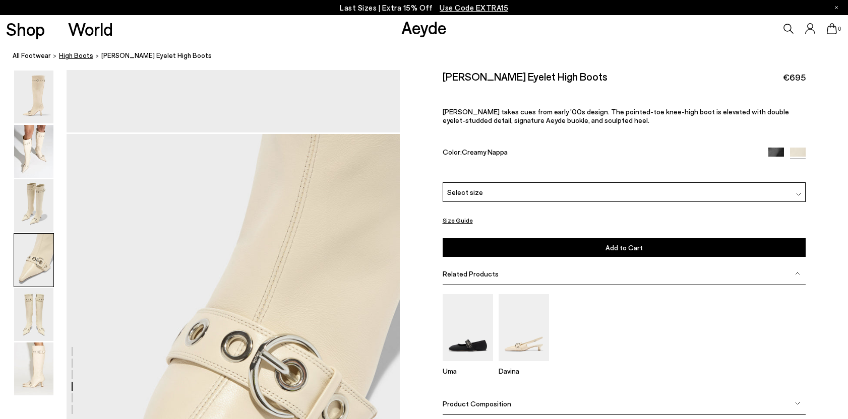
click at [71, 55] on span "High Boots" at bounding box center [76, 55] width 34 height 8
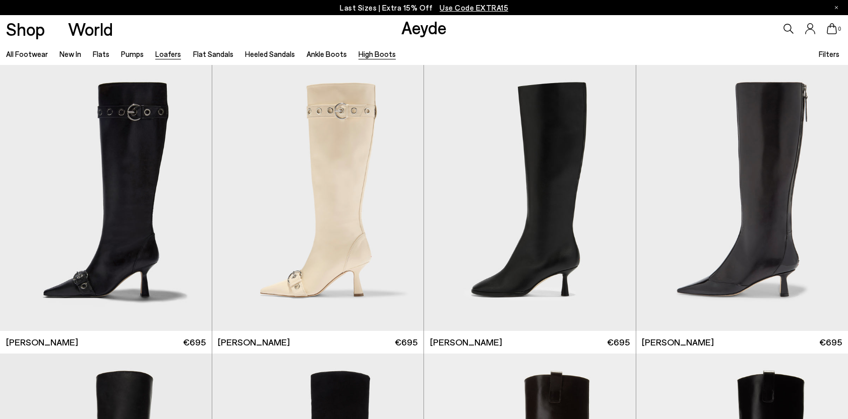
click at [168, 56] on link "Loafers" at bounding box center [168, 53] width 26 height 9
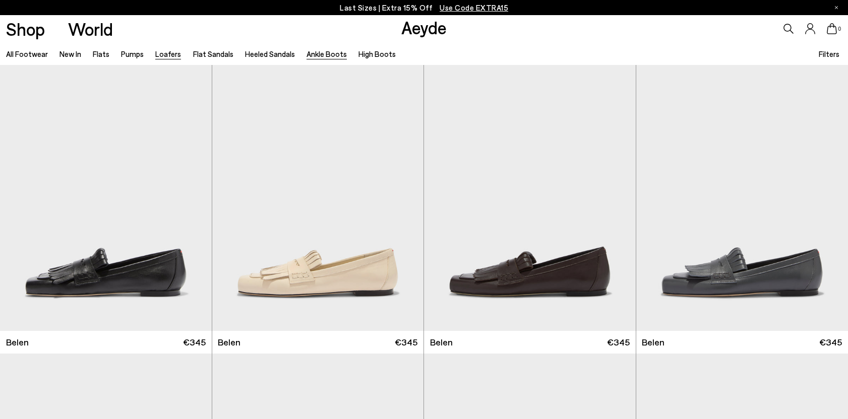
click at [306, 55] on link "Ankle Boots" at bounding box center [326, 53] width 40 height 9
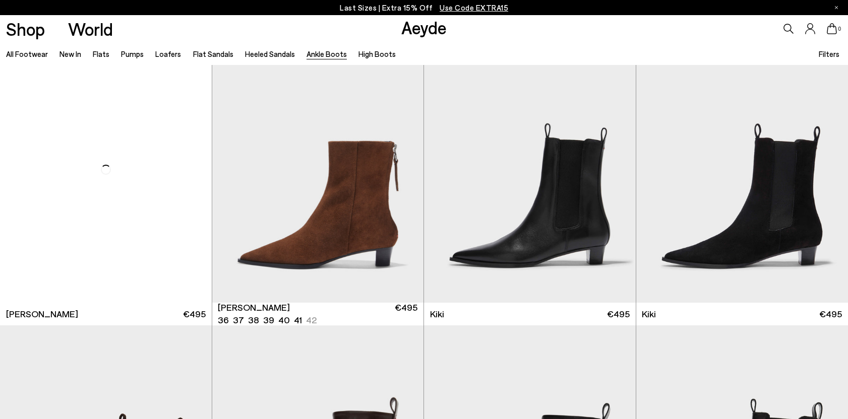
scroll to position [1298, 0]
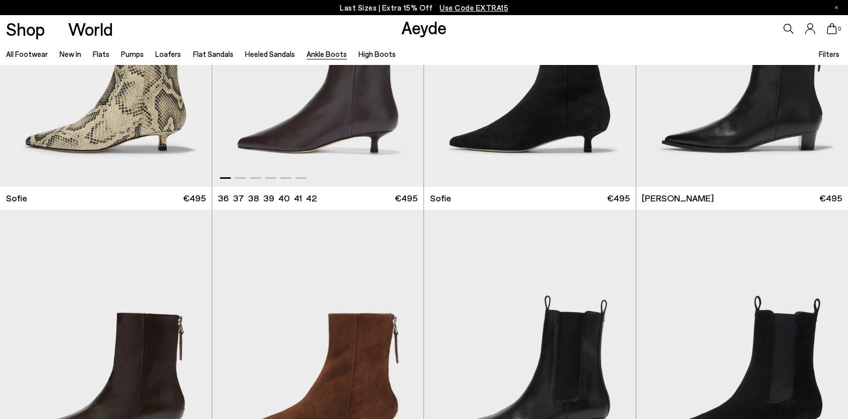
click at [333, 154] on img "1 / 6" at bounding box center [318, 54] width 212 height 266
click at [325, 117] on img "1 / 6" at bounding box center [318, 54] width 212 height 266
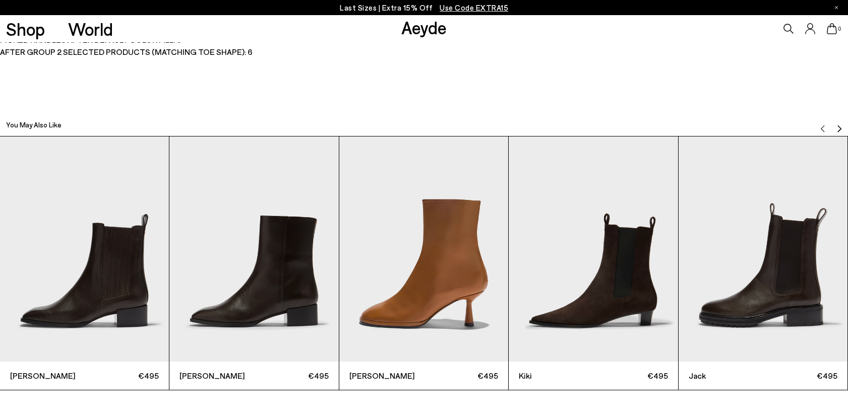
scroll to position [2777, 0]
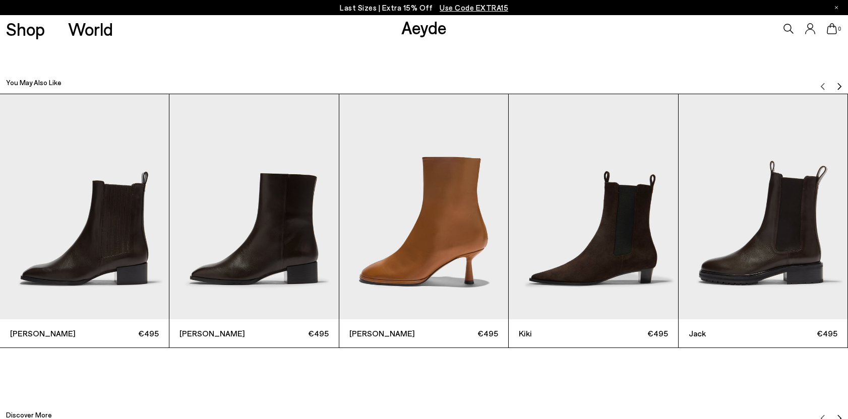
click at [840, 86] on img "Next slide" at bounding box center [839, 86] width 8 height 8
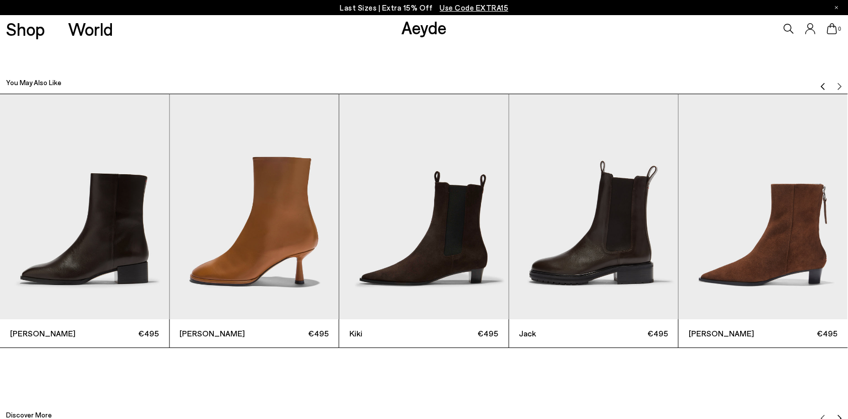
click at [820, 82] on img "Previous slide" at bounding box center [823, 86] width 8 height 8
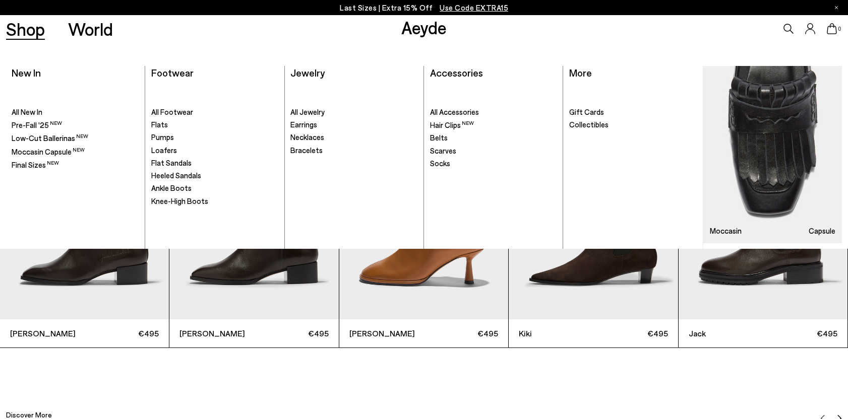
click at [158, 130] on ul ". All Footwear Flats" at bounding box center [214, 166] width 127 height 166
click at [158, 128] on span "Flats" at bounding box center [159, 124] width 17 height 9
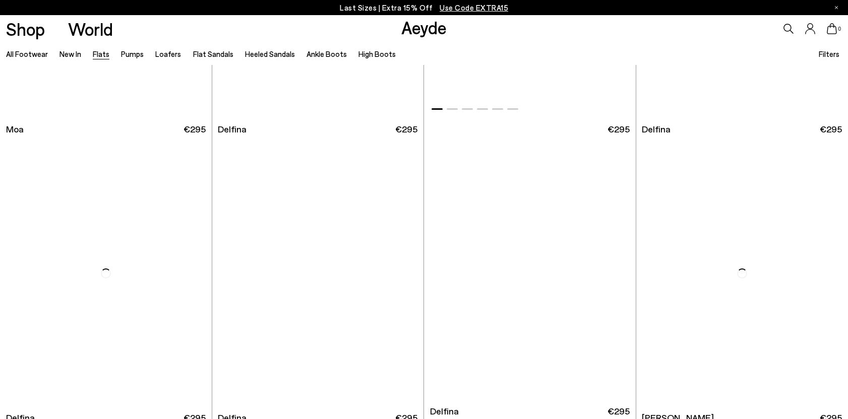
scroll to position [2236, 0]
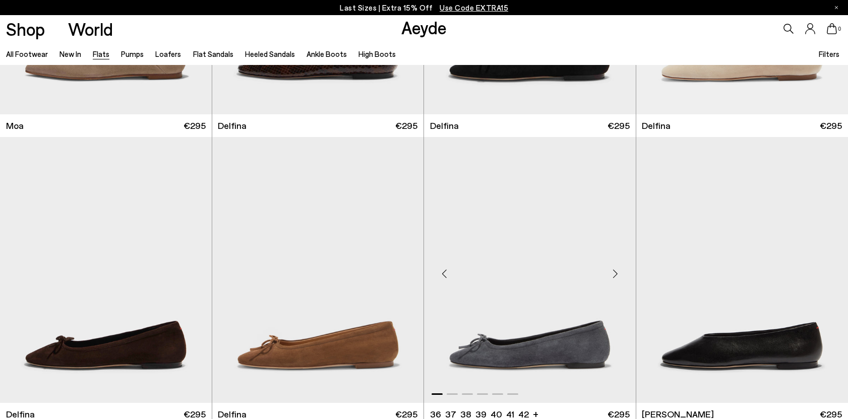
click at [532, 276] on img "1 / 6" at bounding box center [530, 270] width 212 height 266
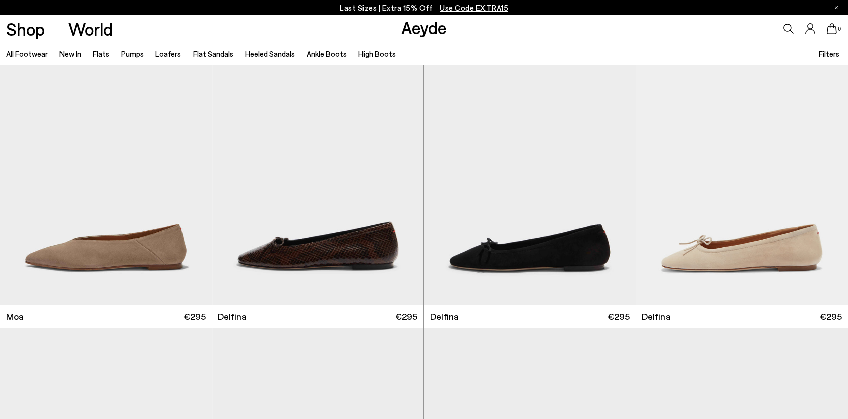
scroll to position [1912, 0]
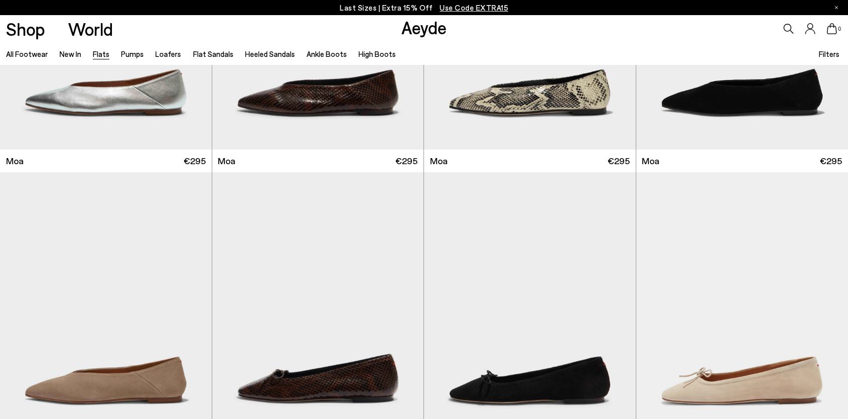
click at [789, 28] on icon at bounding box center [788, 29] width 10 height 10
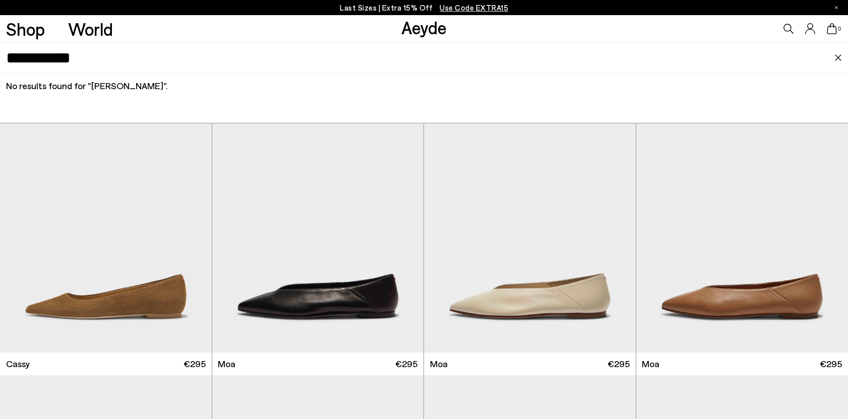
scroll to position [1131, 0]
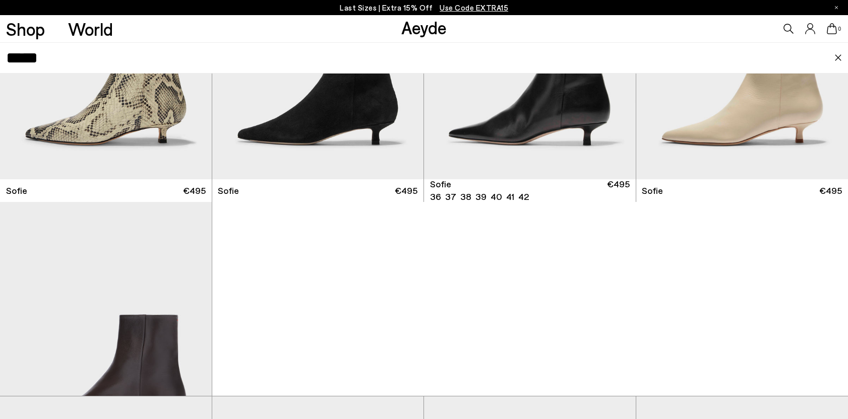
scroll to position [256, 0]
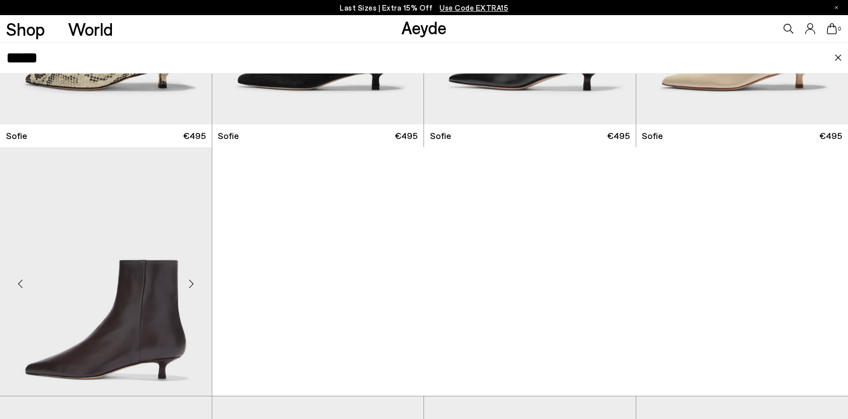
type input "*****"
click at [140, 276] on img "1 / 6" at bounding box center [106, 280] width 212 height 266
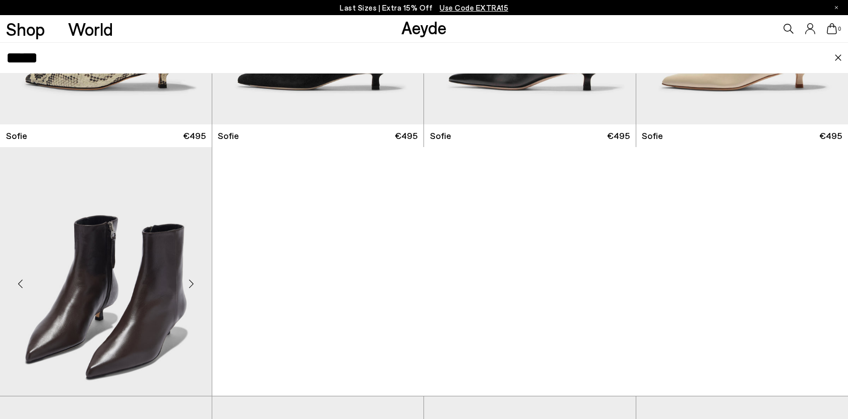
click at [129, 325] on img "2 / 6" at bounding box center [106, 280] width 212 height 266
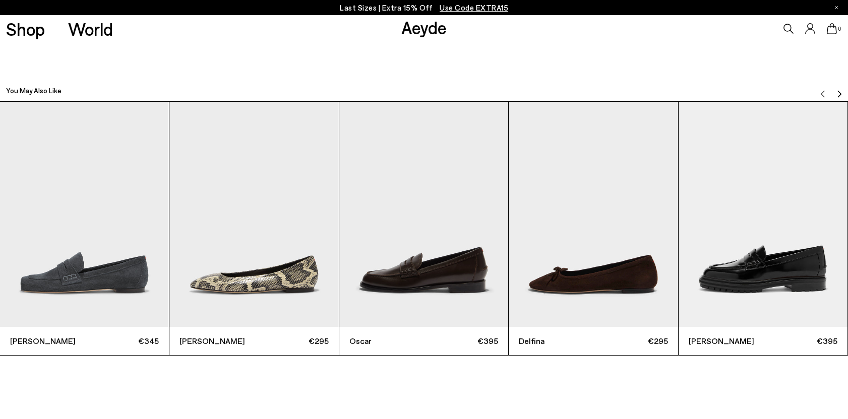
scroll to position [2674, 0]
click at [837, 94] on img "Next slide" at bounding box center [839, 95] width 8 height 8
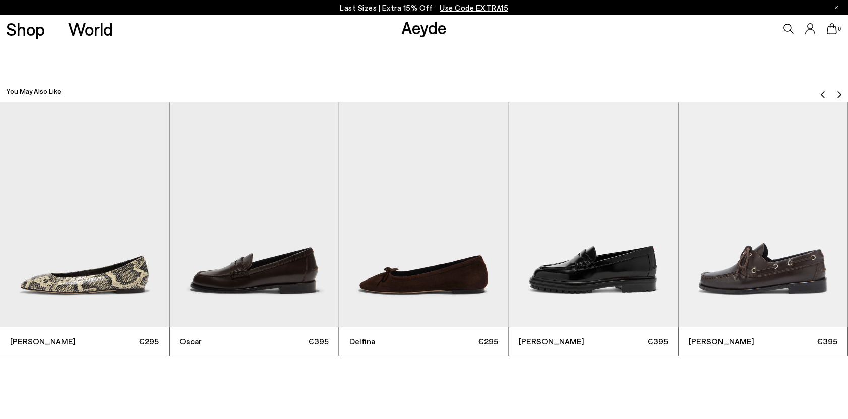
click at [837, 94] on img "Next slide" at bounding box center [839, 95] width 8 height 8
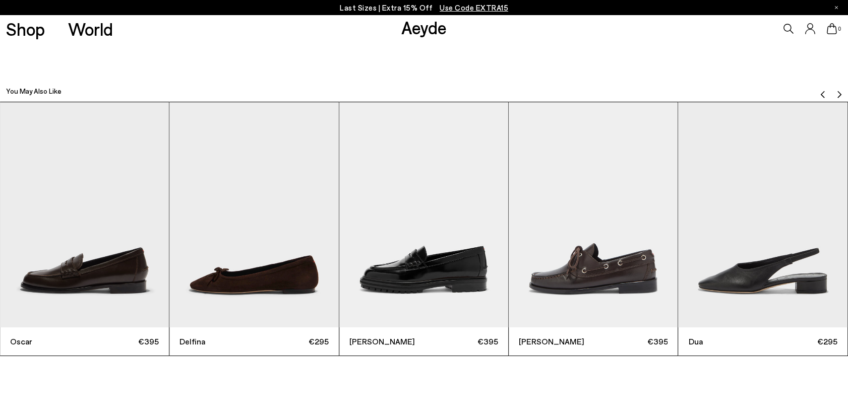
click at [837, 94] on img "Next slide" at bounding box center [839, 95] width 8 height 8
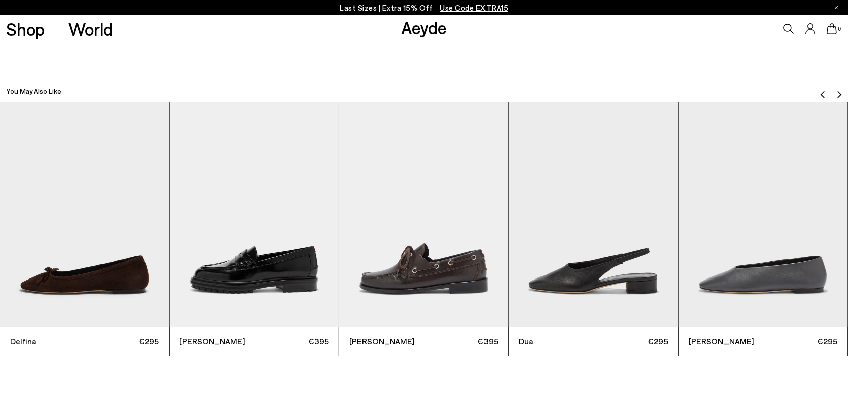
click at [837, 94] on img "Next slide" at bounding box center [839, 95] width 8 height 8
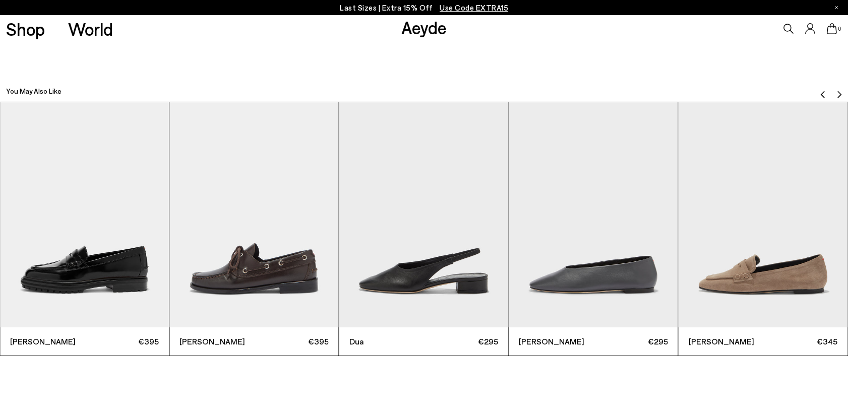
click at [837, 94] on img "Next slide" at bounding box center [839, 95] width 8 height 8
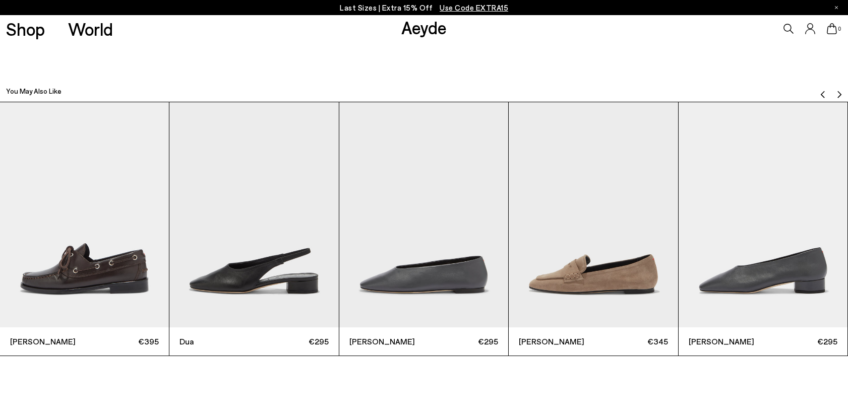
click at [837, 94] on img "Next slide" at bounding box center [839, 95] width 8 height 8
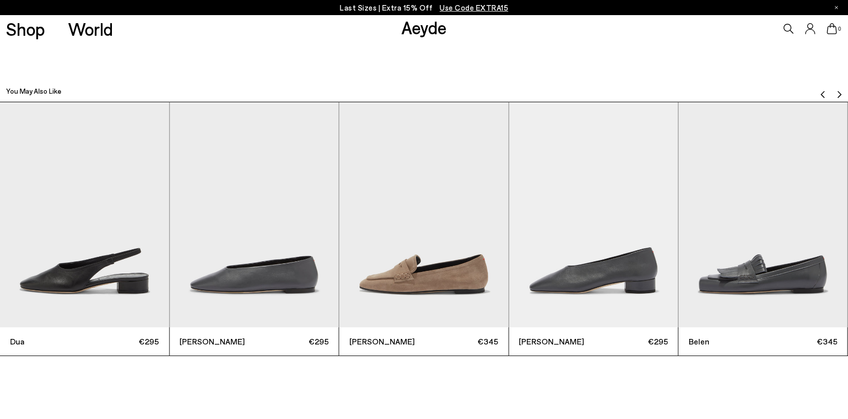
click at [837, 94] on img "Next slide" at bounding box center [839, 95] width 8 height 8
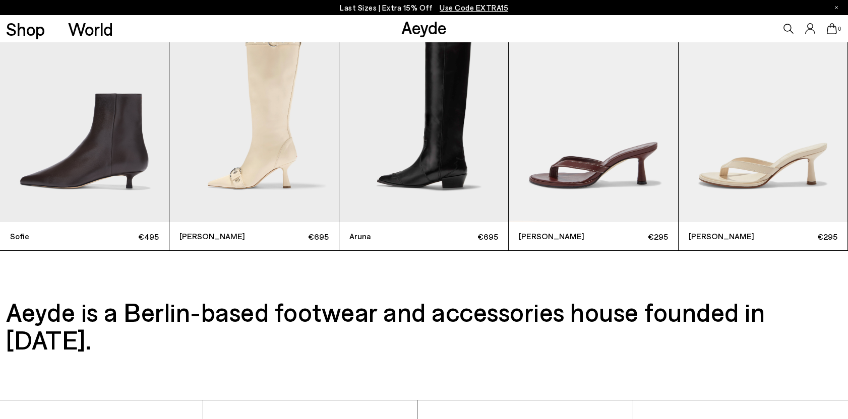
scroll to position [3439, 0]
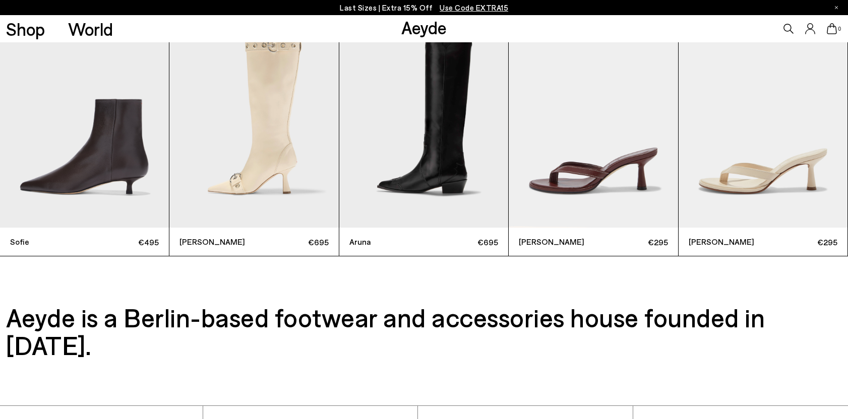
click at [79, 158] on img "1 / 9" at bounding box center [84, 115] width 169 height 225
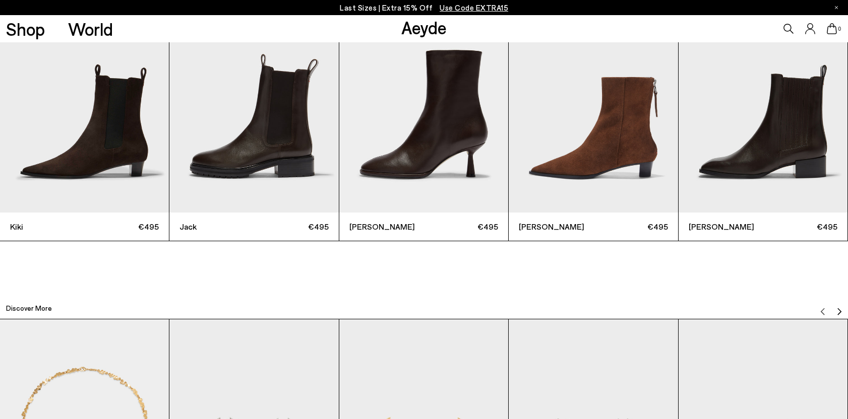
scroll to position [2882, 0]
